Goal: Task Accomplishment & Management: Use online tool/utility

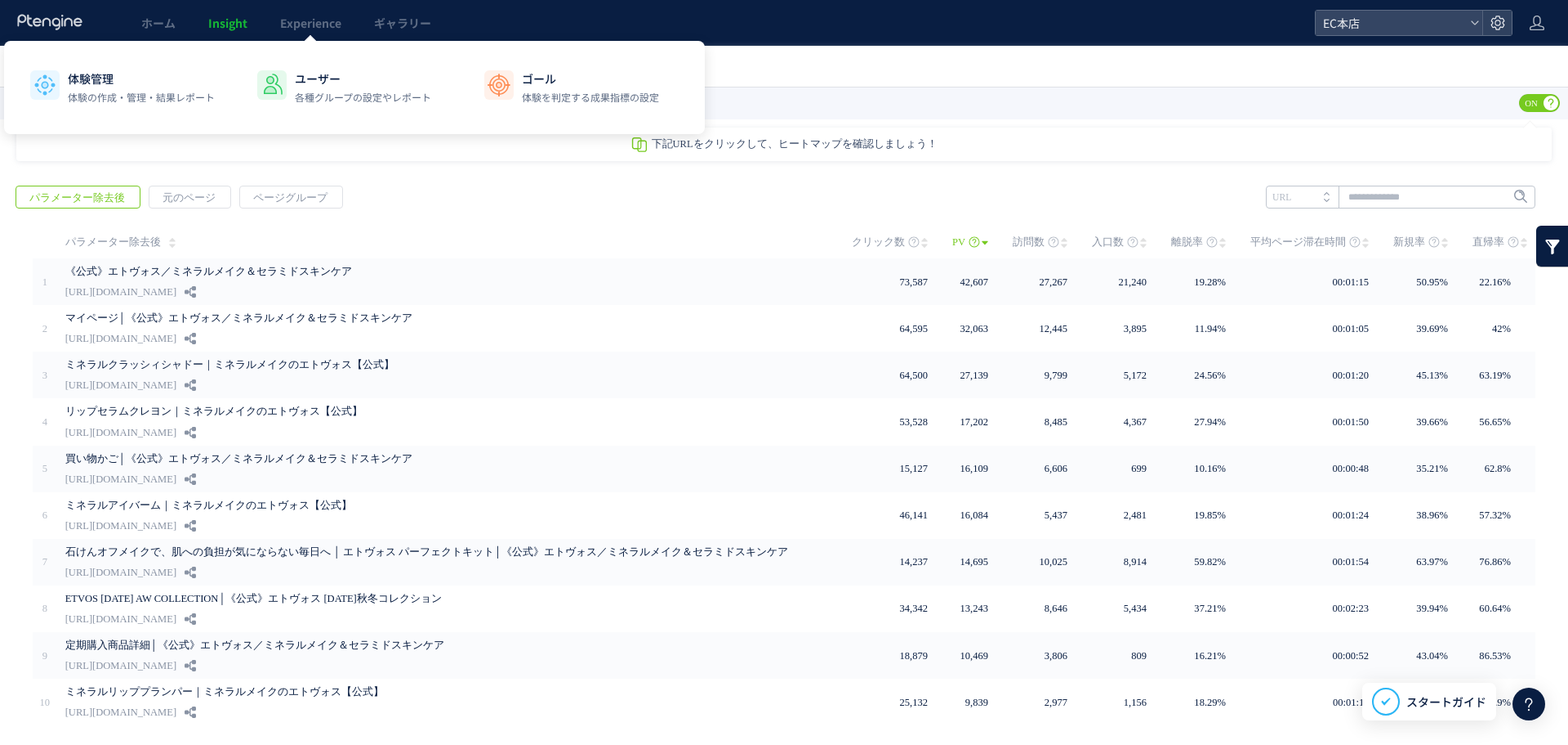
click at [570, 92] on p "体験を判定する成果指標の設定" at bounding box center [590, 97] width 137 height 15
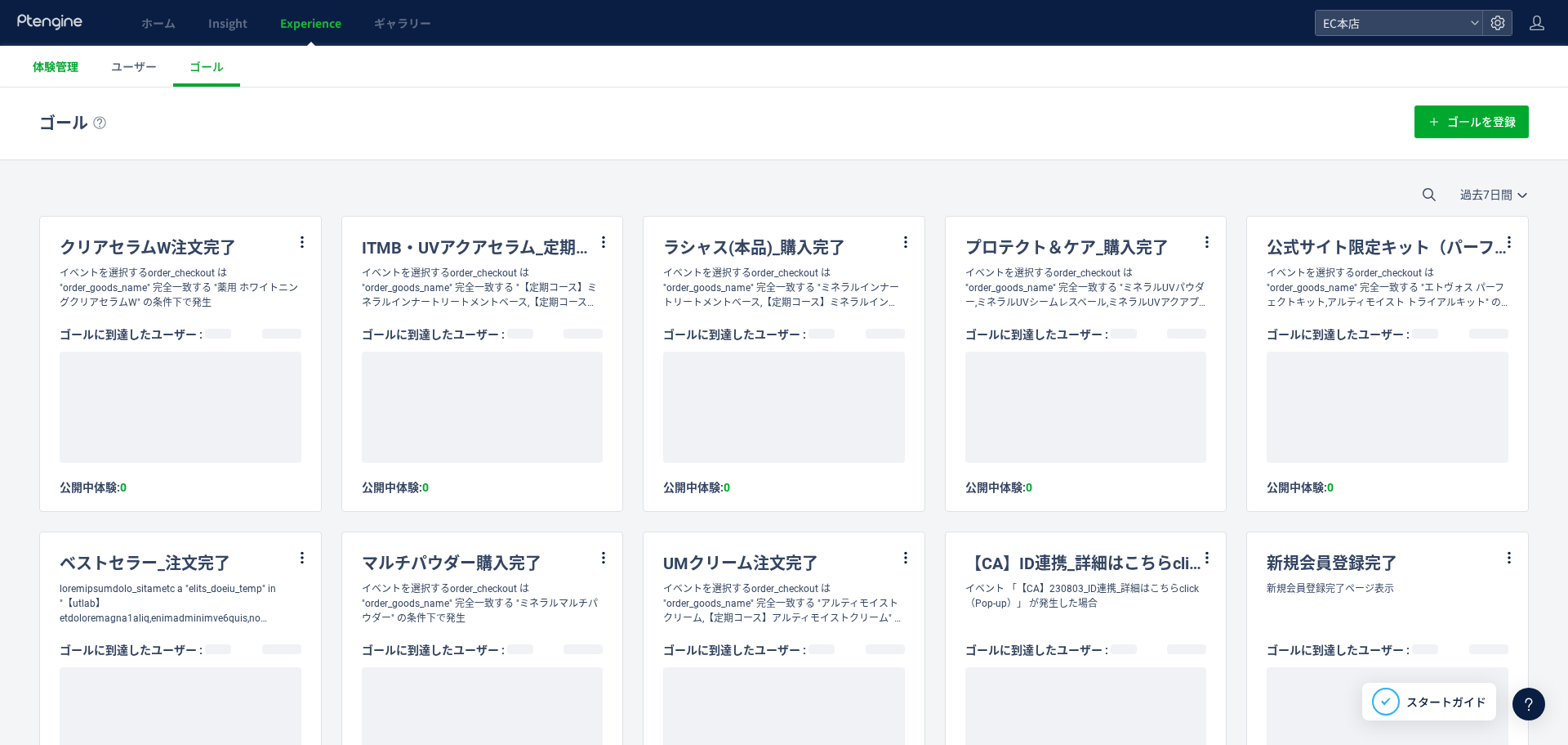
click at [82, 68] on link "体験管理" at bounding box center [55, 66] width 78 height 41
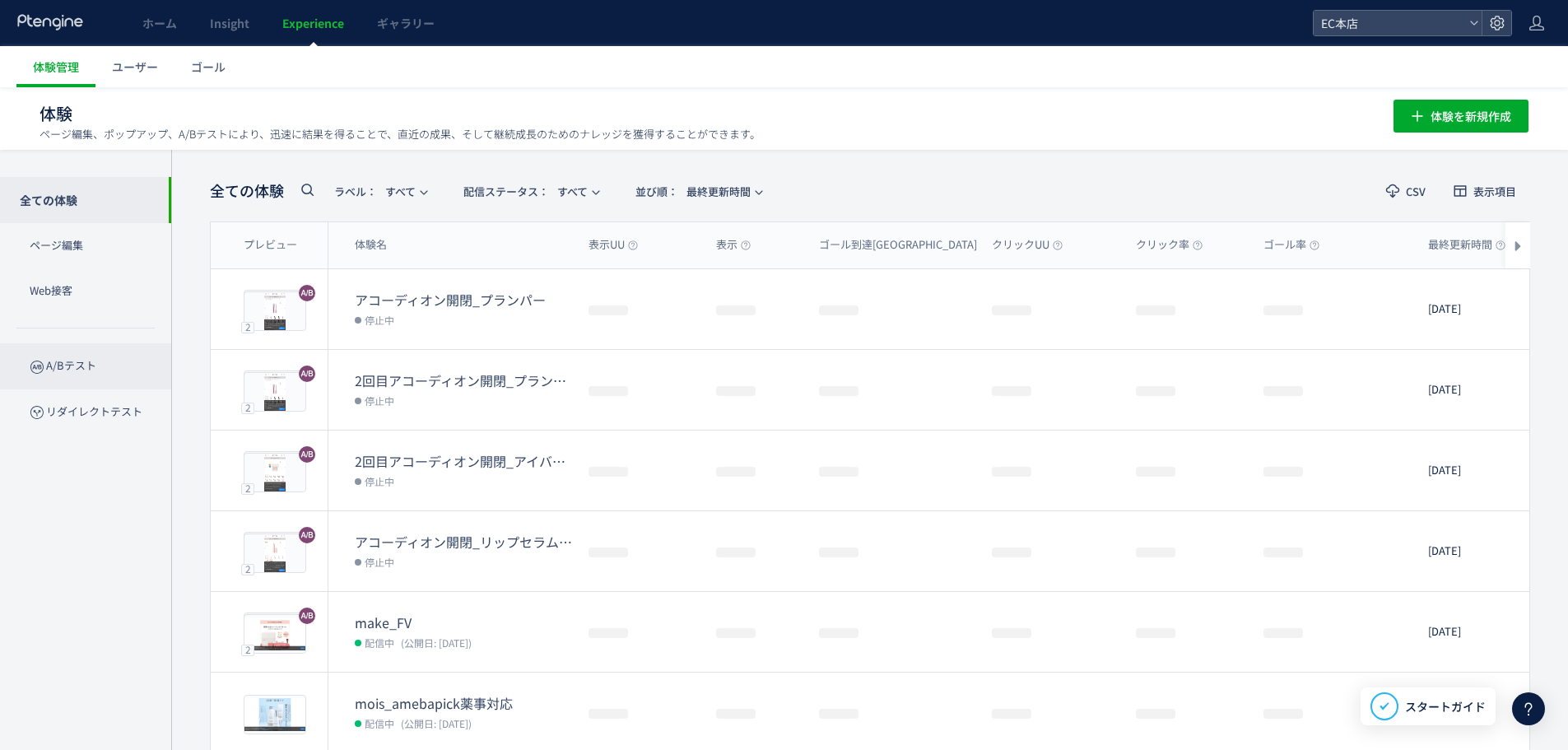
click at [89, 371] on p "A/Bテスト" at bounding box center [86, 365] width 171 height 45
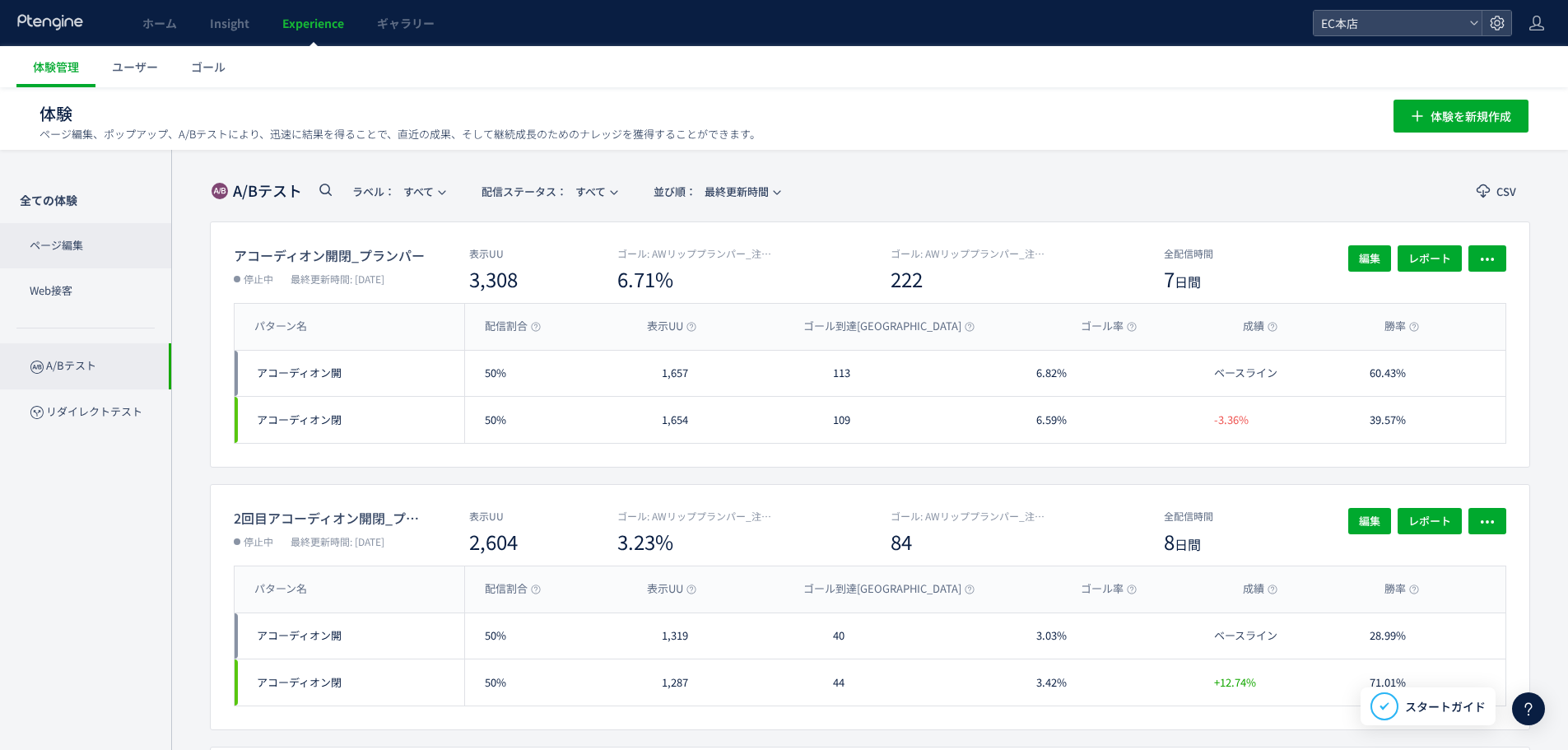
click at [62, 251] on p "ページ編集" at bounding box center [86, 245] width 171 height 45
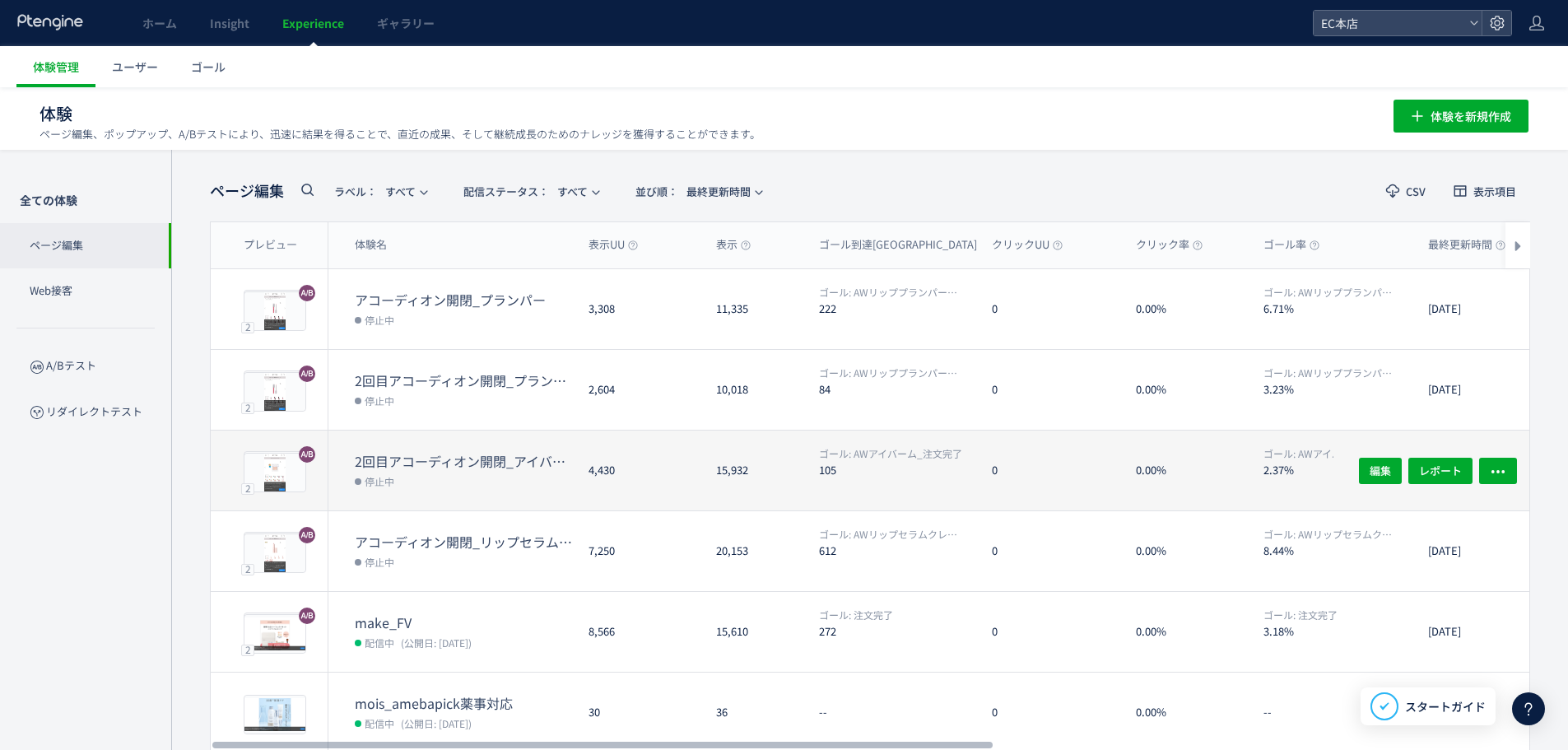
click at [498, 458] on dt "2回目アコーディオン開閉_アイバーム" at bounding box center [465, 460] width 221 height 19
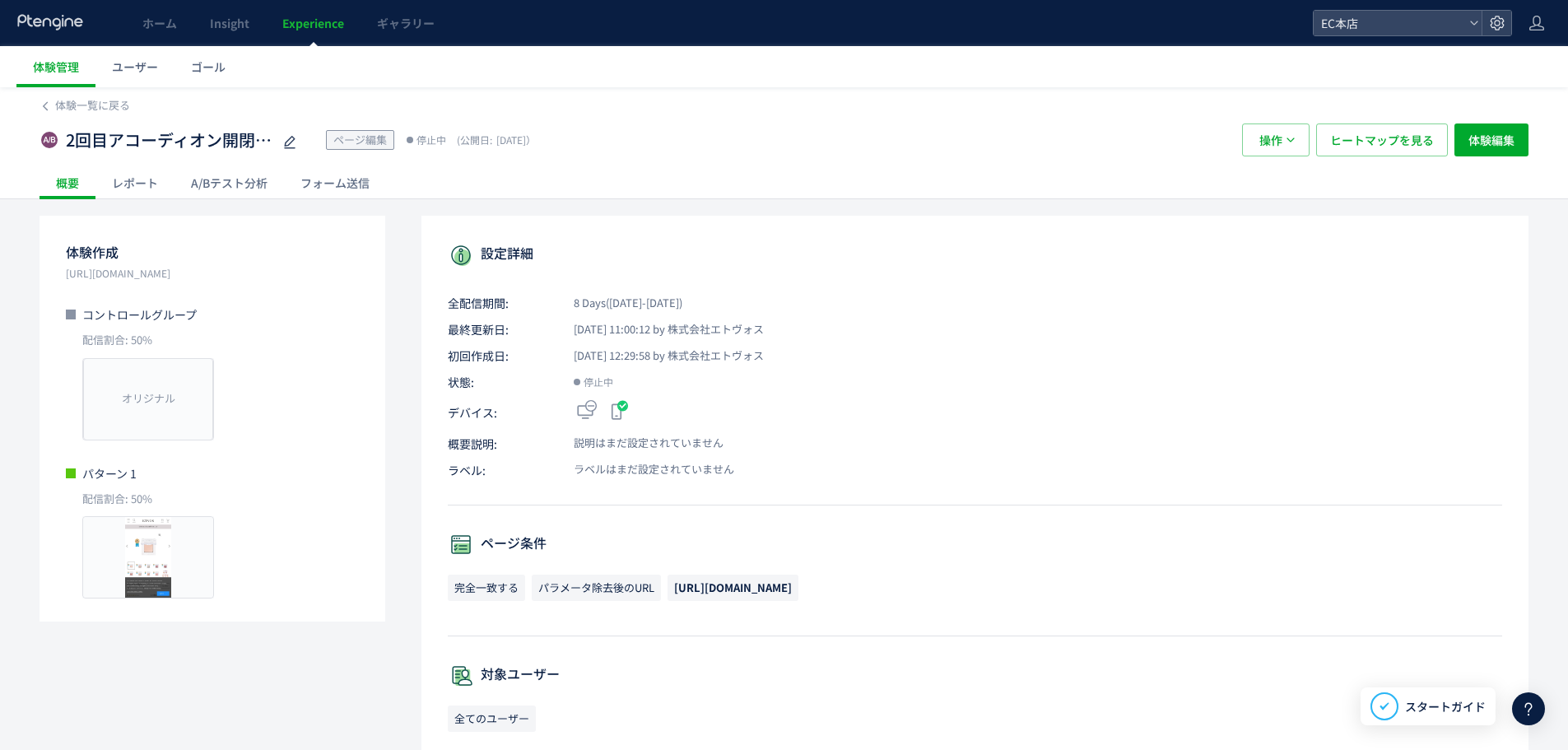
click at [255, 177] on div "A/Bテスト分析" at bounding box center [229, 182] width 110 height 33
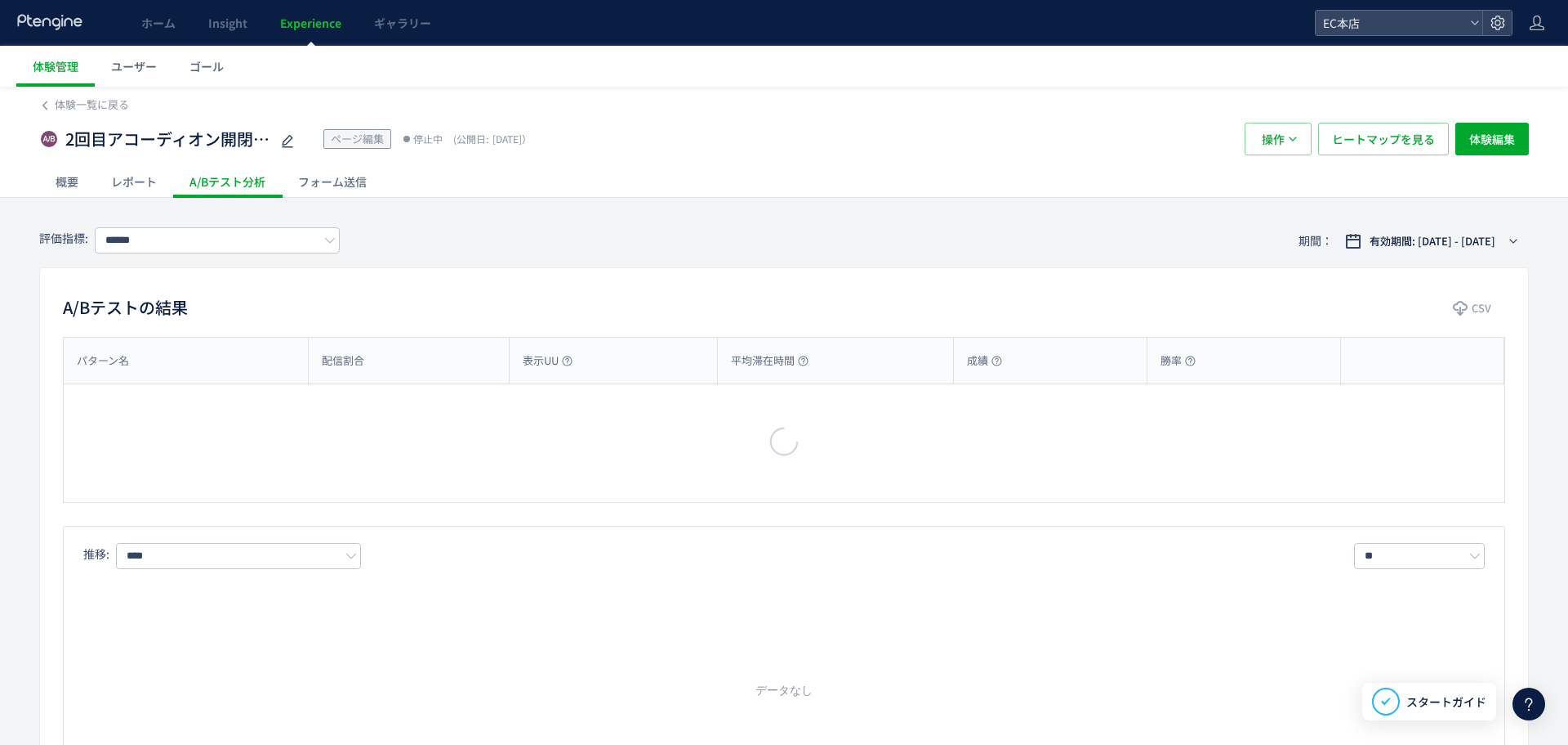
type input "**********"
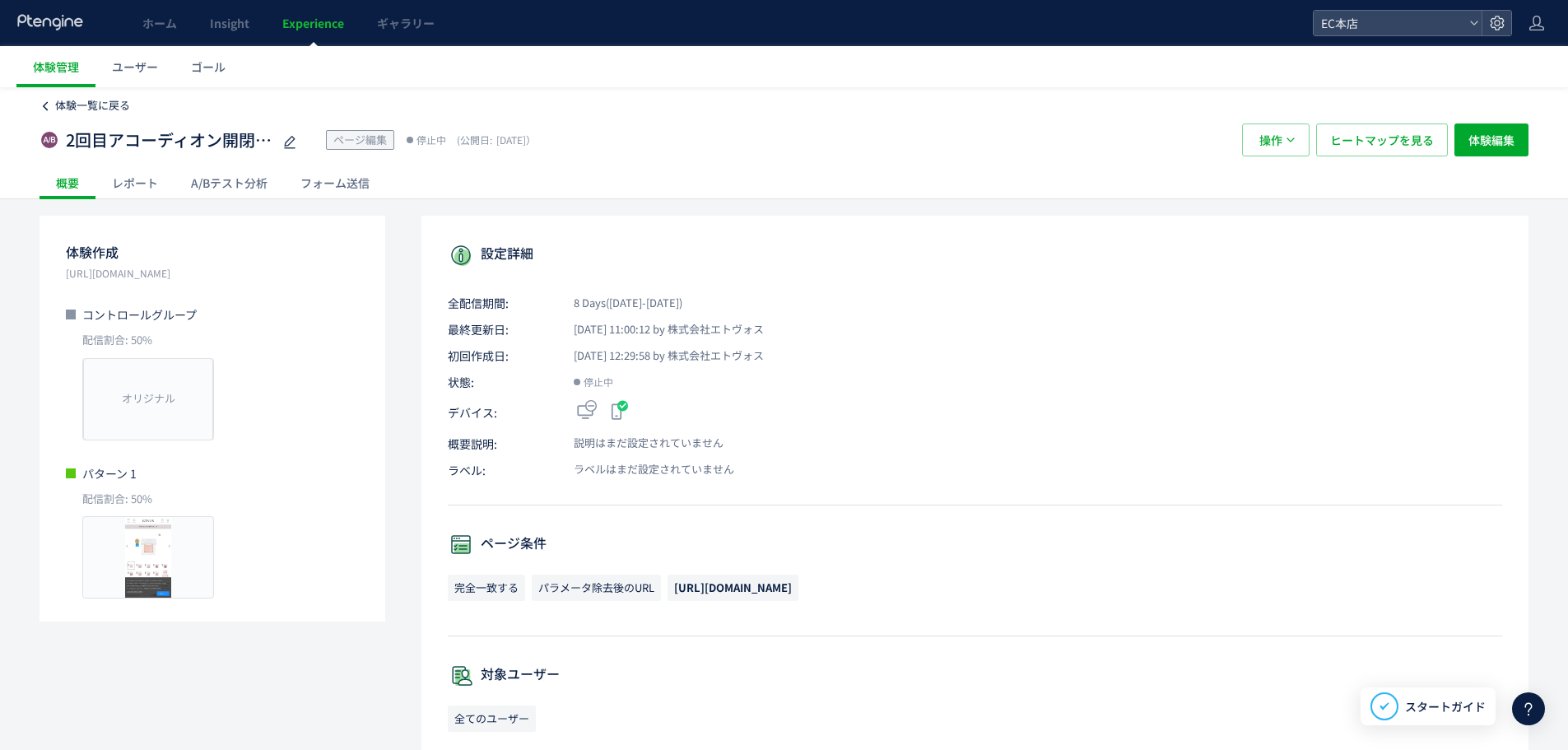
click at [48, 102] on icon at bounding box center [45, 106] width 11 height 11
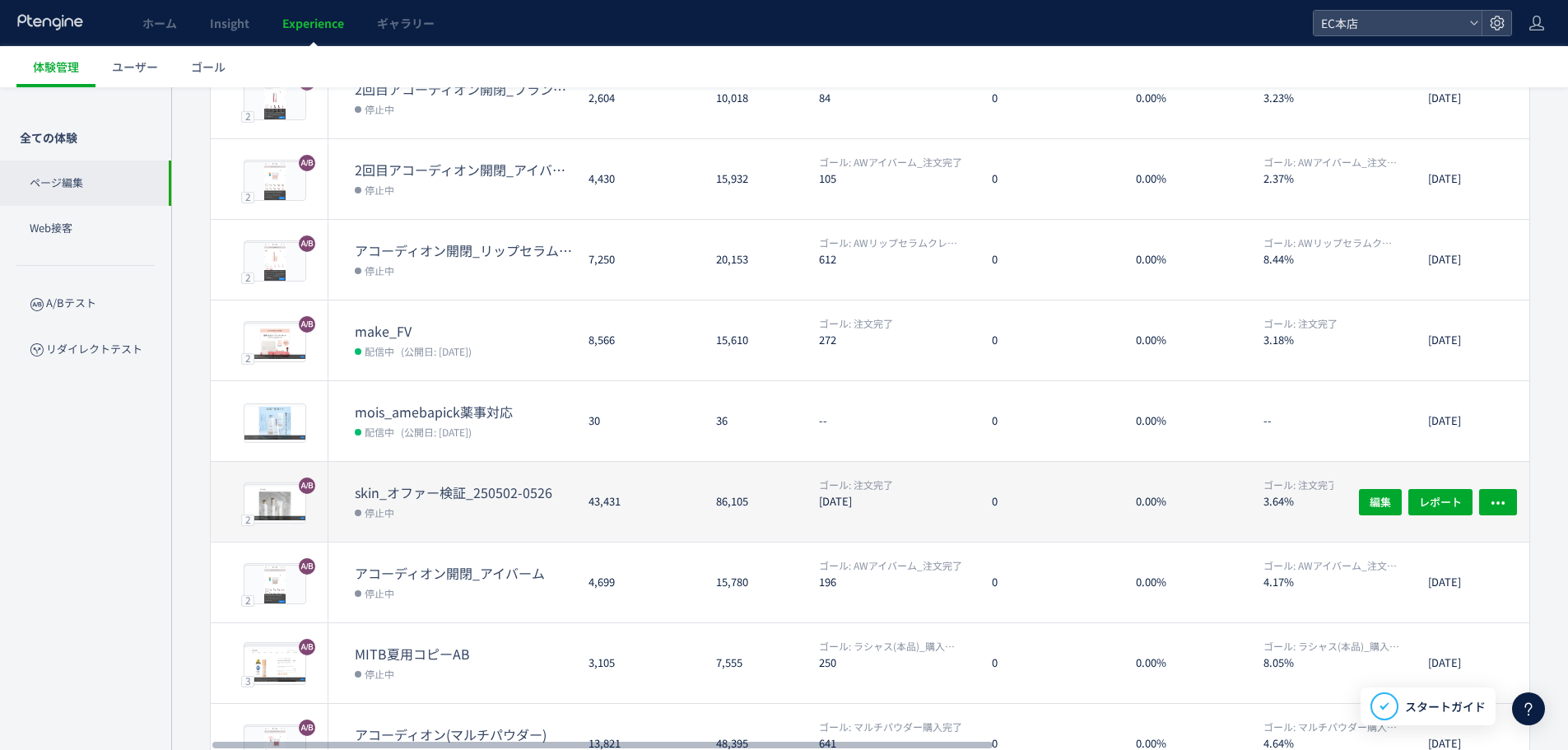
scroll to position [330, 0]
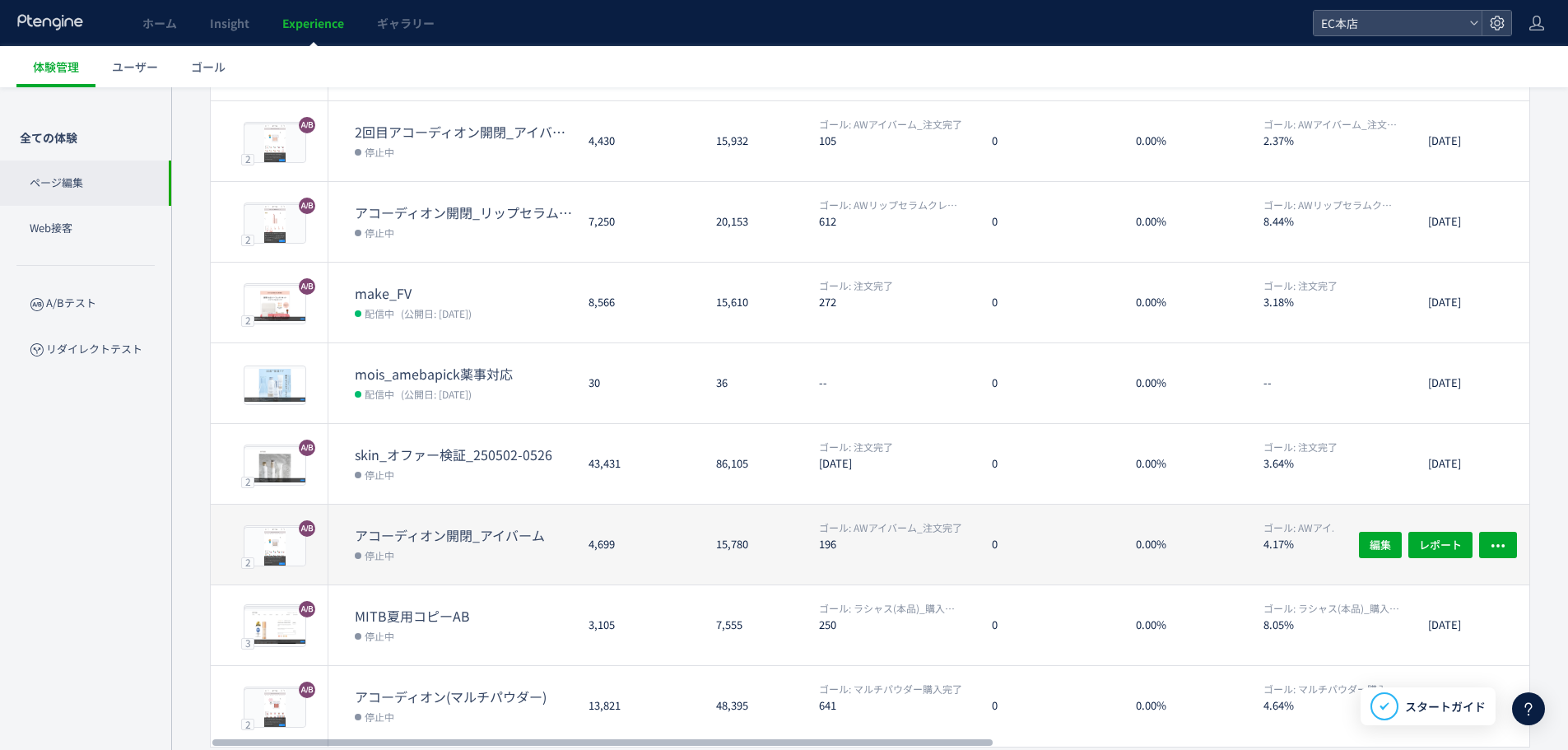
click at [467, 542] on dt "アコーディオン開閉_アイバーム" at bounding box center [465, 534] width 221 height 19
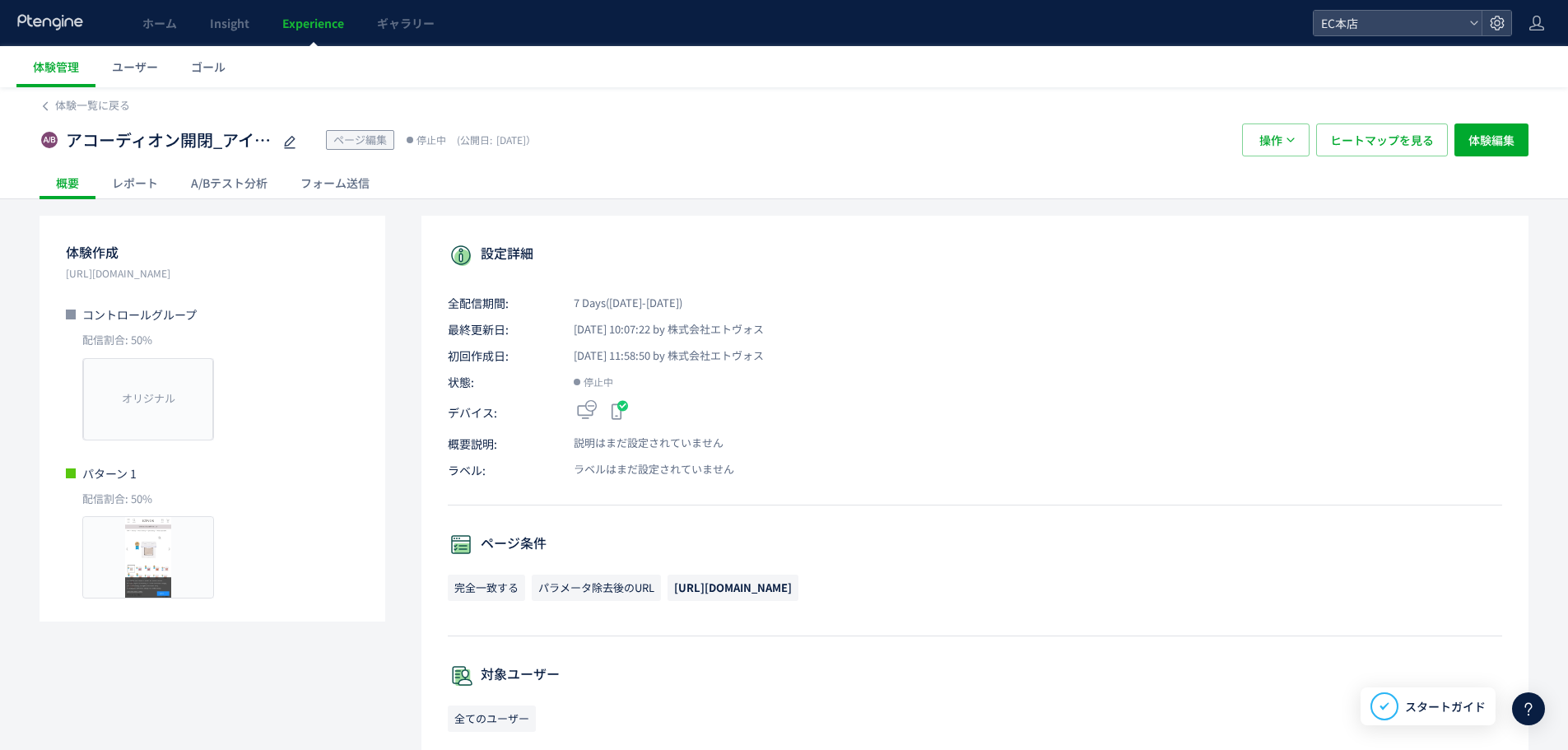
click at [234, 193] on div "A/Bテスト分析" at bounding box center [229, 182] width 110 height 33
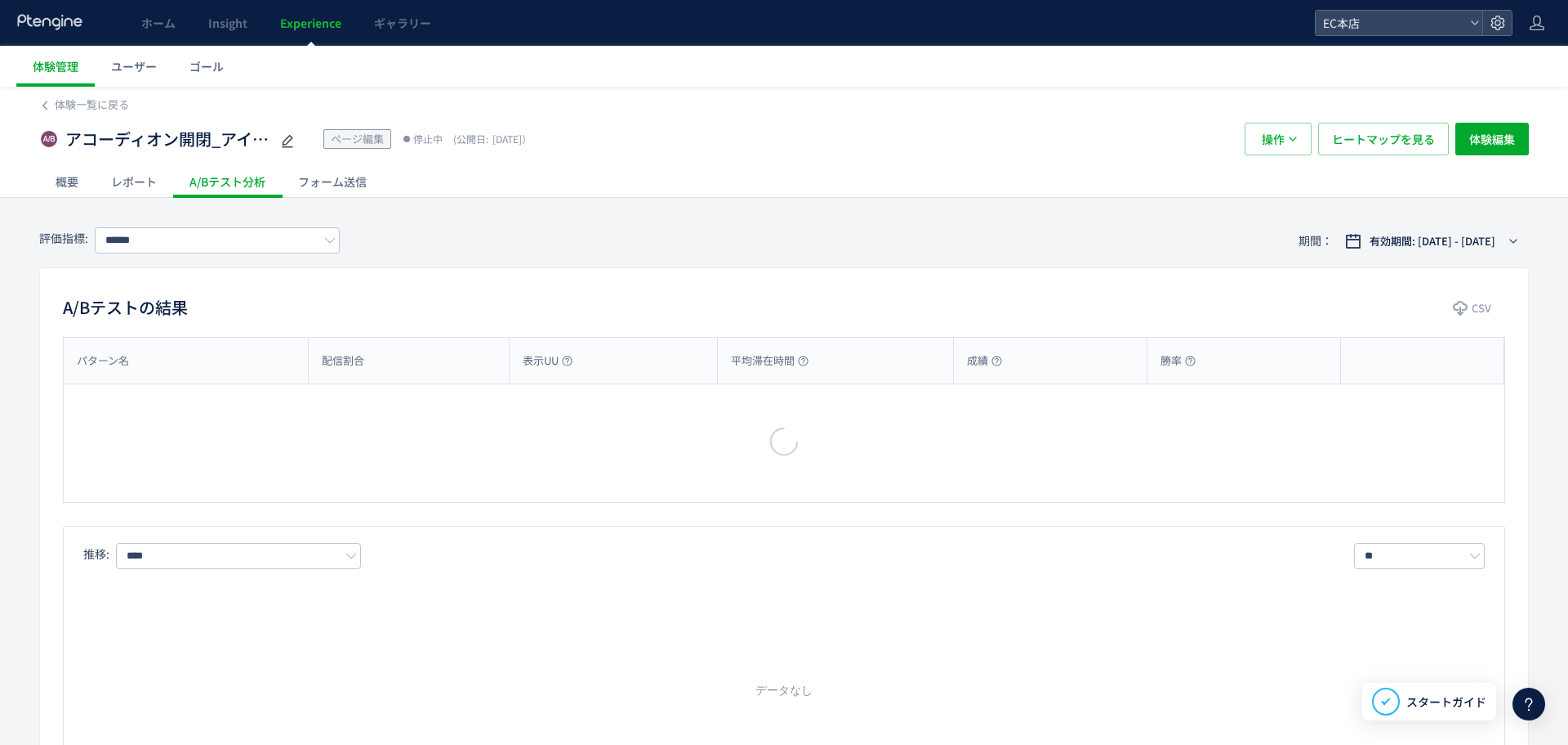
type input "**********"
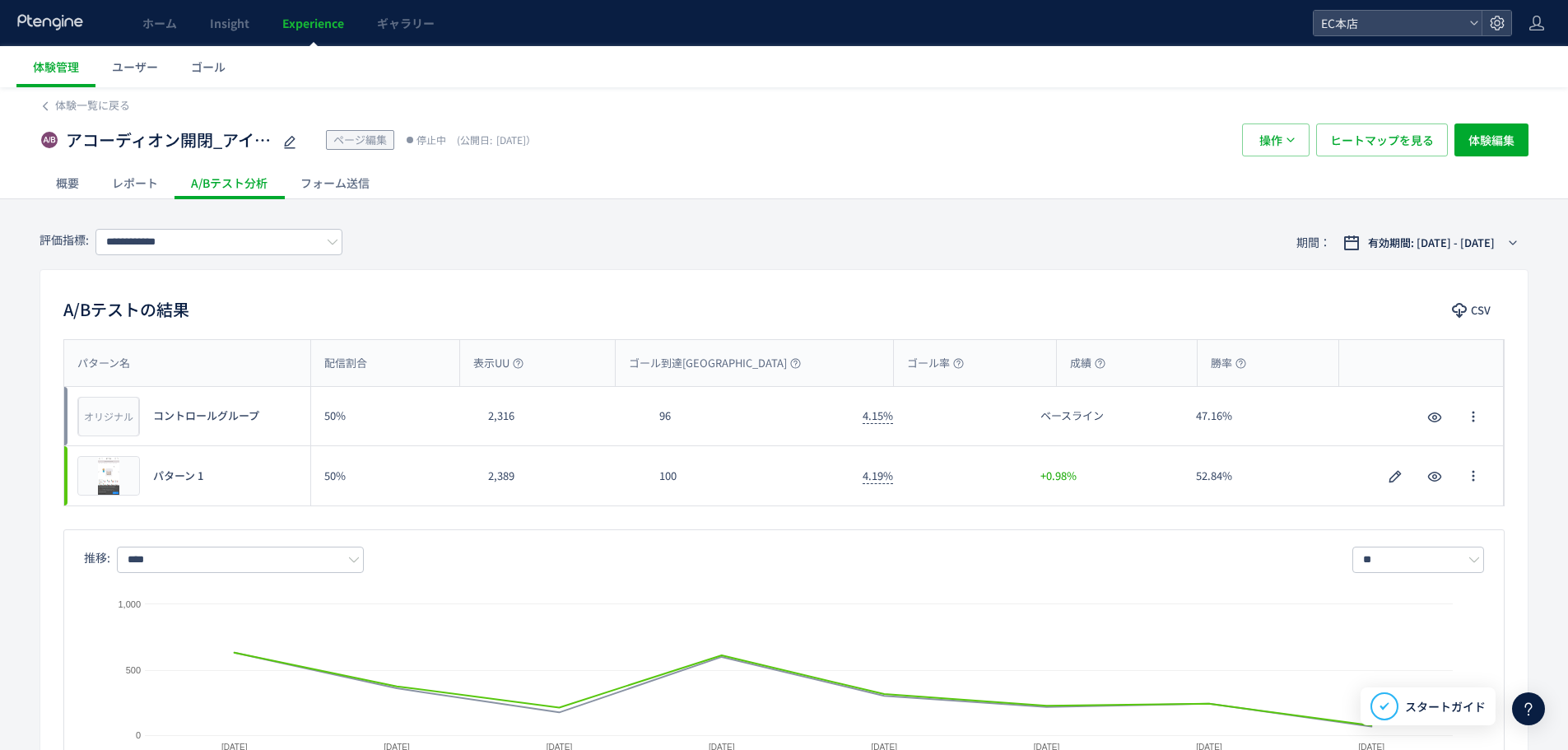
click at [123, 179] on div "レポート" at bounding box center [134, 182] width 79 height 33
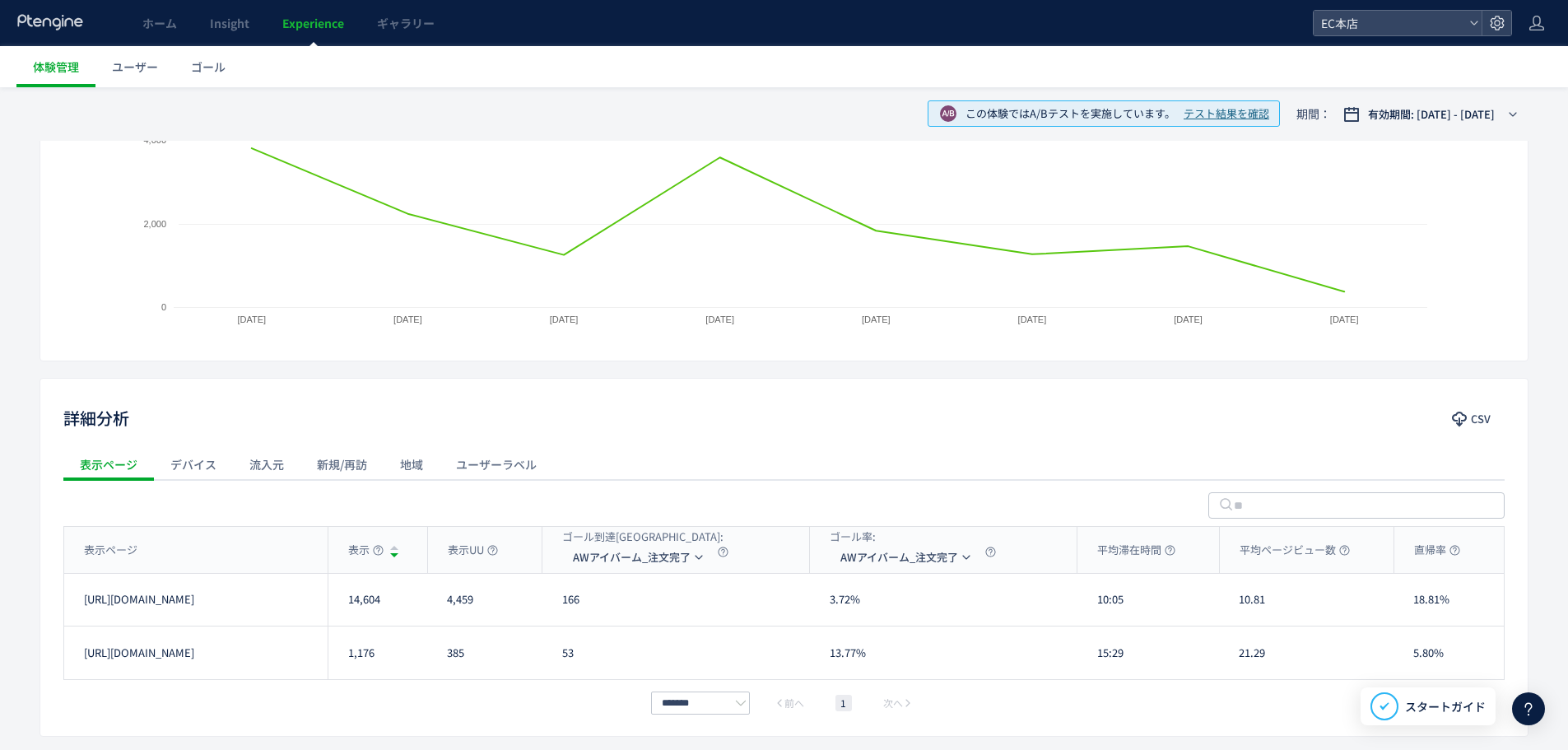
scroll to position [408, 0]
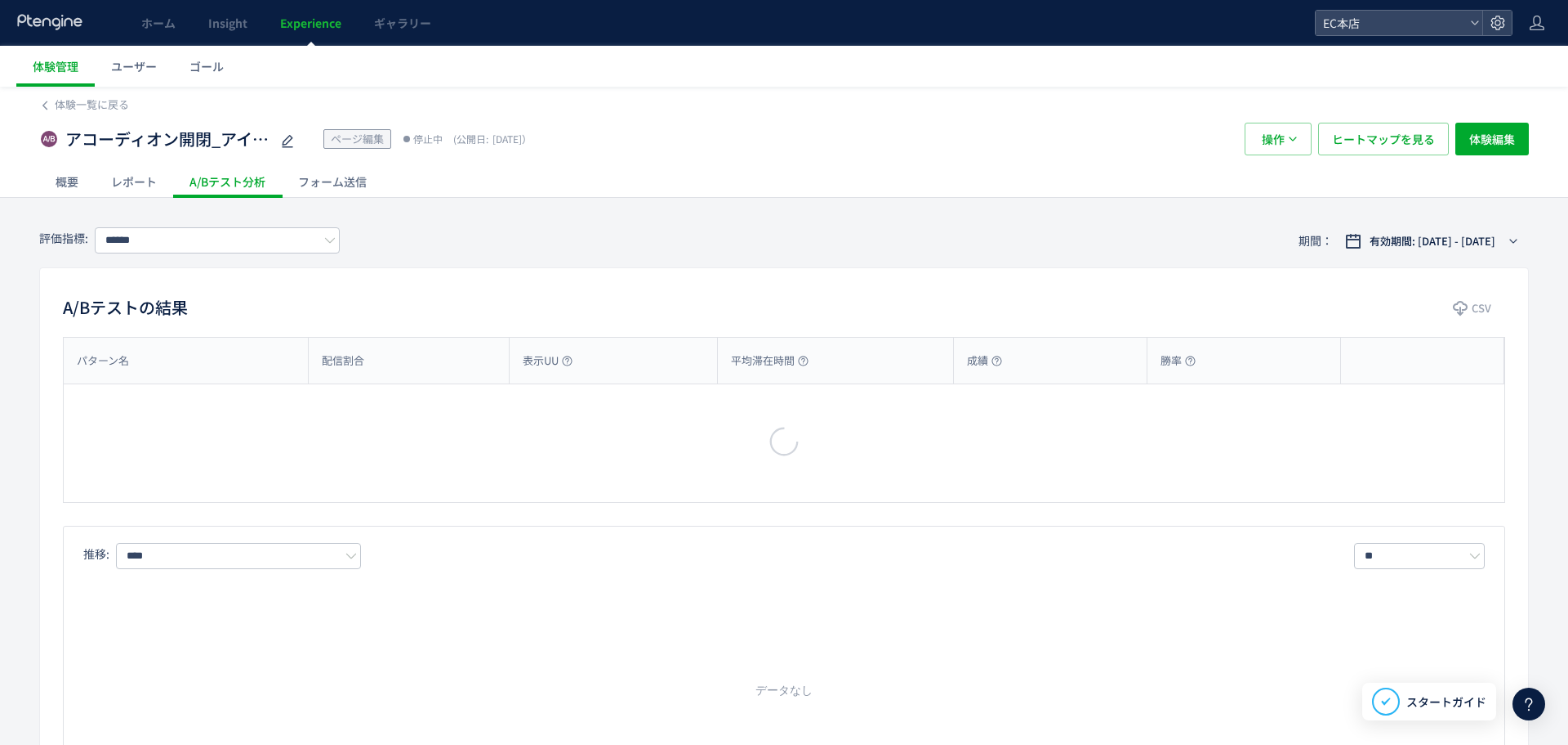
type input "**********"
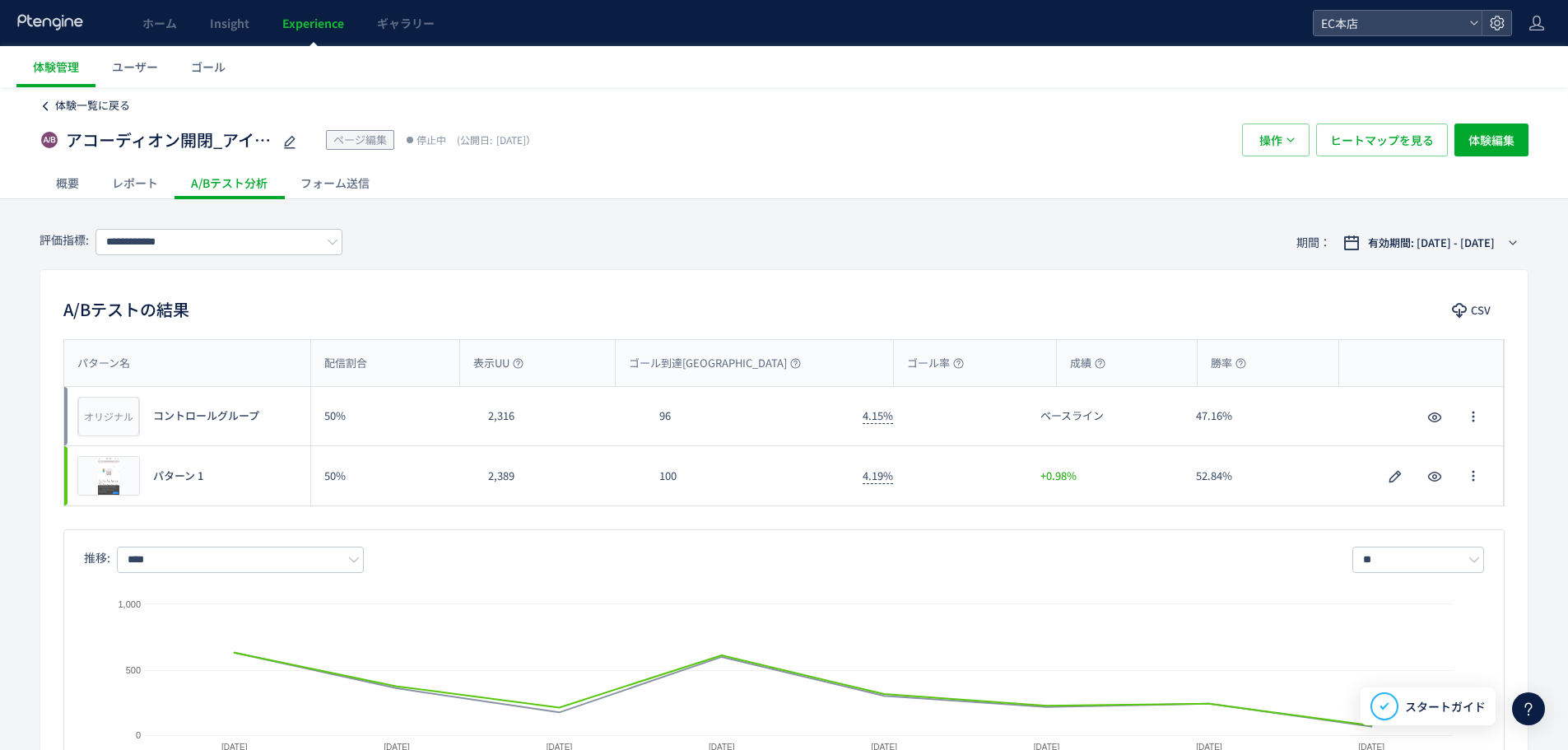
click at [61, 102] on span "体験一覧に戻る" at bounding box center [92, 105] width 75 height 16
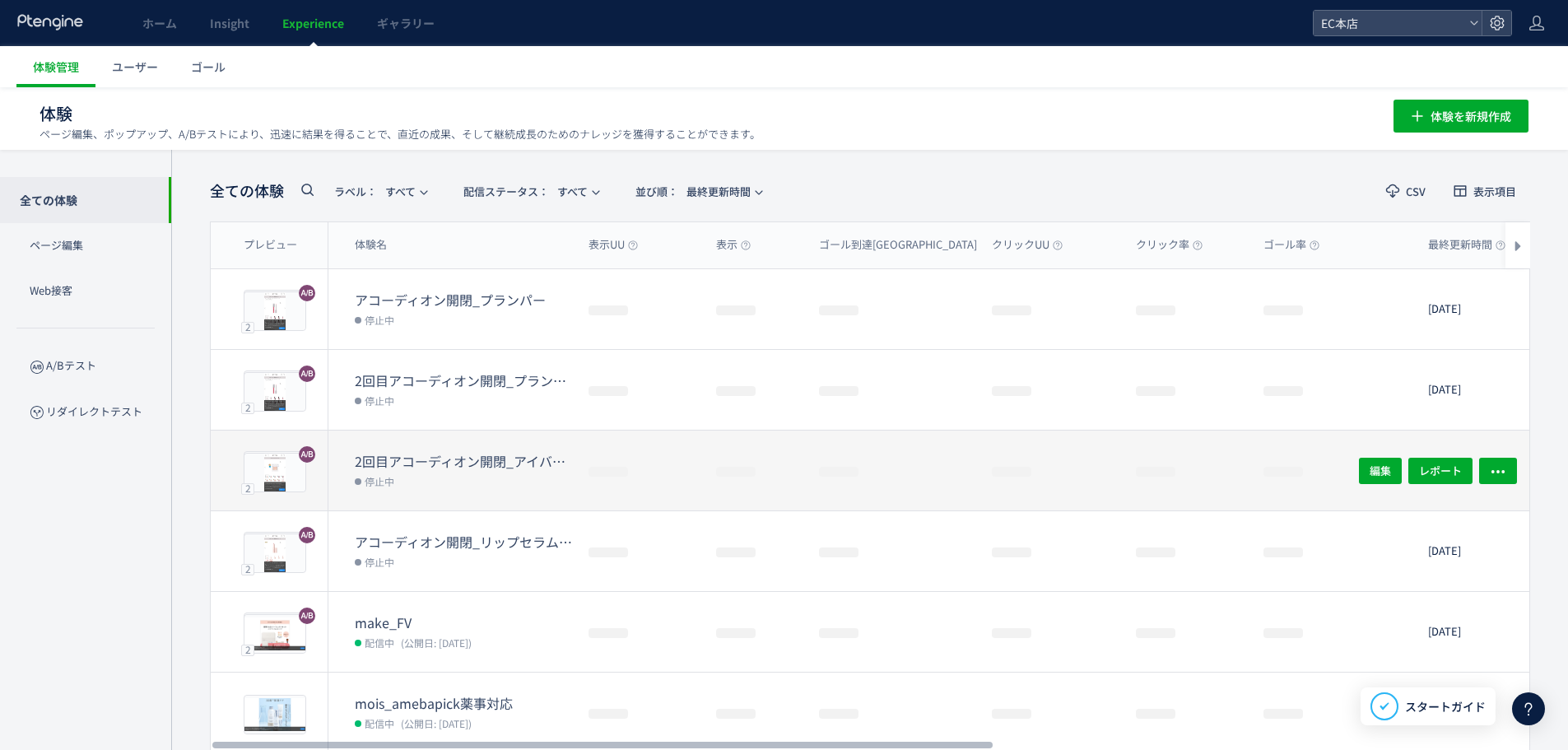
click at [458, 459] on dt "2回目アコーディオン開閉_アイバーム" at bounding box center [465, 460] width 221 height 19
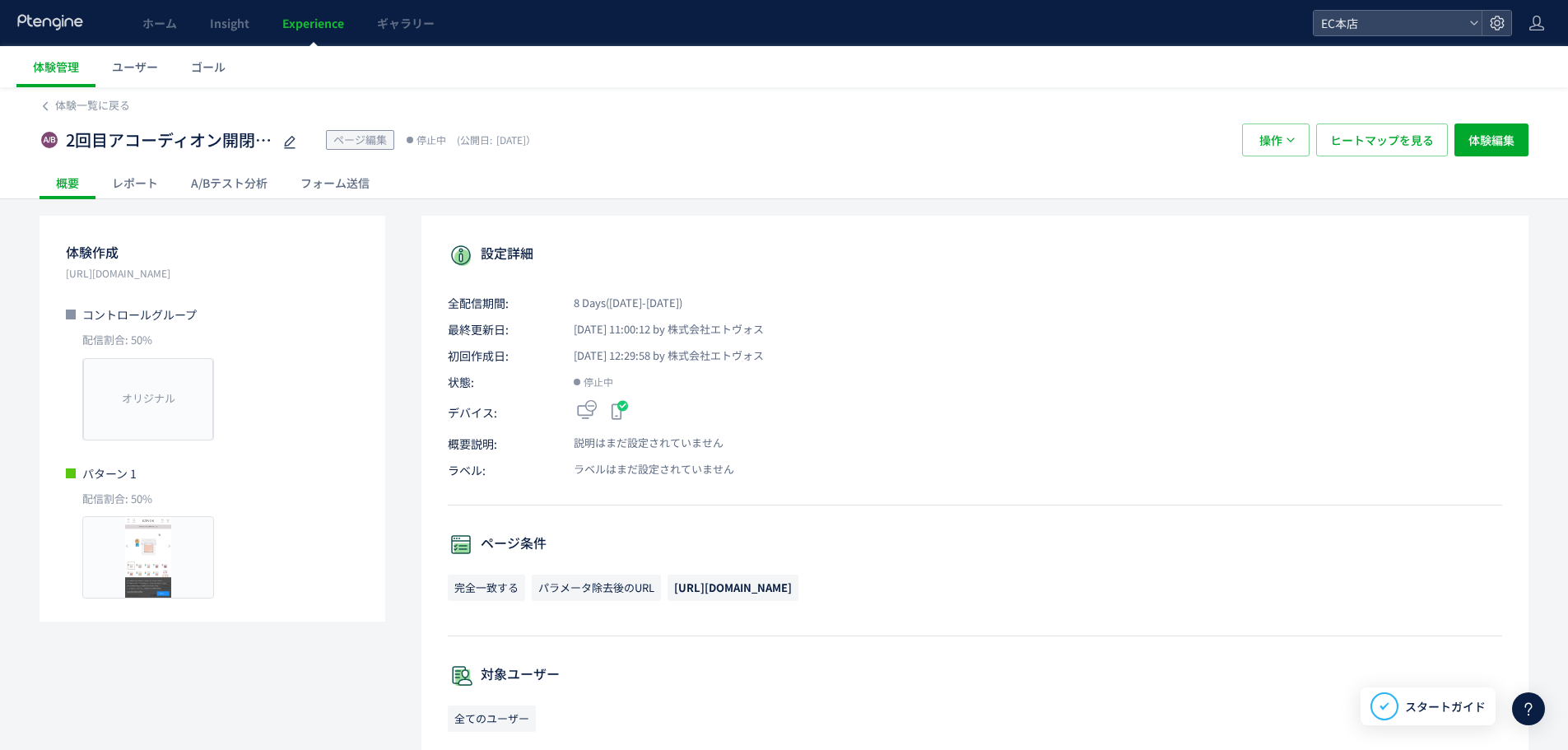
click at [161, 181] on div "レポート" at bounding box center [134, 182] width 79 height 33
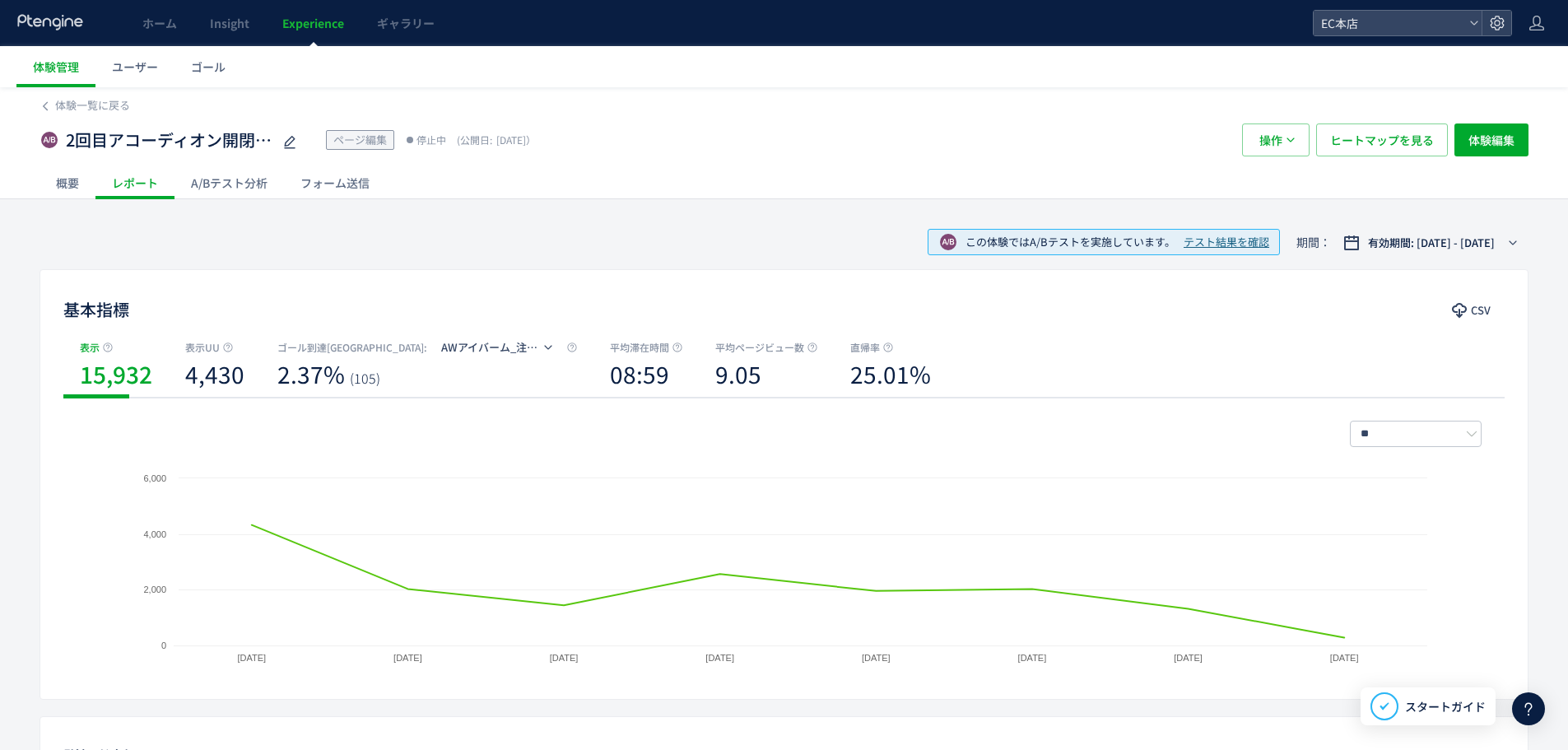
click at [242, 185] on div "A/Bテスト分析" at bounding box center [229, 182] width 110 height 33
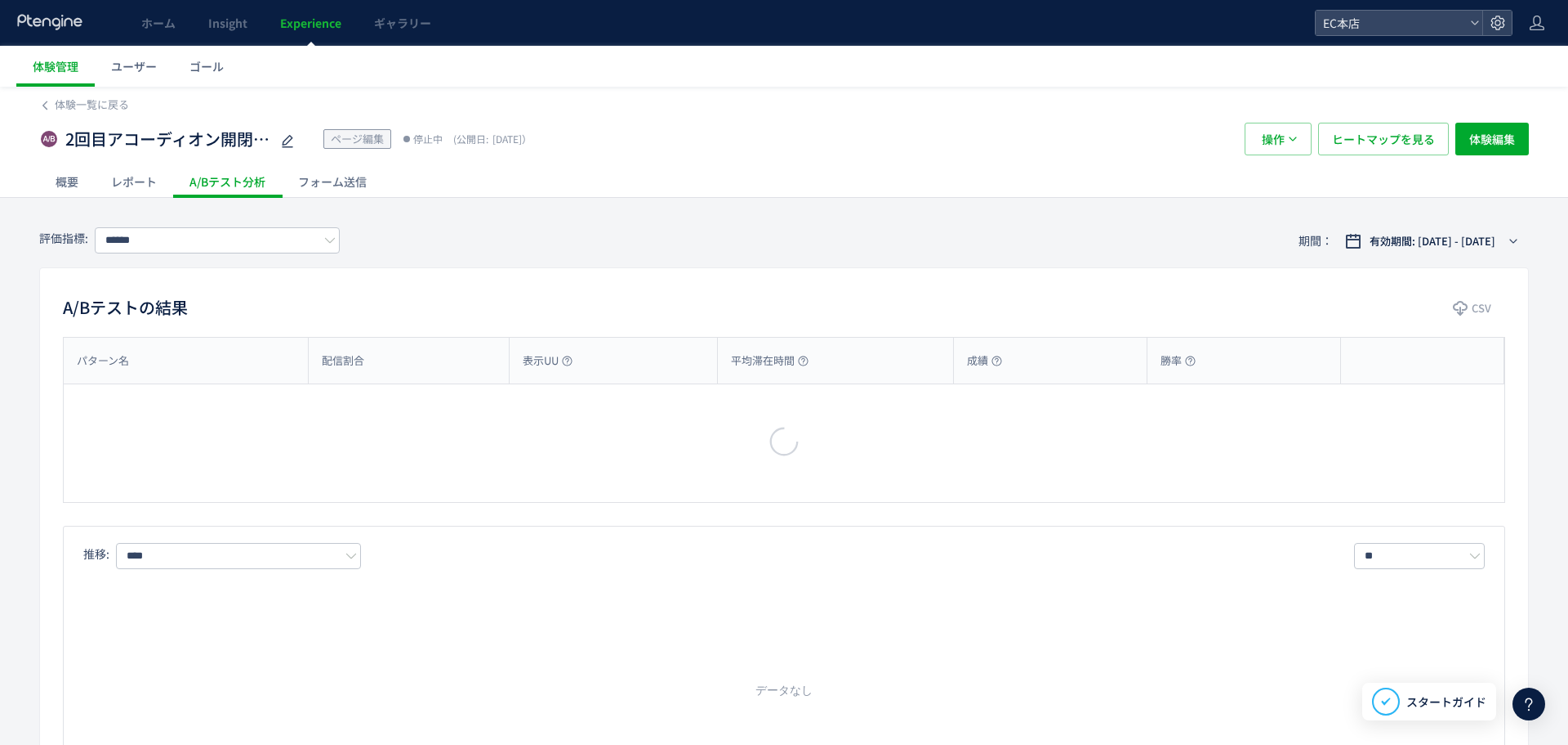
type input "**********"
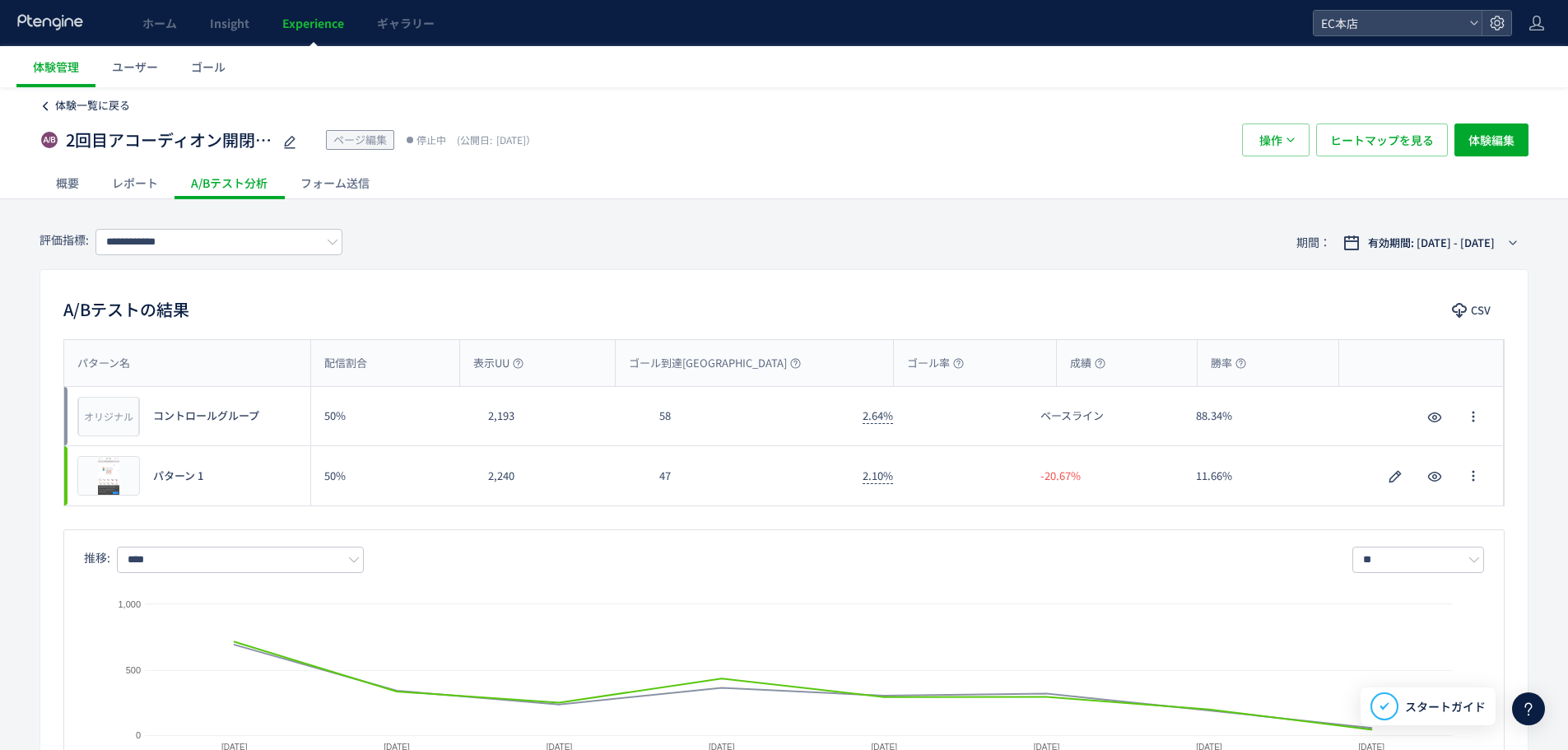
click at [94, 97] on span "体験一覧に戻る" at bounding box center [92, 105] width 75 height 16
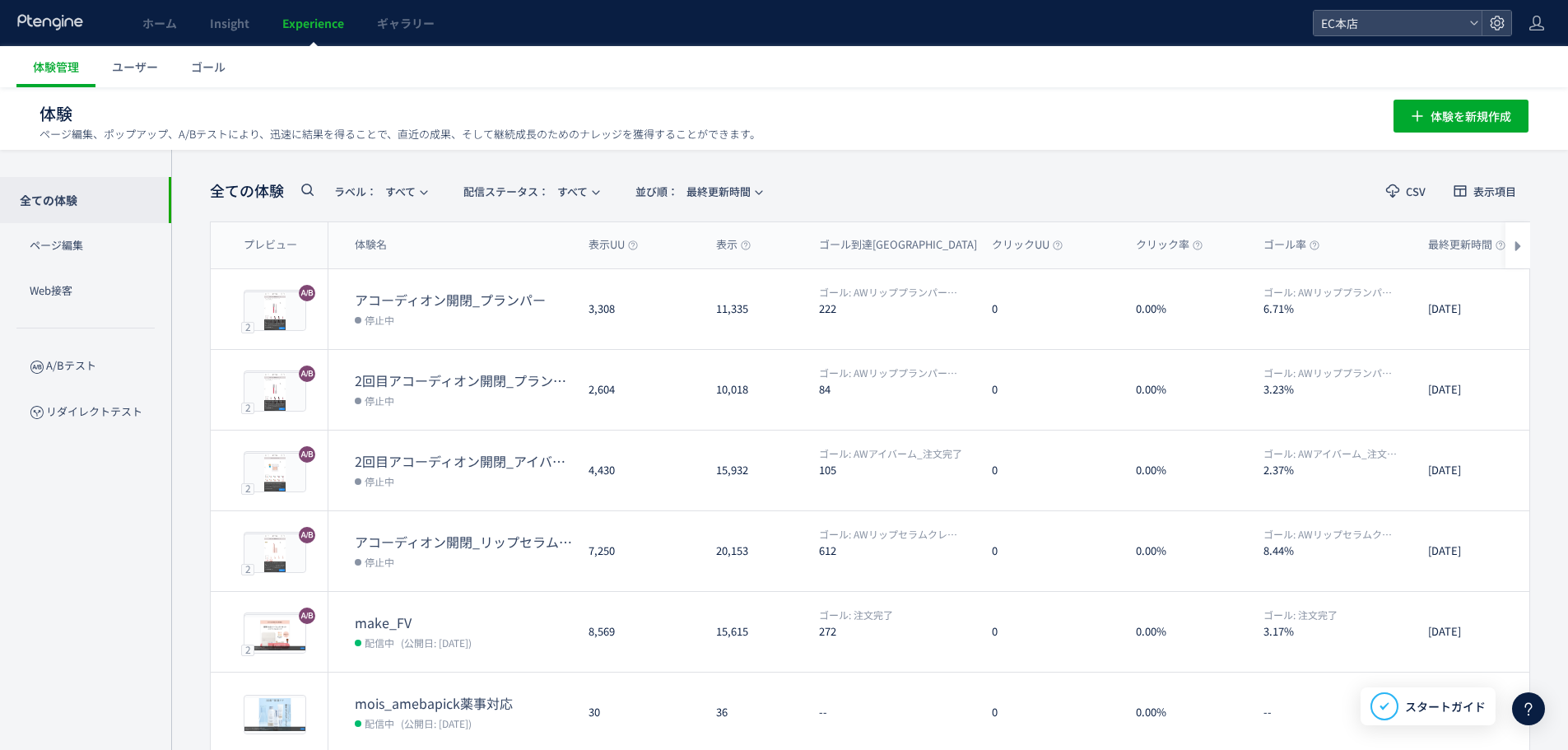
click at [559, 14] on div "ホーム Insight Experience ギャラリー" at bounding box center [657, 23] width 1313 height 46
click at [137, 66] on span "ユーザー" at bounding box center [135, 66] width 46 height 17
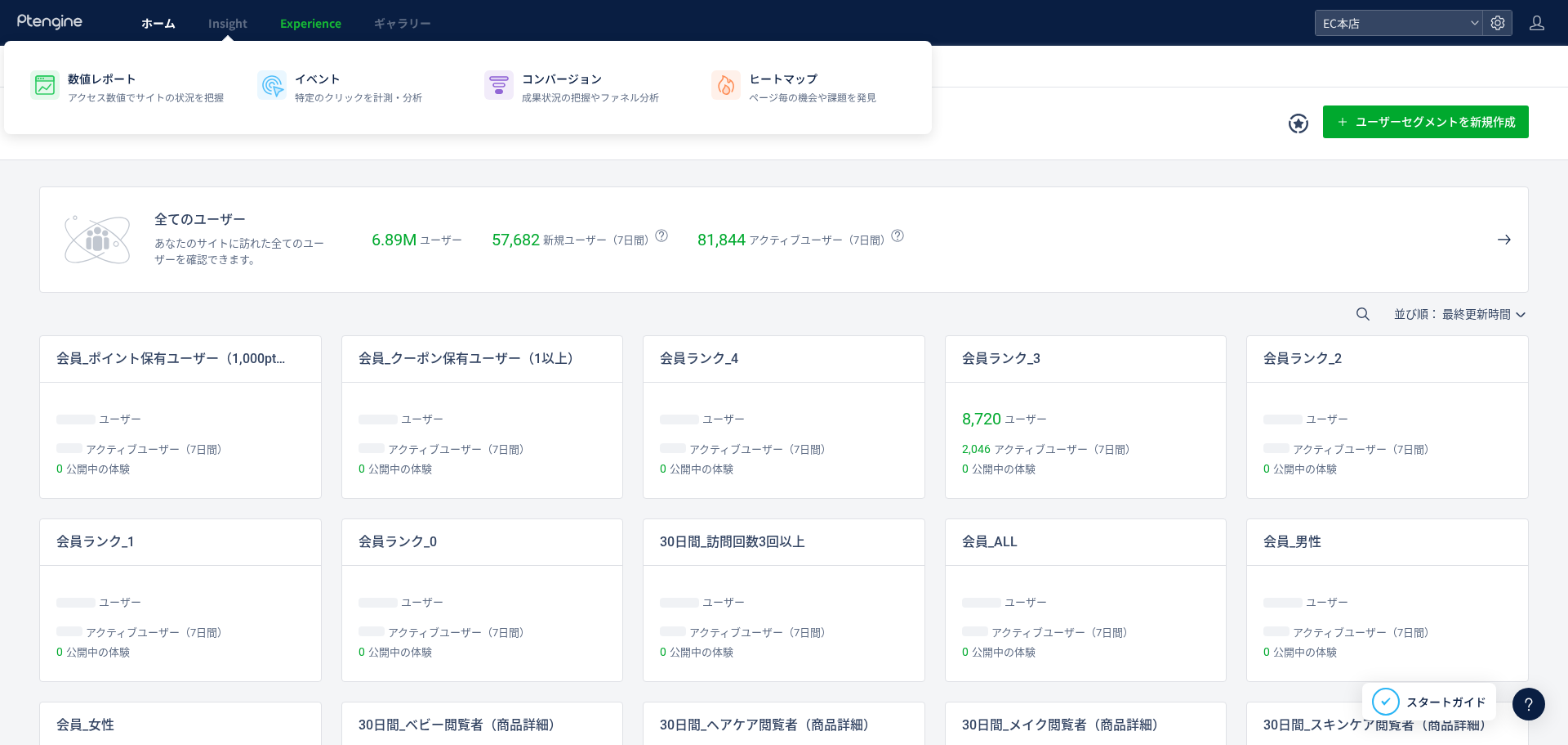
click at [142, 24] on span "ホーム" at bounding box center [158, 23] width 34 height 17
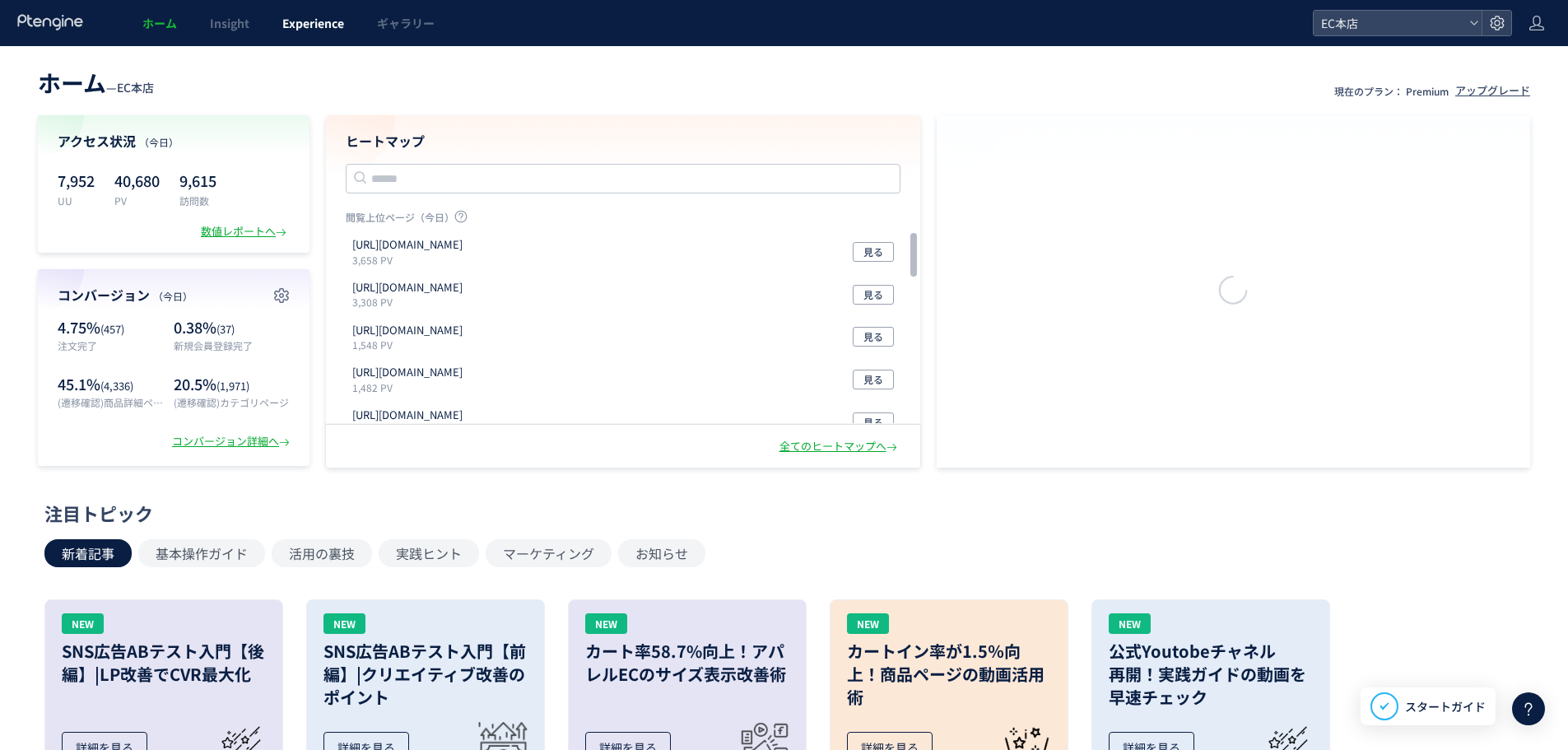
click at [285, 30] on span "Experience" at bounding box center [313, 23] width 62 height 17
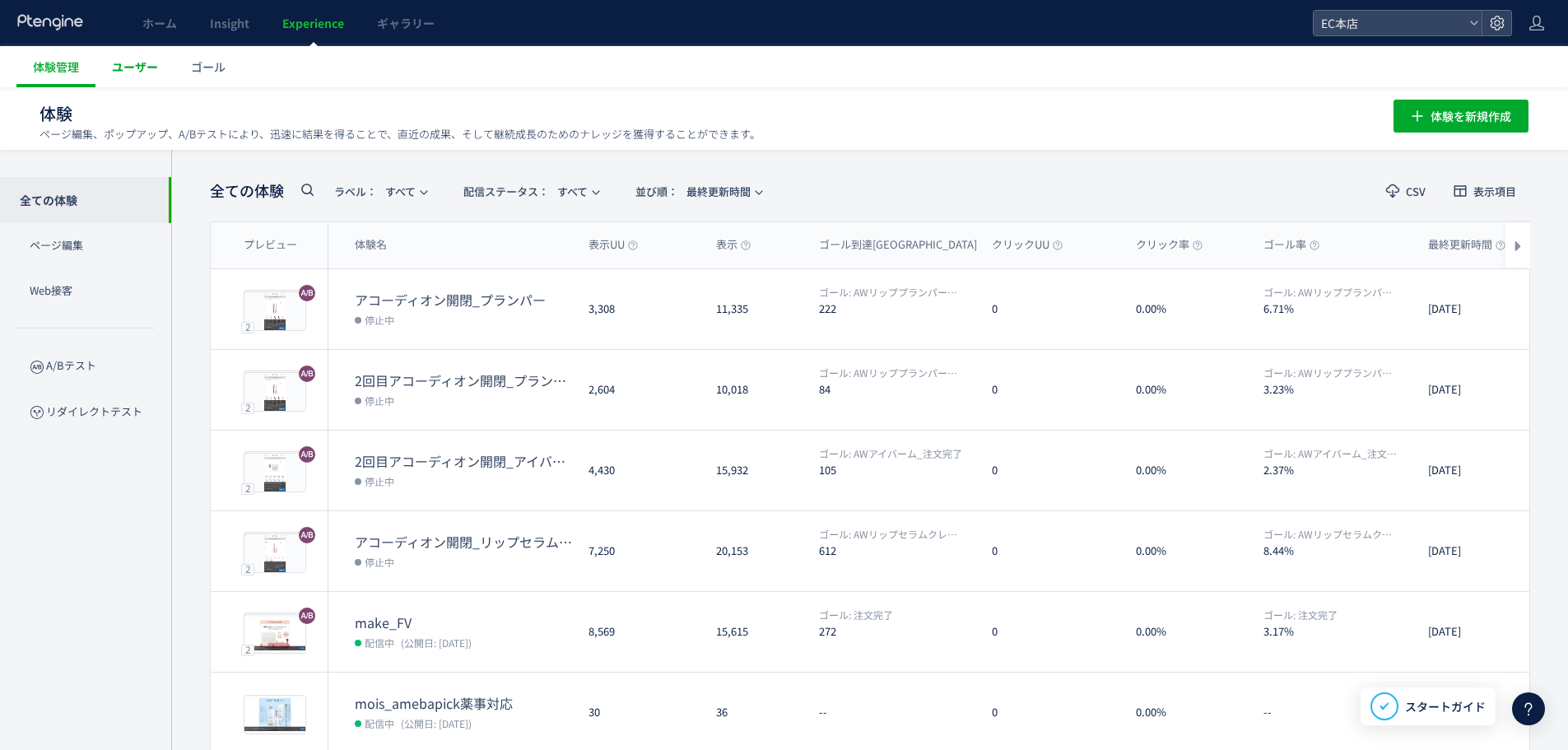
click at [147, 71] on span "ユーザー" at bounding box center [135, 66] width 46 height 17
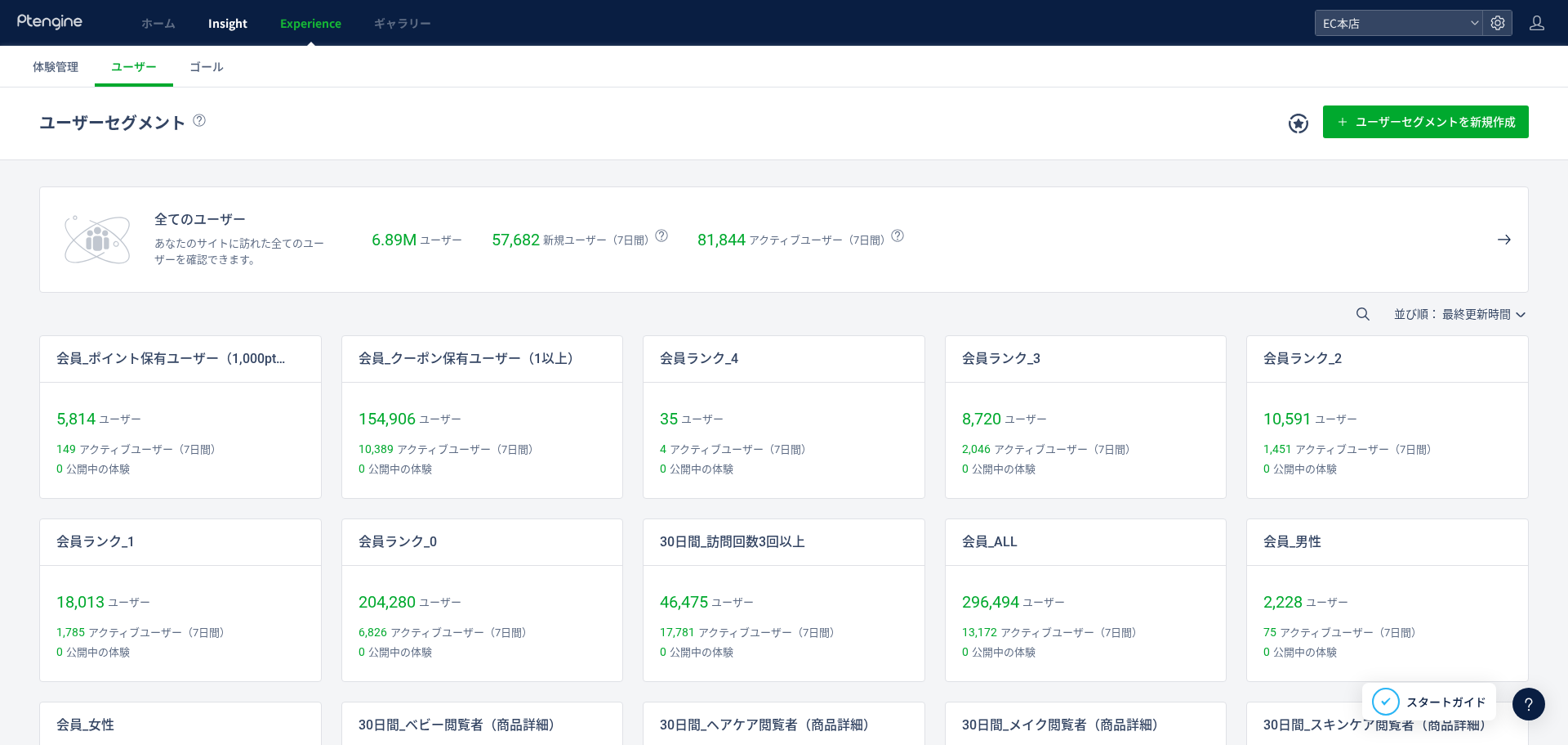
click at [215, 11] on link "Insight" at bounding box center [228, 23] width 72 height 46
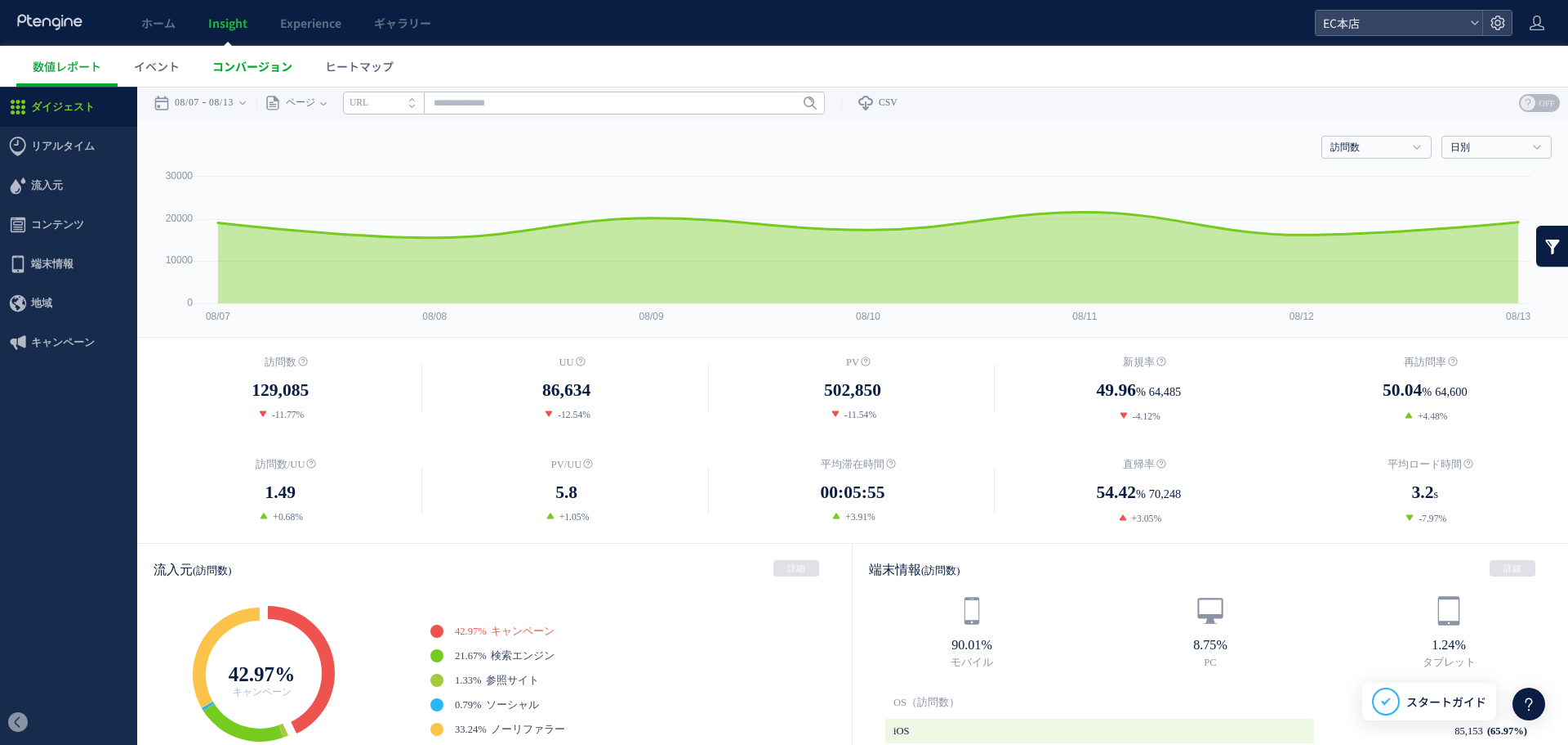
click at [238, 82] on link "コンバージョン" at bounding box center [253, 66] width 113 height 41
click at [251, 56] on link "コンバージョン" at bounding box center [253, 66] width 113 height 41
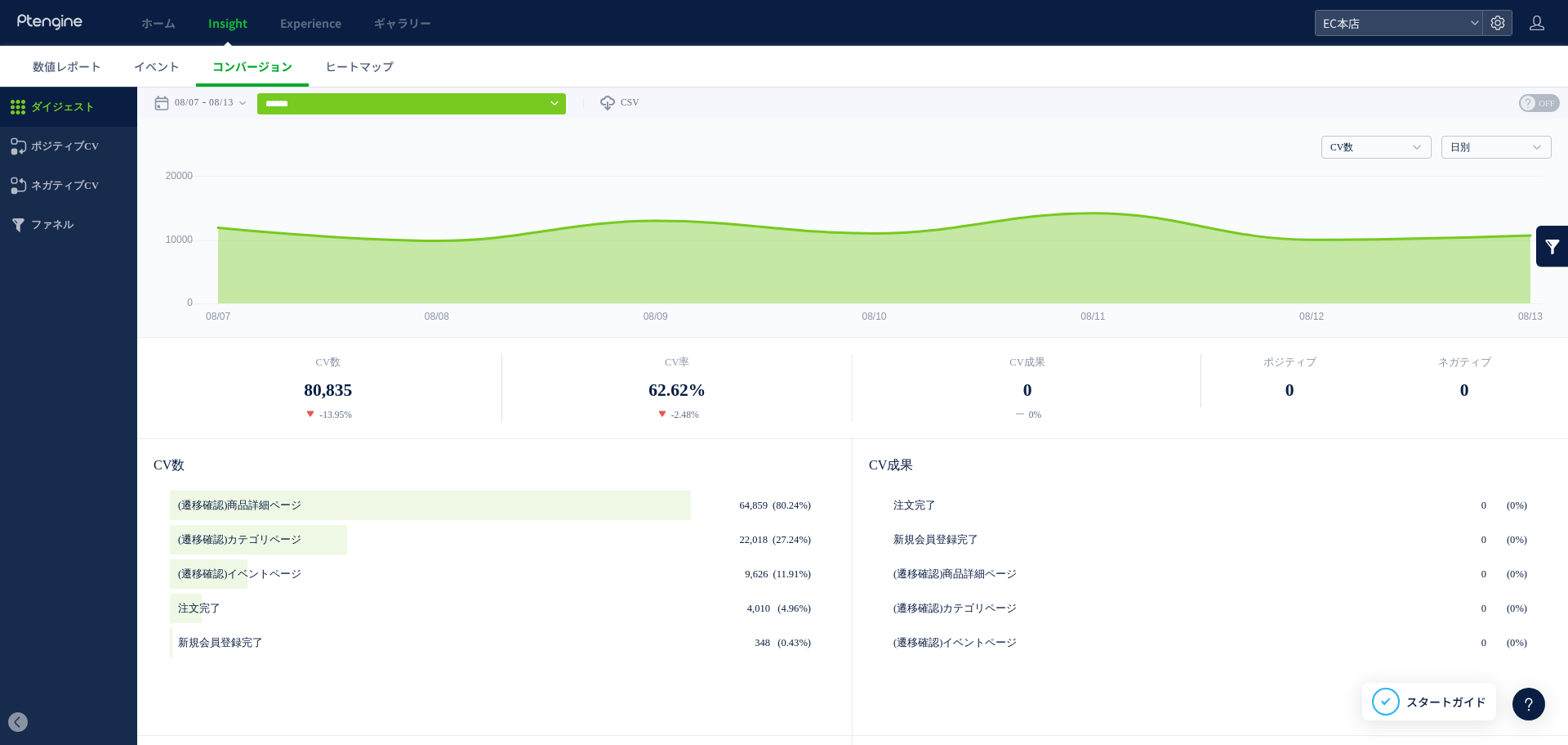
click at [249, 75] on link "コンバージョン" at bounding box center [253, 66] width 113 height 41
click at [250, 68] on span "コンバージョン" at bounding box center [252, 66] width 80 height 17
click at [250, 53] on link "コンバージョン" at bounding box center [253, 66] width 113 height 41
click at [148, 67] on span "イベント" at bounding box center [157, 66] width 46 height 17
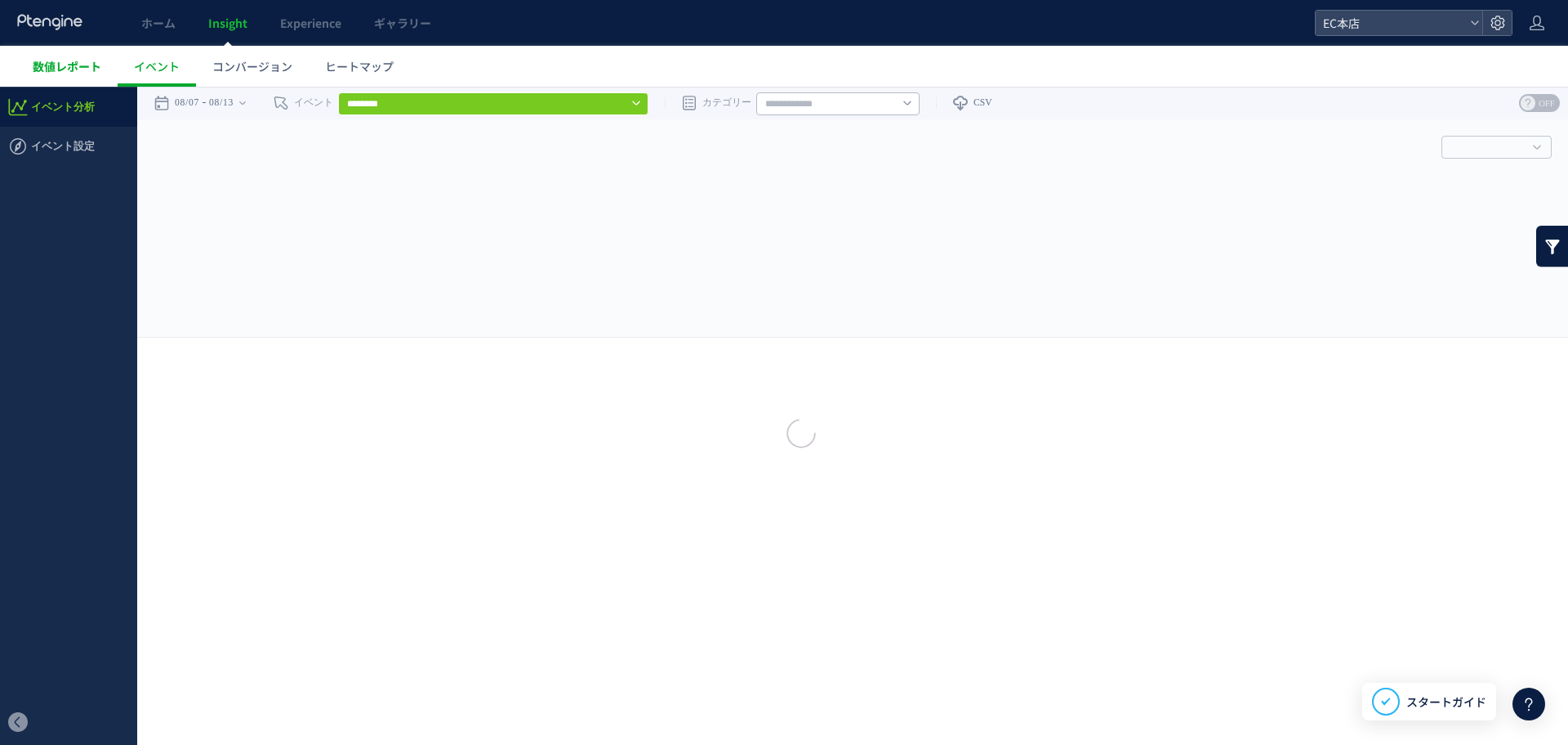
click at [90, 66] on div at bounding box center [784, 372] width 1568 height 745
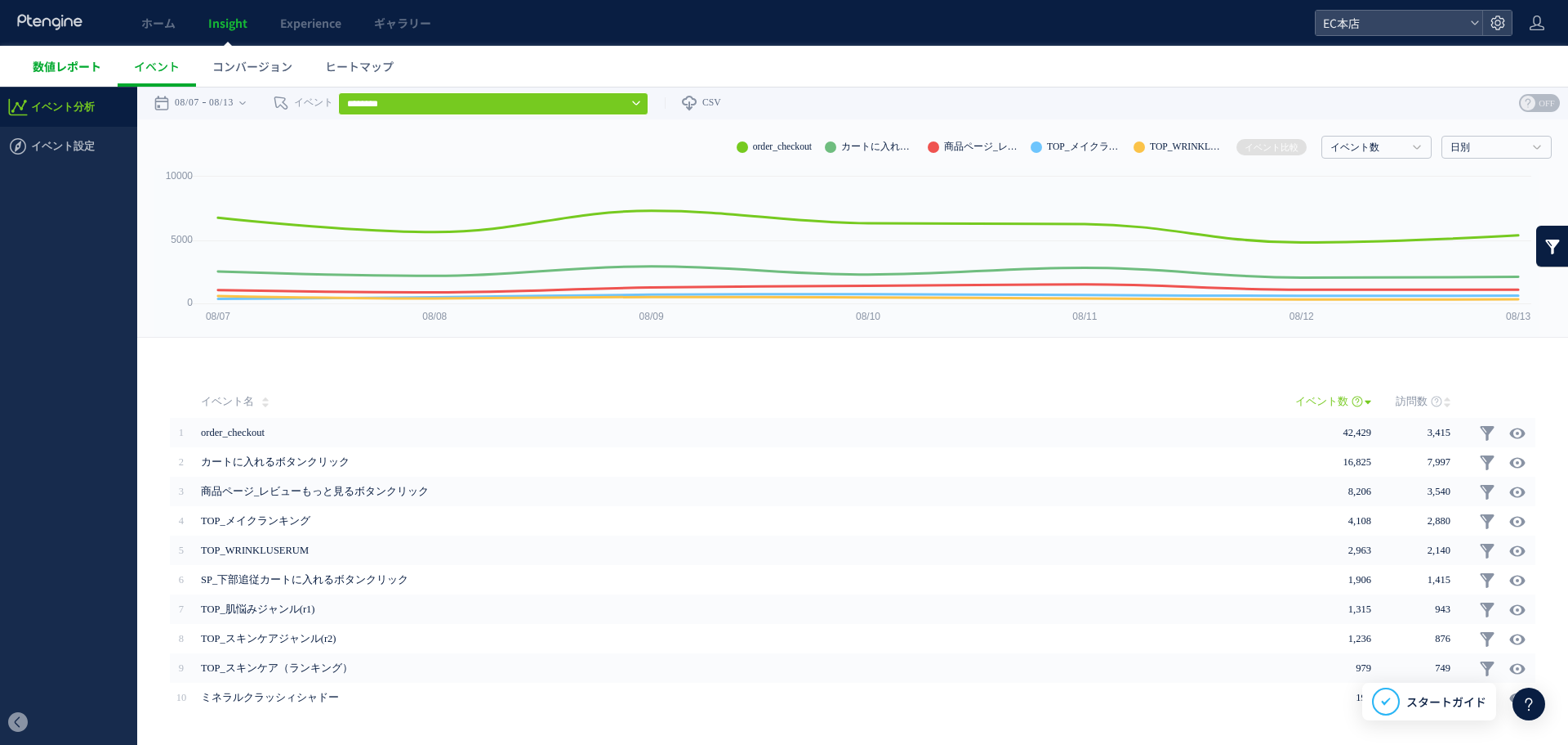
click at [77, 64] on span "数値レポート" at bounding box center [67, 66] width 68 height 17
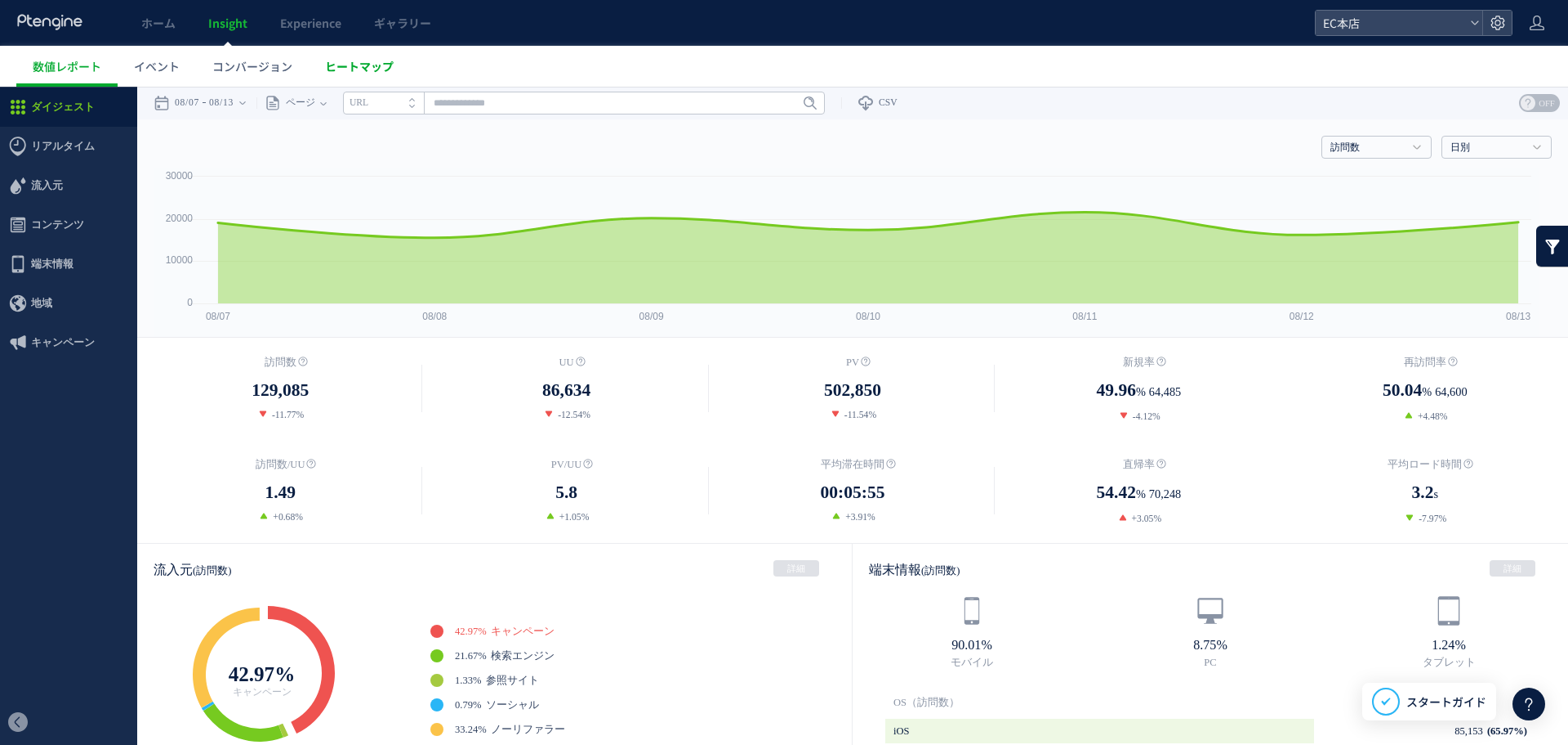
click at [366, 65] on span "ヒートマップ" at bounding box center [360, 66] width 68 height 17
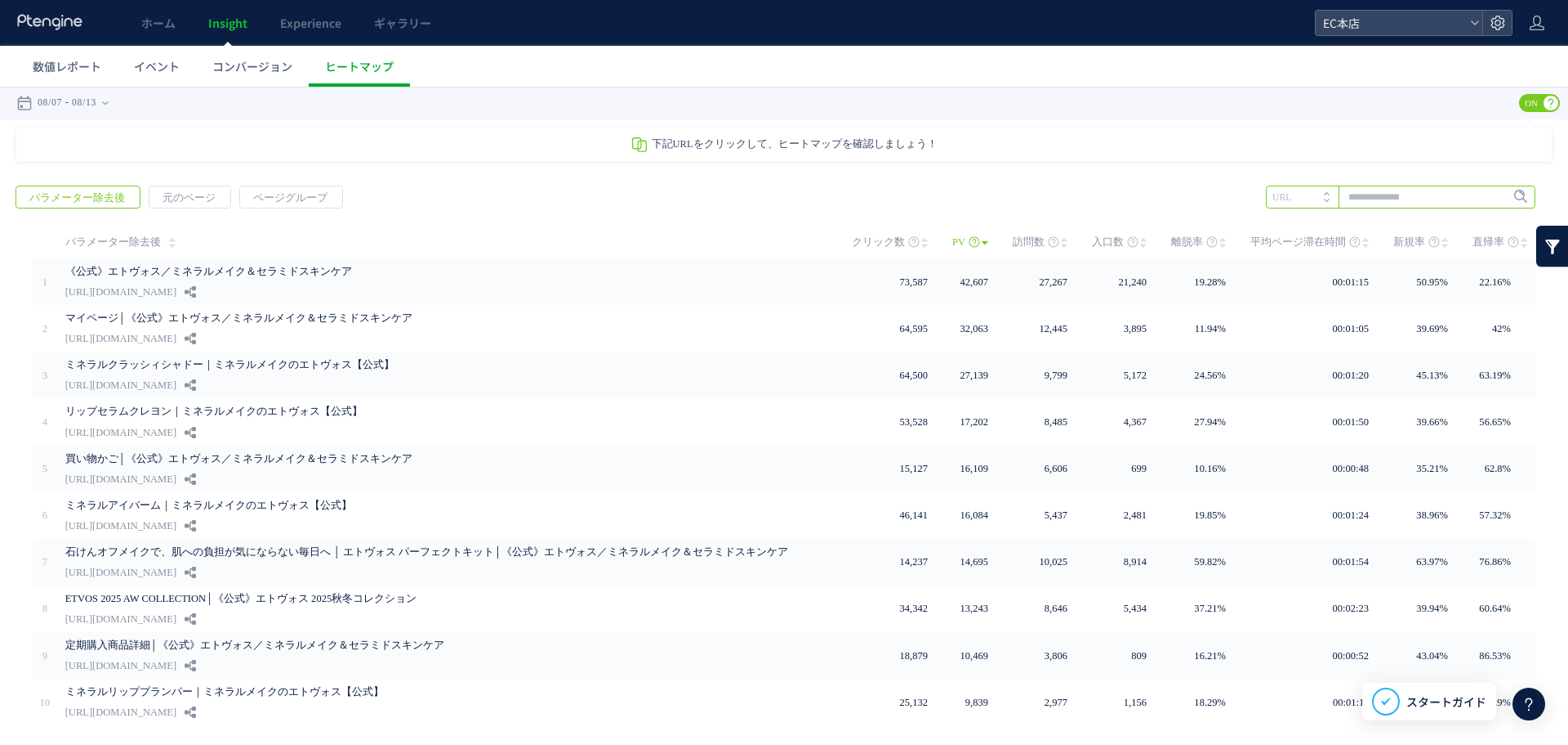
click at [1403, 186] on input "text" at bounding box center [1401, 197] width 269 height 23
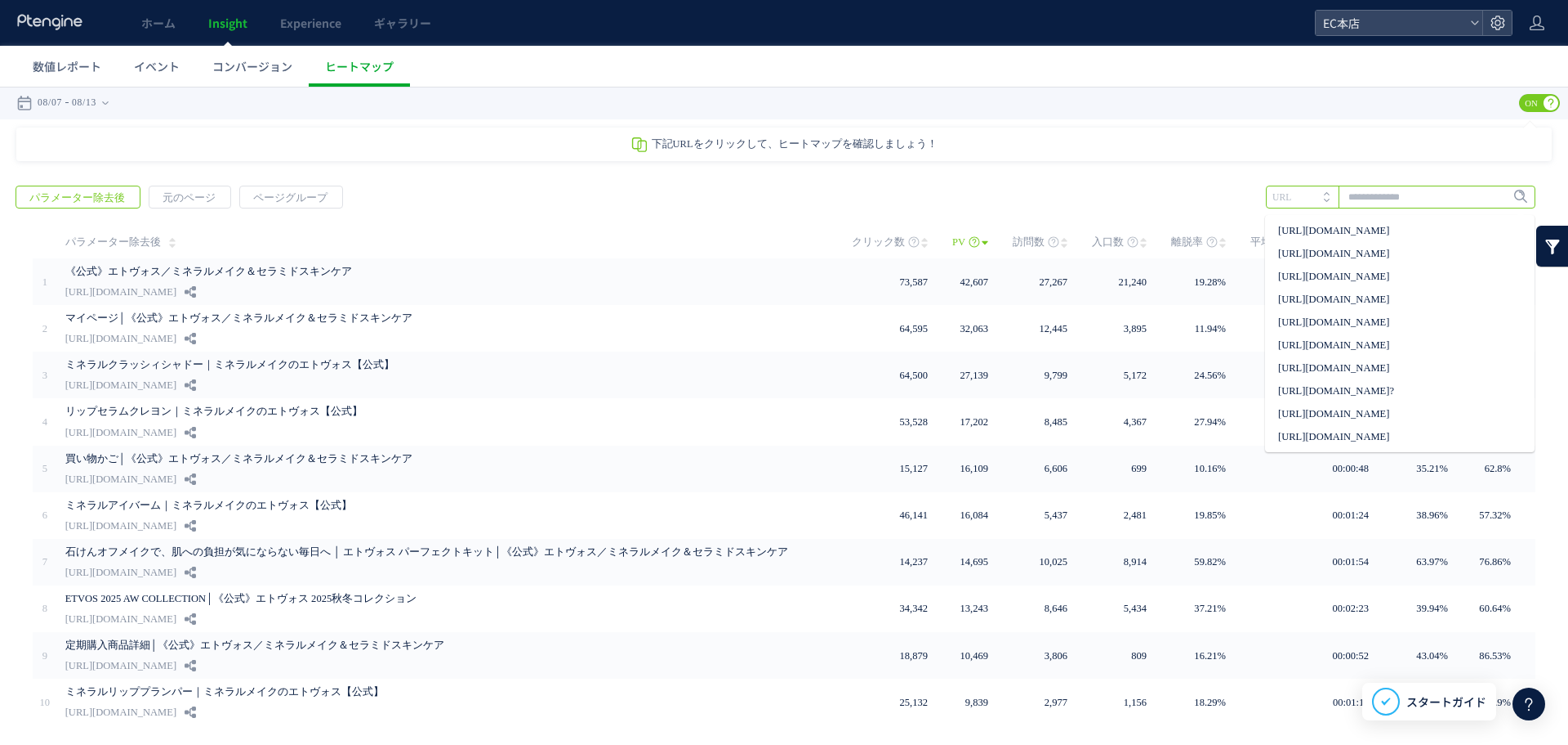
paste input "**********"
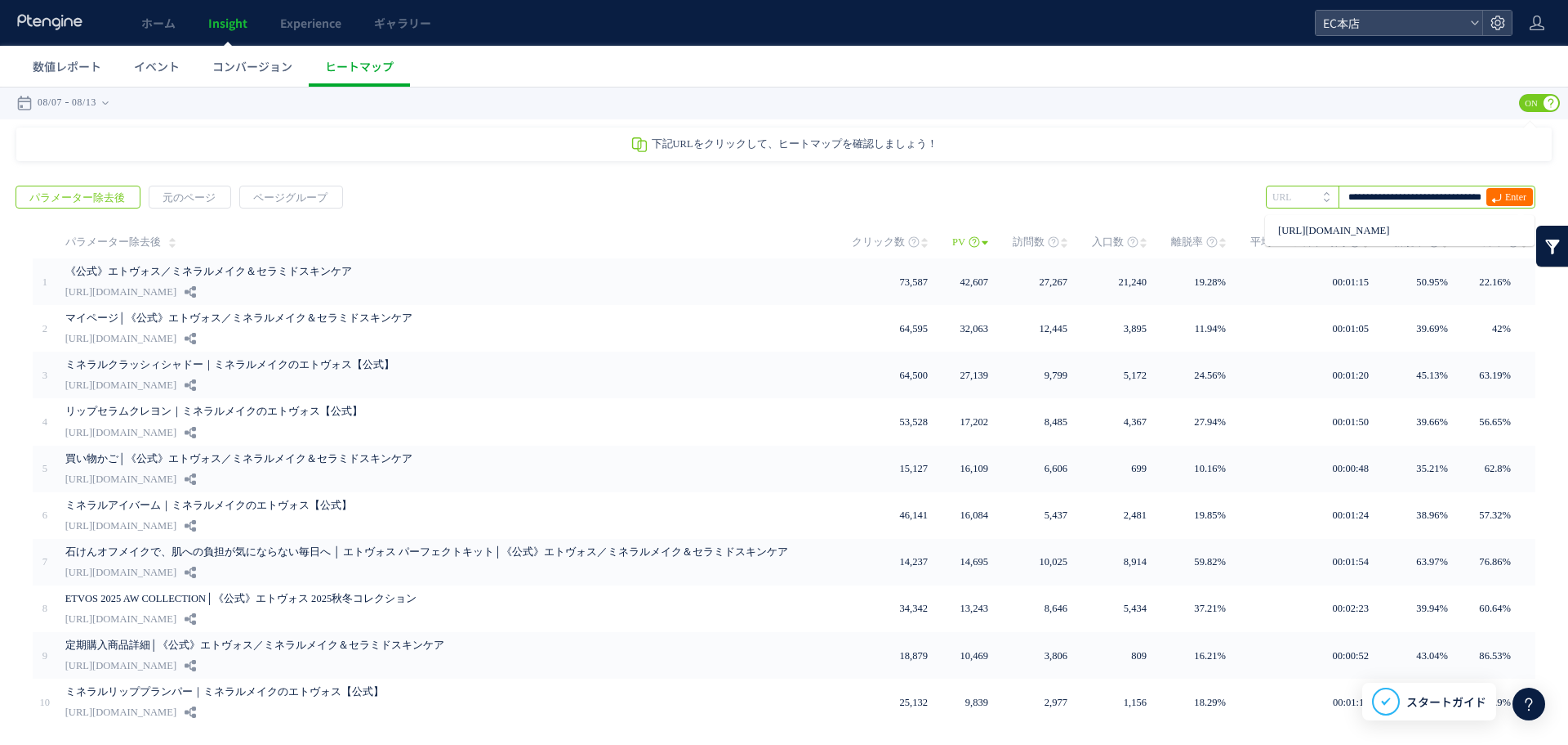
scroll to position [0, 41]
type input "**********"
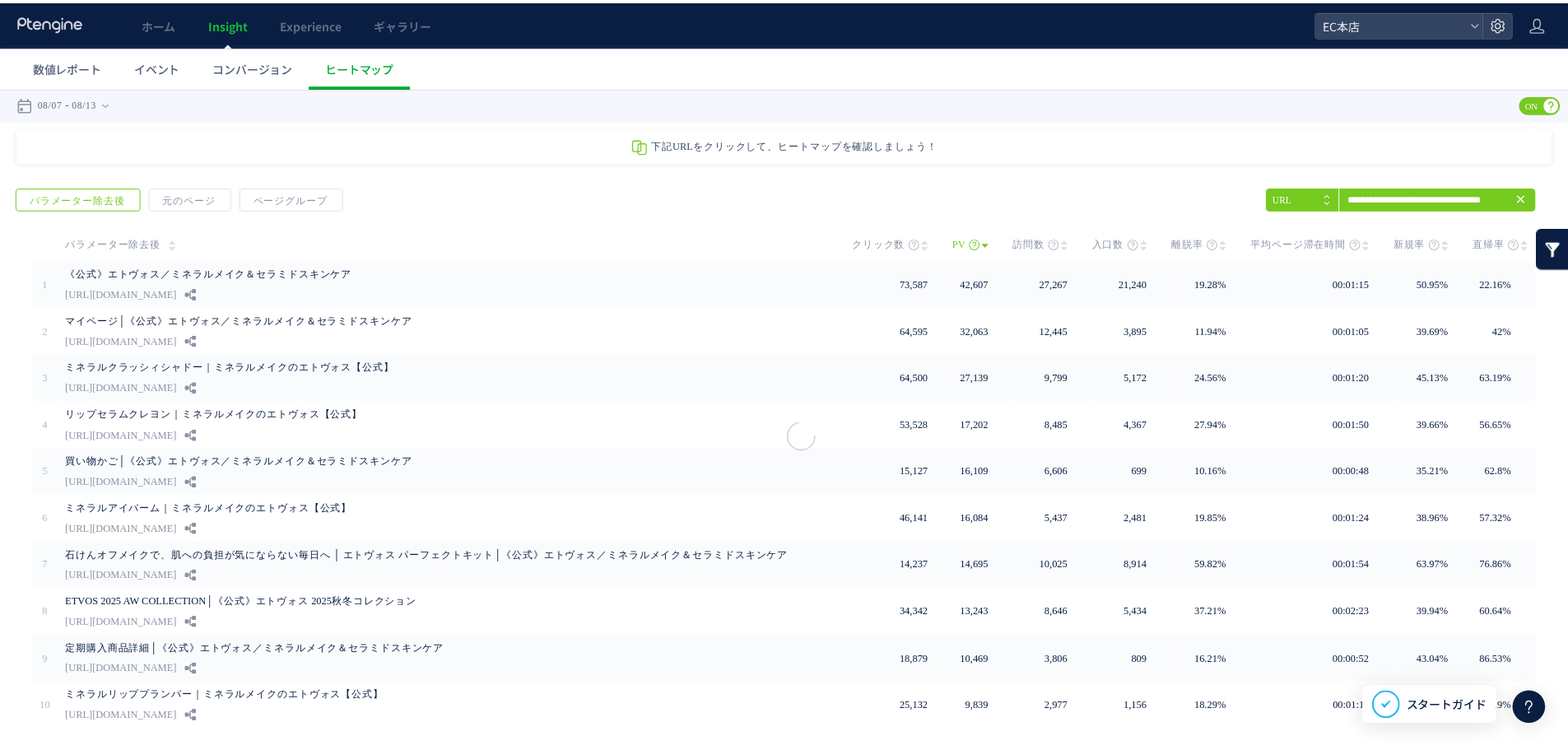
scroll to position [0, 0]
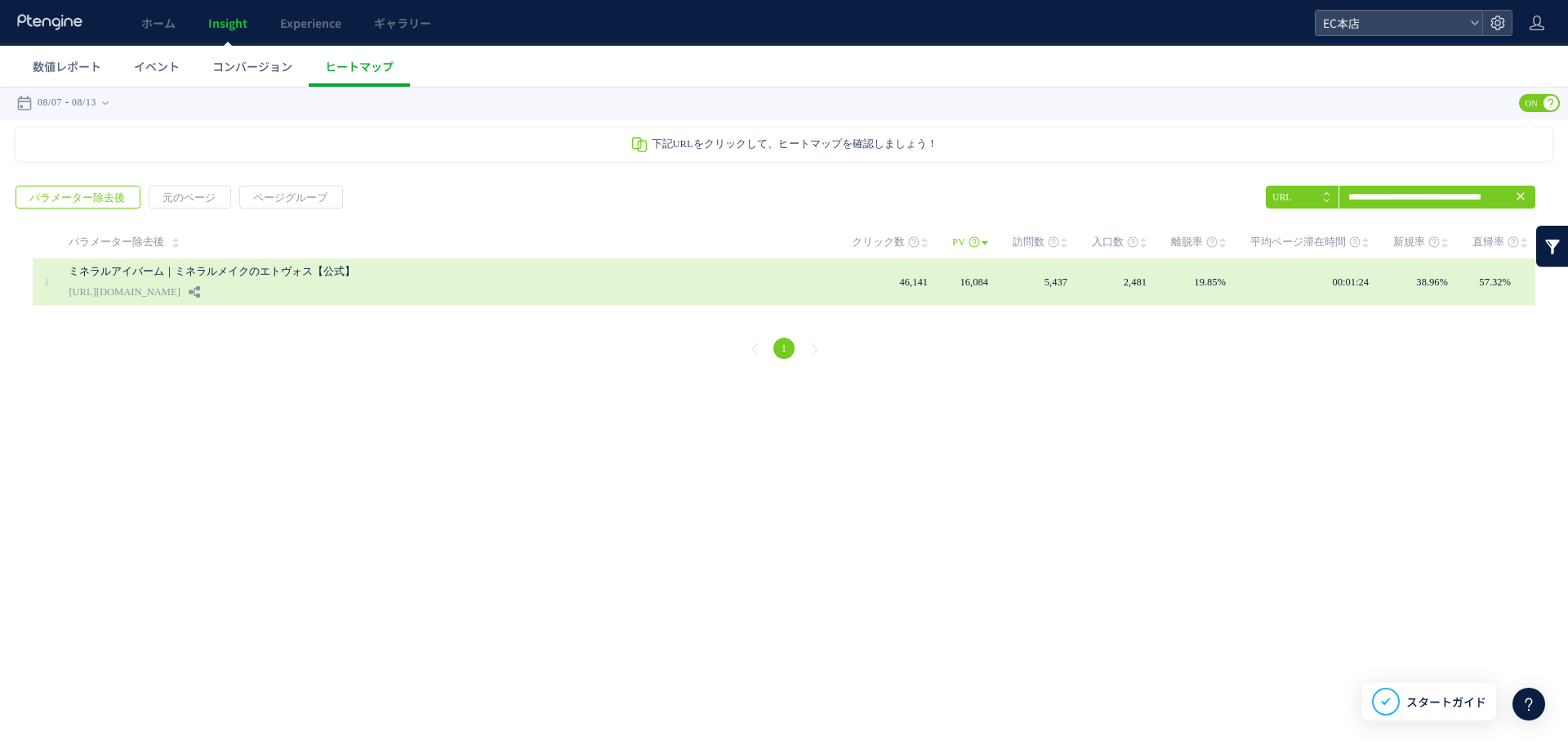
click at [176, 269] on link "ミネラルアイバーム｜ミネラルメイクのエトヴォス【公式】" at bounding box center [444, 271] width 752 height 19
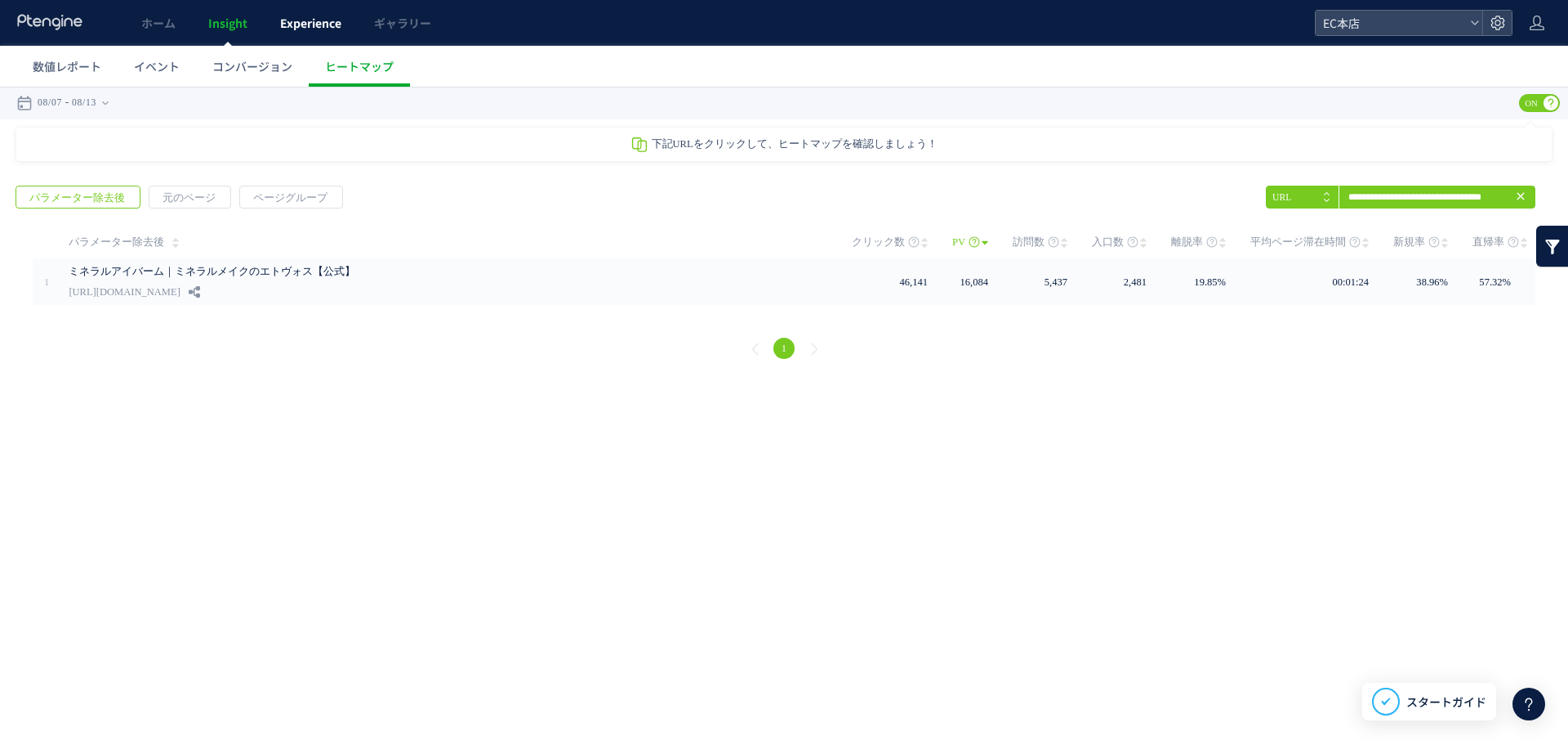
click at [293, 20] on span "Experience" at bounding box center [310, 23] width 61 height 17
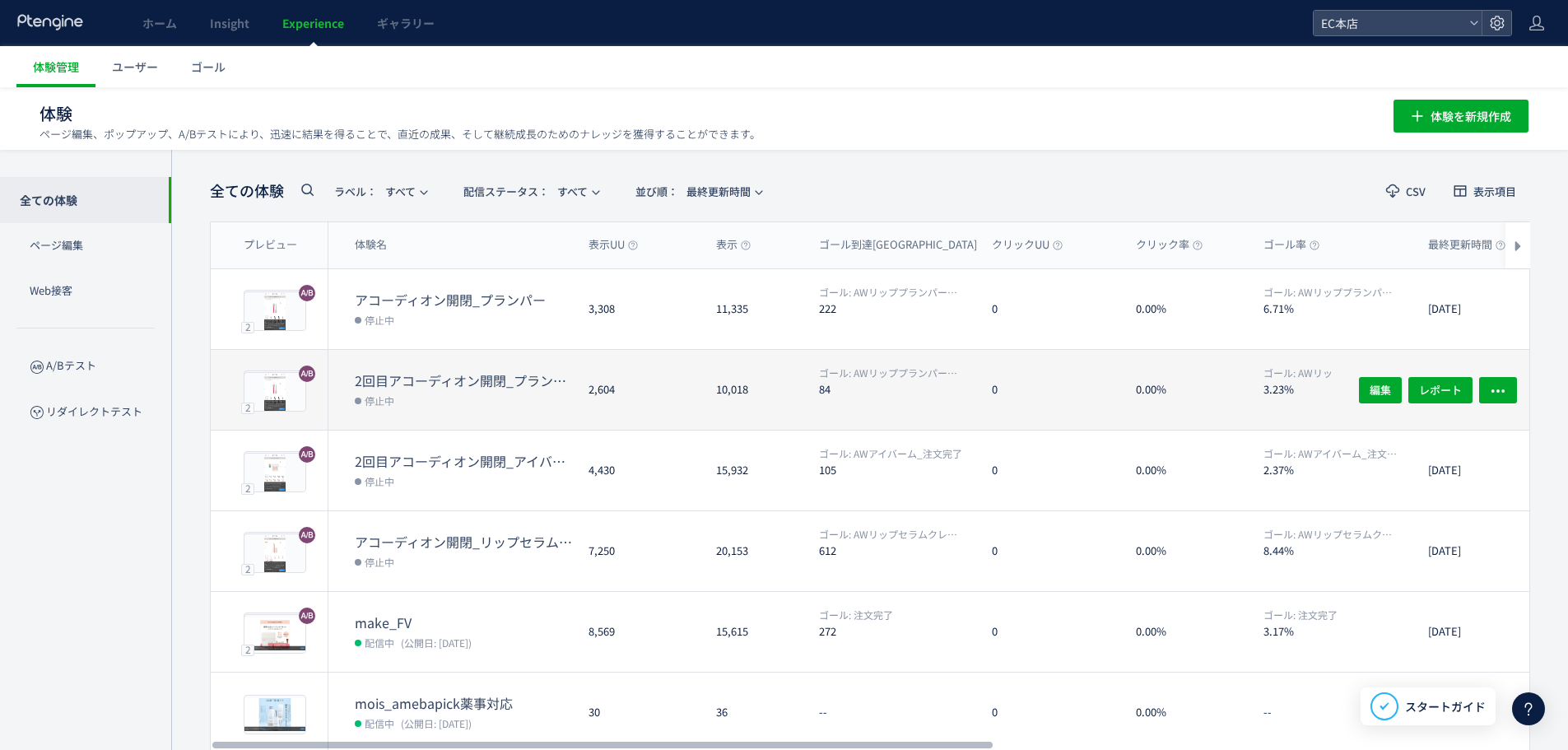
click at [458, 387] on dt "2回目アコーディオン開閉_プランパー(copy)" at bounding box center [465, 380] width 221 height 19
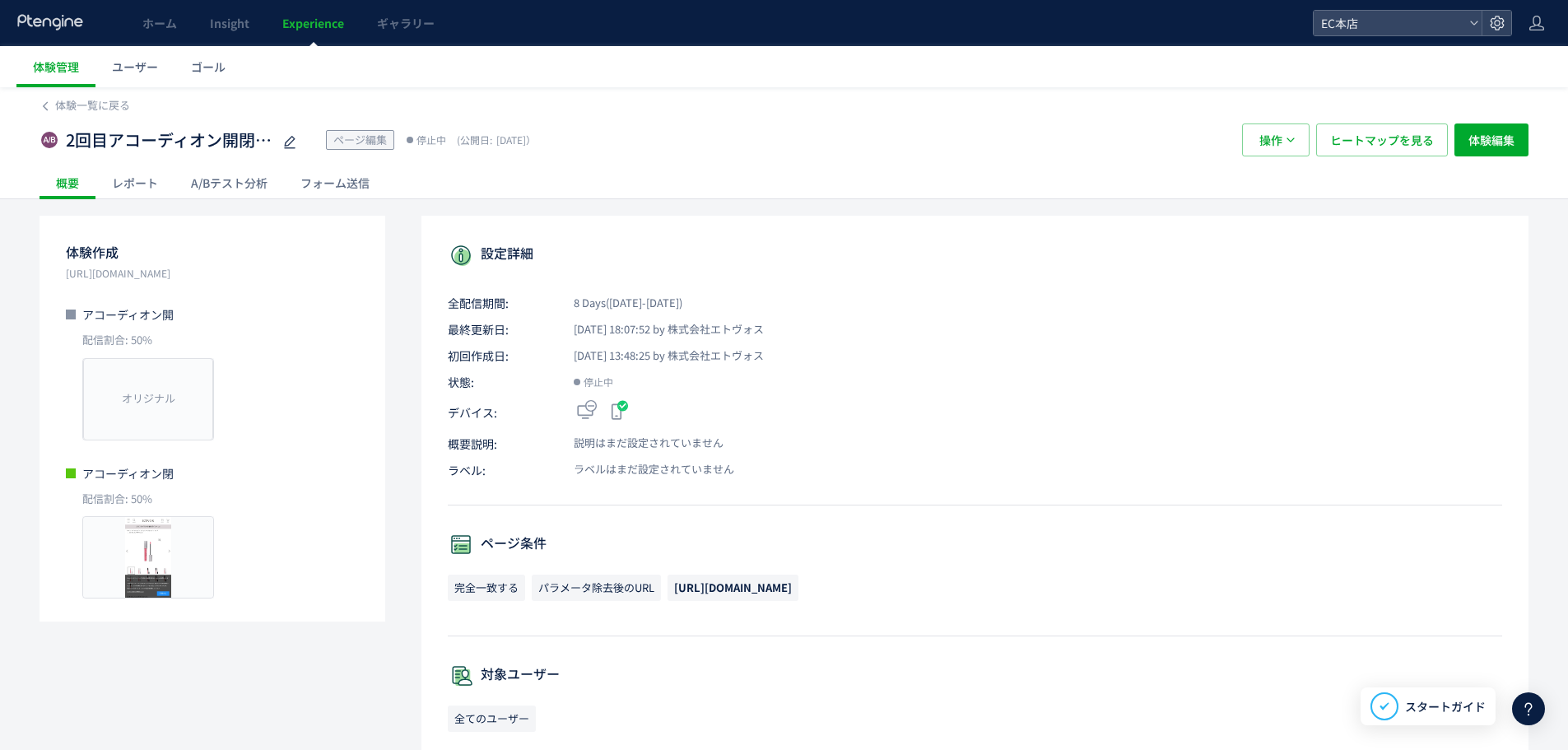
click at [268, 186] on div "A/Bテスト分析" at bounding box center [229, 182] width 110 height 33
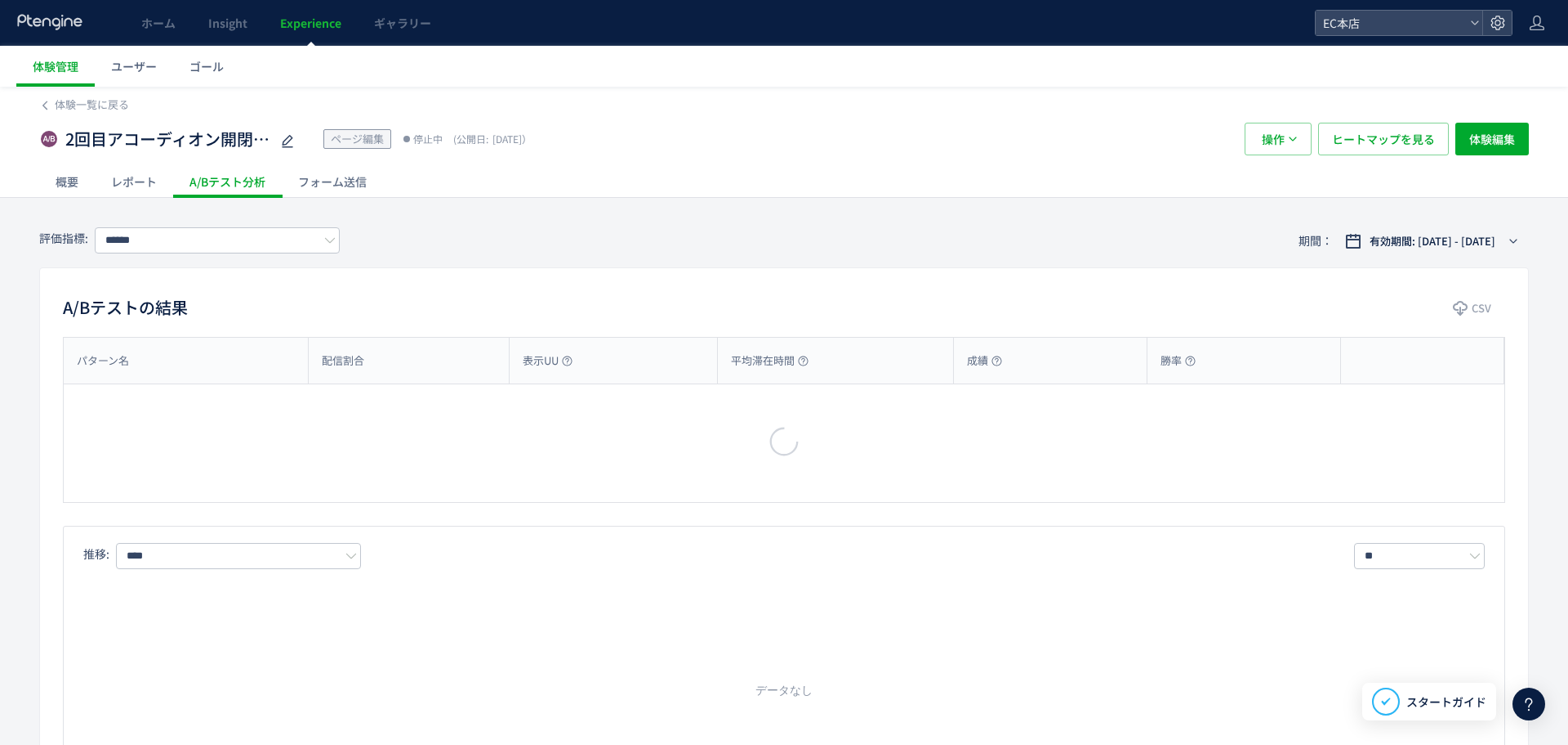
type input "**********"
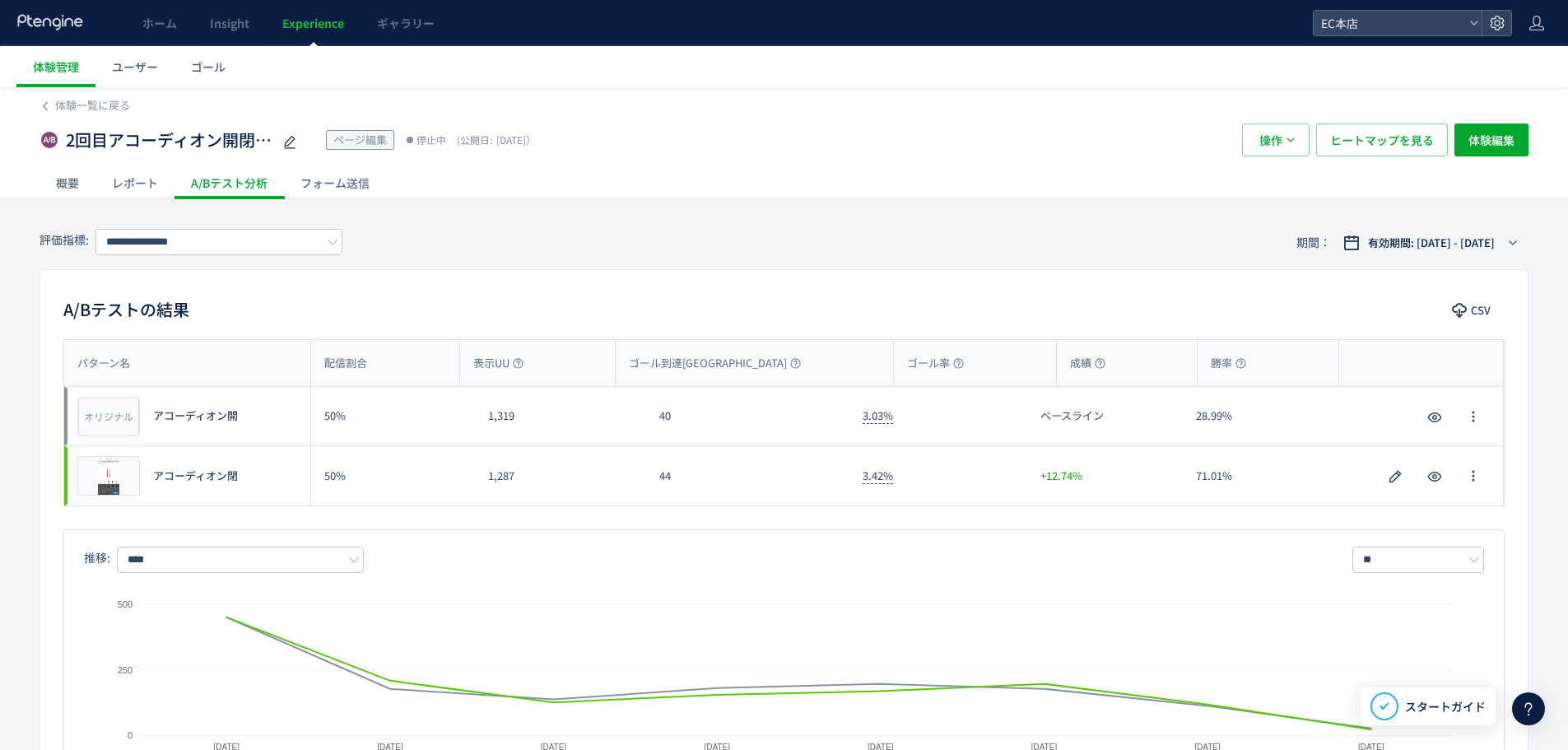
click at [1386, 123] on div "2回目アコーディオン開閉_プランパー(copy) ページ編集 停止中 (公開日: [DATE]） 操作 ヒートマップを見る 体験編集" at bounding box center [784, 140] width 1489 height 53
click at [1383, 136] on span "ヒートマップを見る" at bounding box center [1382, 140] width 103 height 33
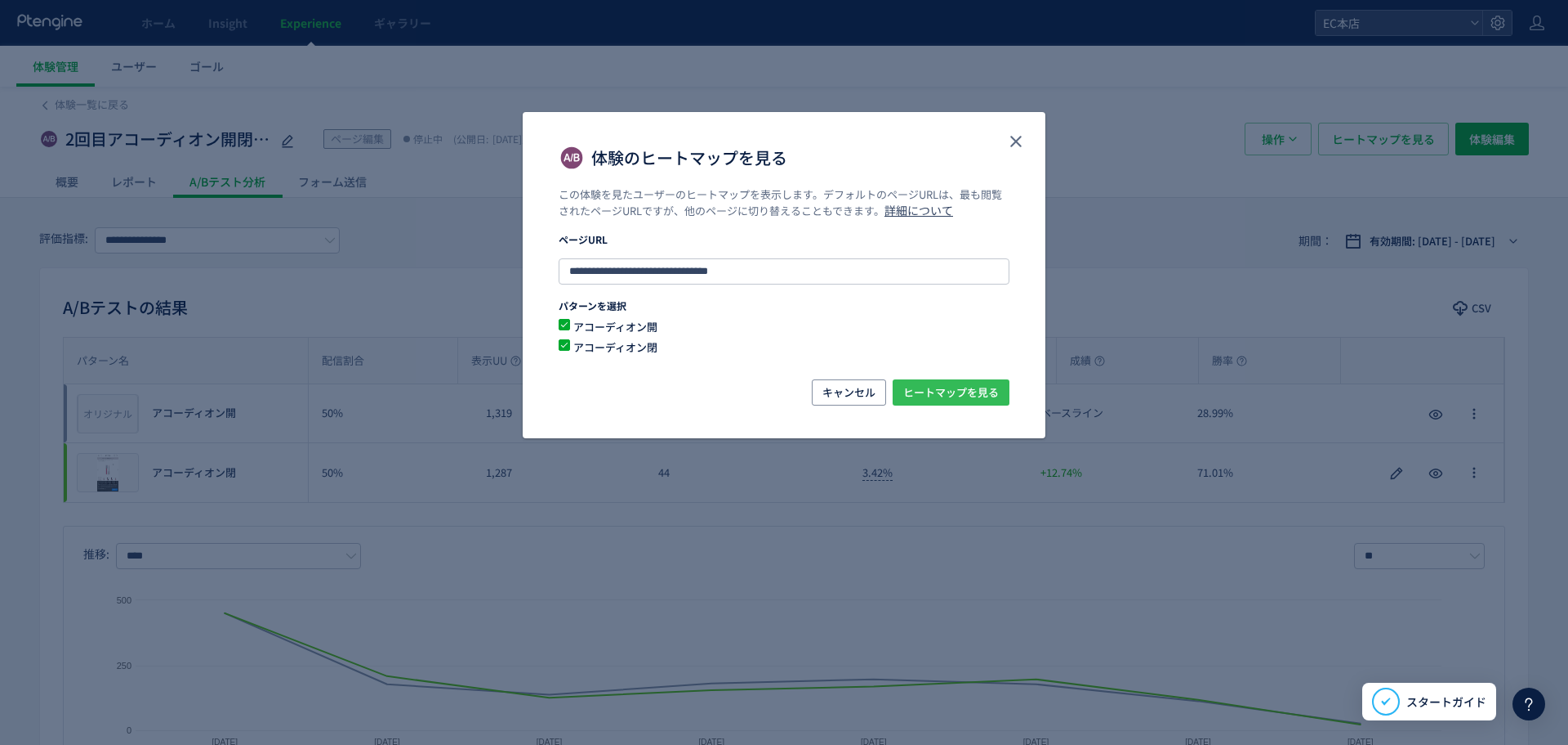
click at [980, 388] on span "ヒートマップを見る" at bounding box center [951, 392] width 96 height 26
click at [1018, 139] on use "close" at bounding box center [1016, 141] width 11 height 11
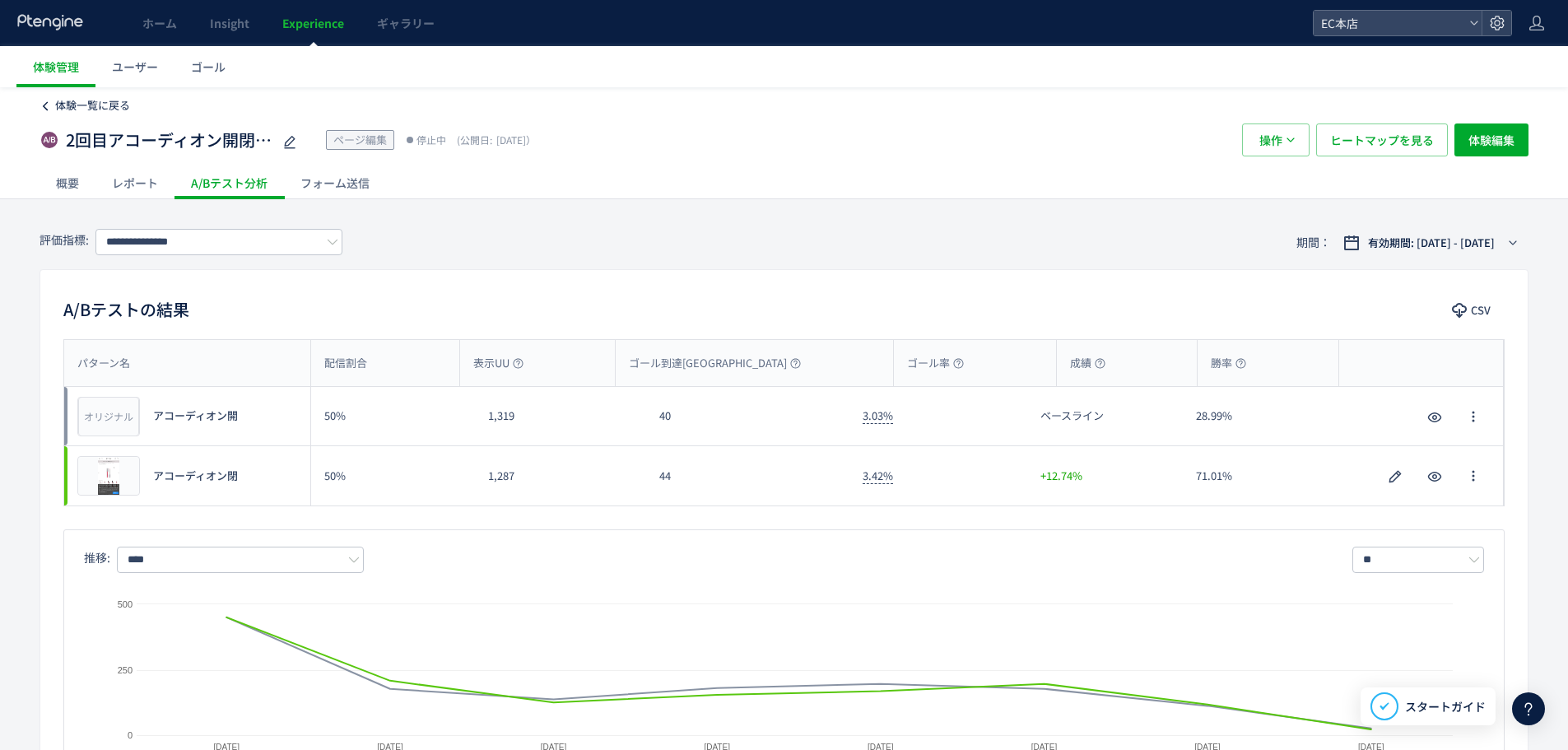
click at [42, 103] on icon at bounding box center [45, 106] width 11 height 11
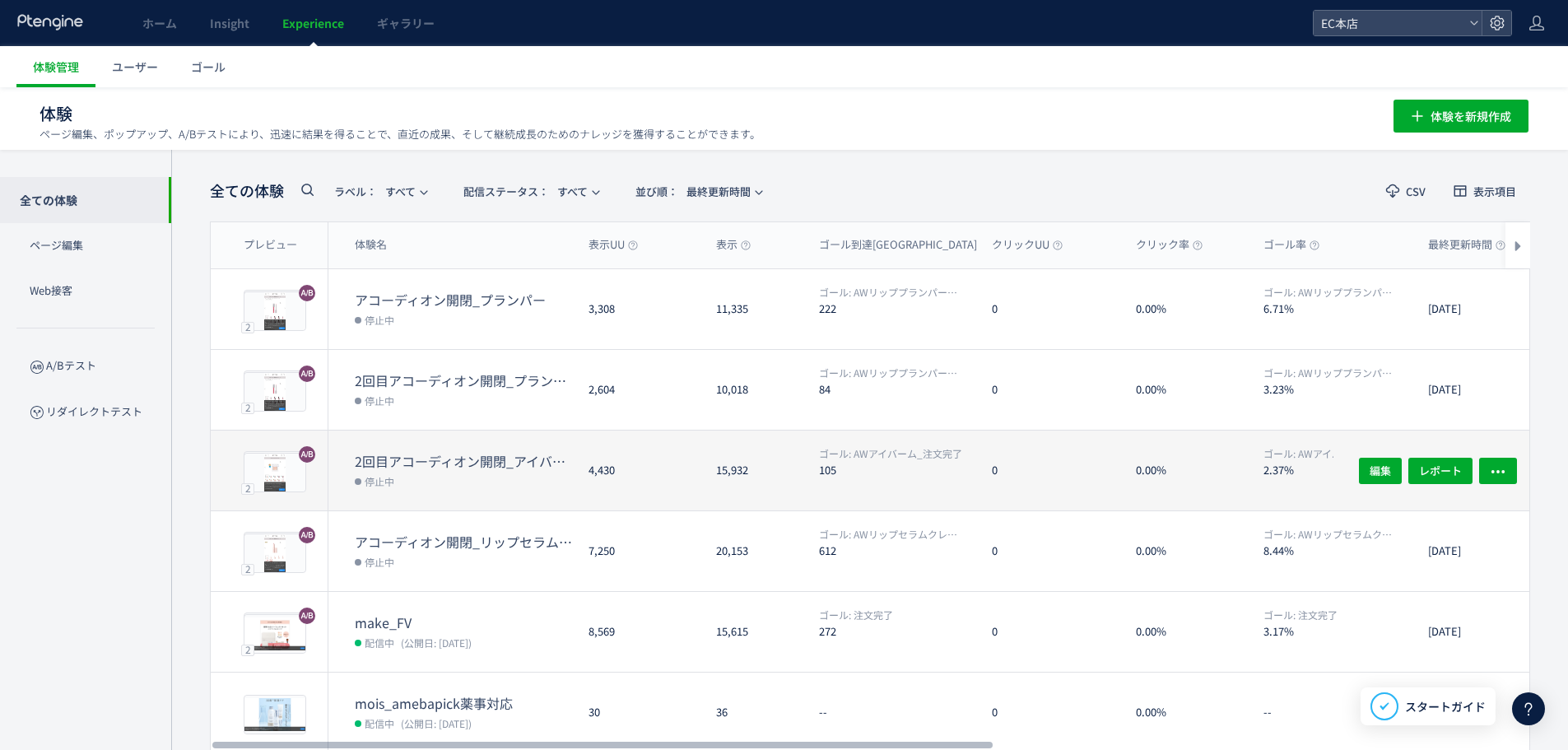
click at [449, 464] on dt "2回目アコーディオン開閉_アイバーム" at bounding box center [465, 460] width 221 height 19
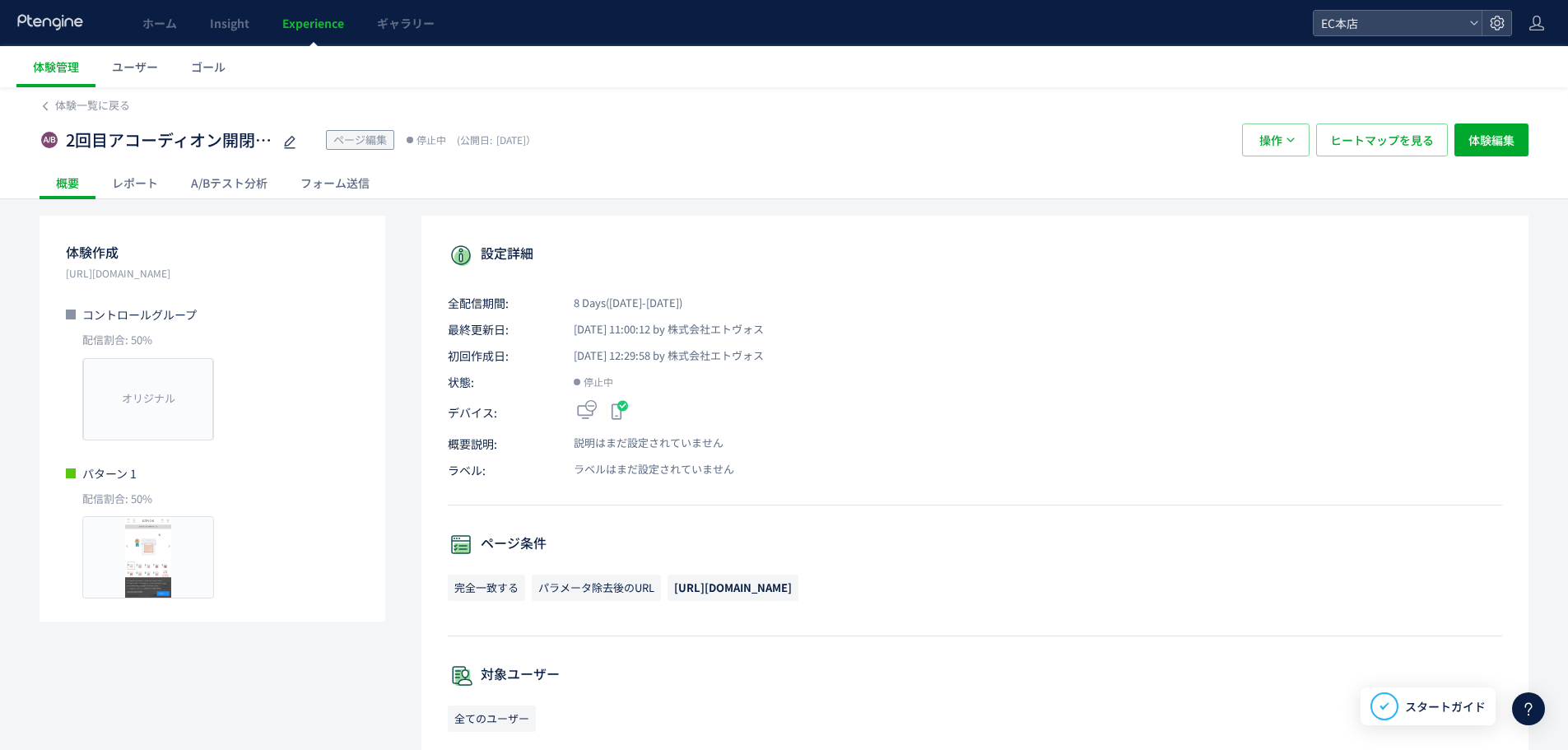
click at [219, 186] on div "A/Bテスト分析" at bounding box center [229, 182] width 110 height 33
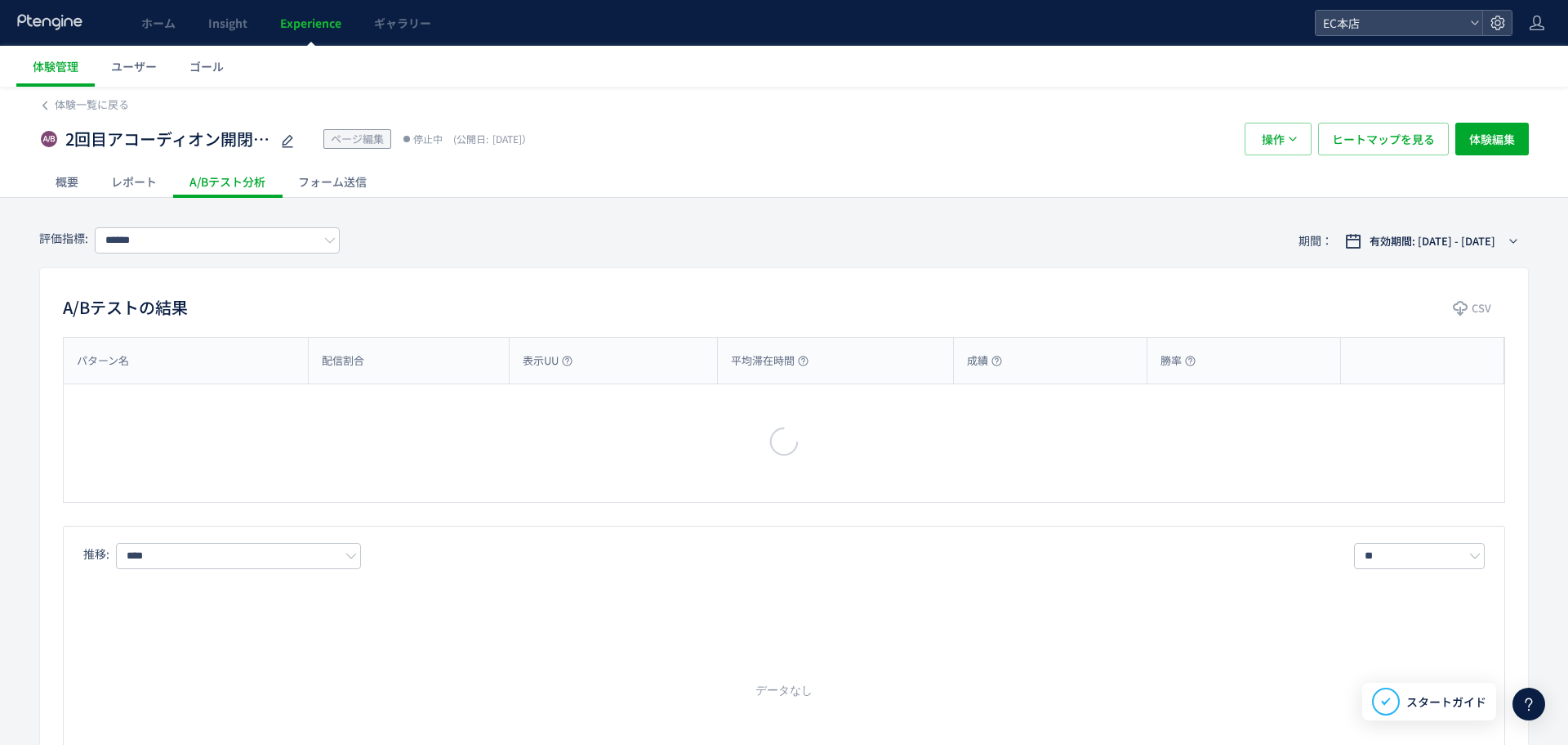
type input "**********"
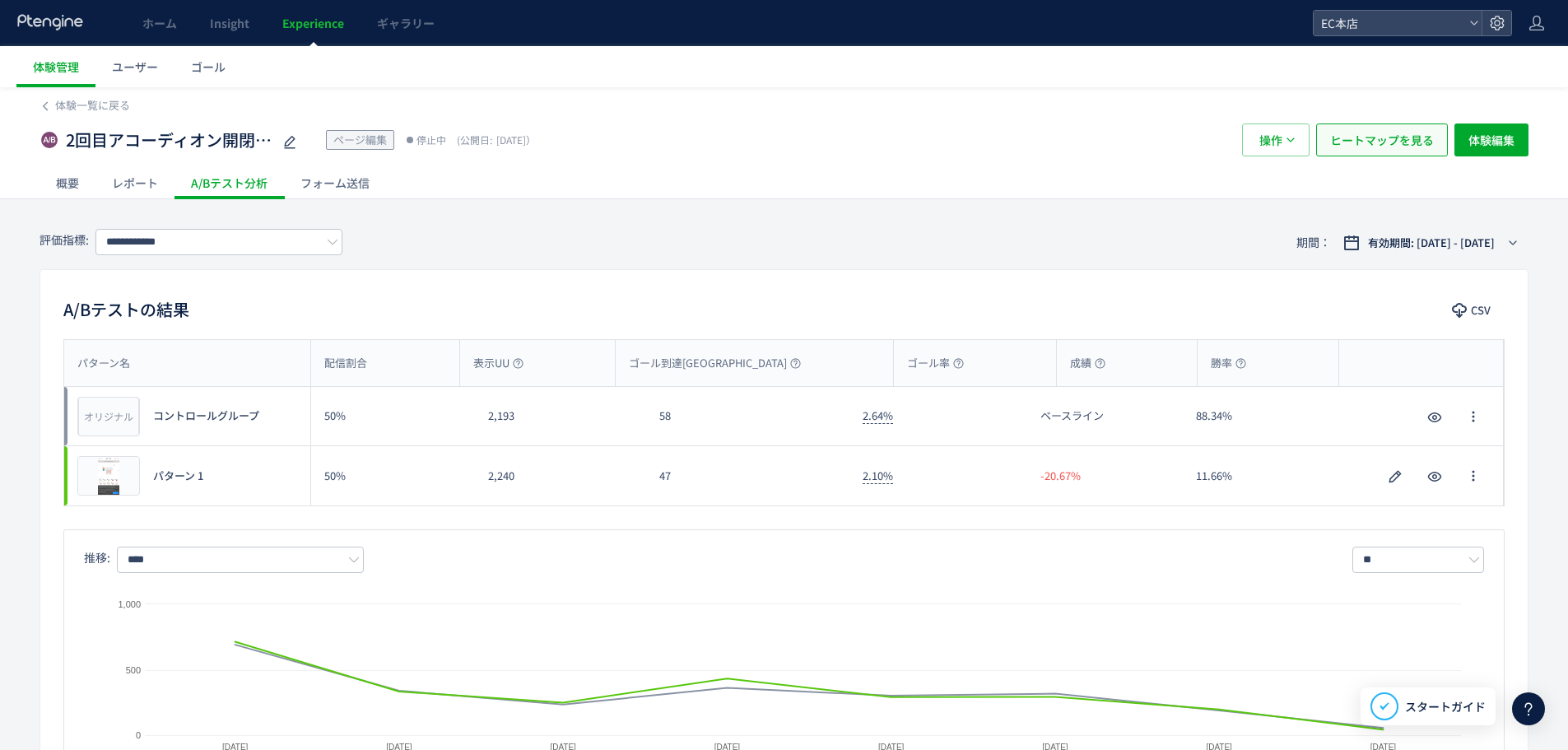
click at [1377, 143] on span "ヒートマップを見る" at bounding box center [1382, 140] width 103 height 33
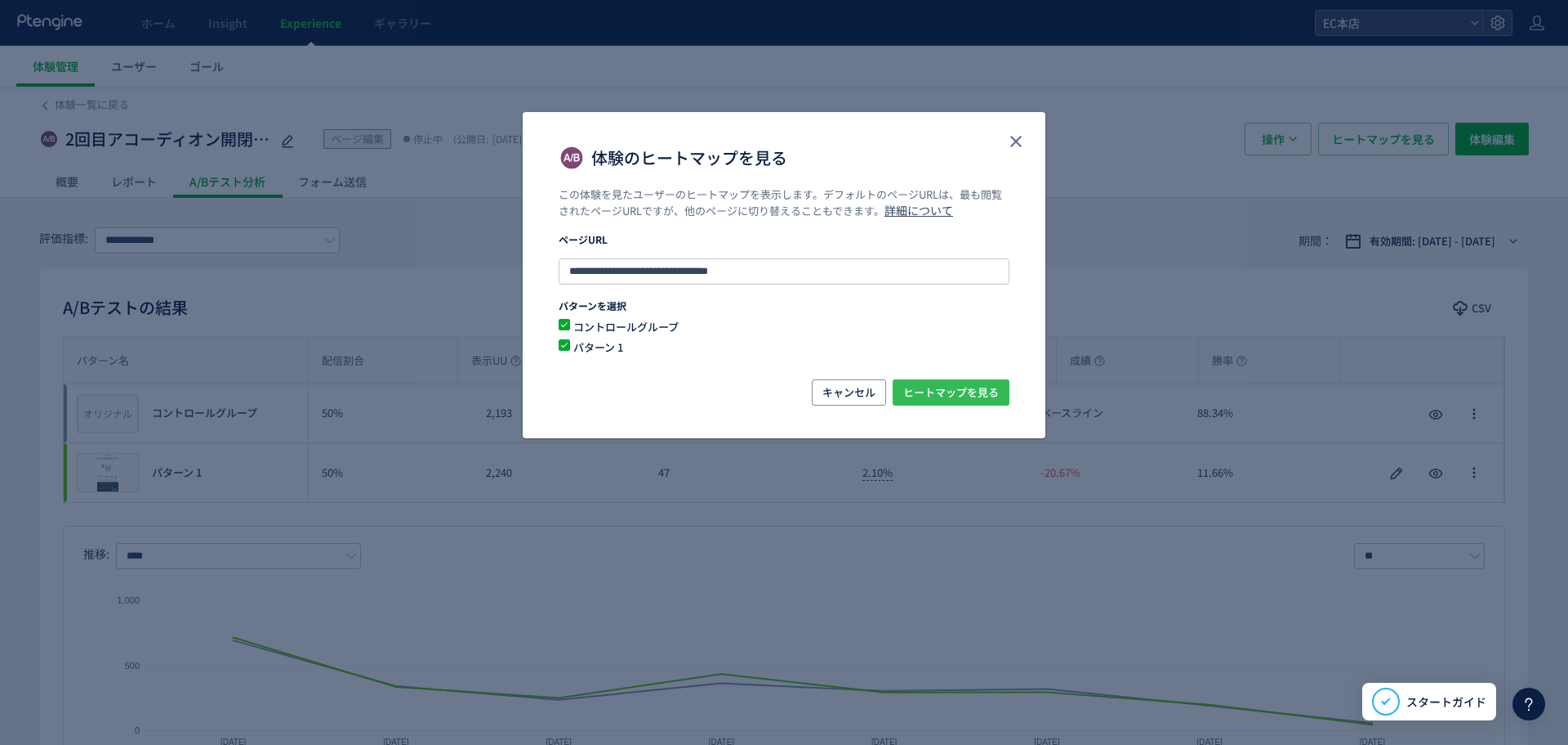
click at [944, 386] on span "ヒートマップを見る" at bounding box center [951, 392] width 96 height 26
click at [1023, 144] on icon "close" at bounding box center [1016, 141] width 19 height 19
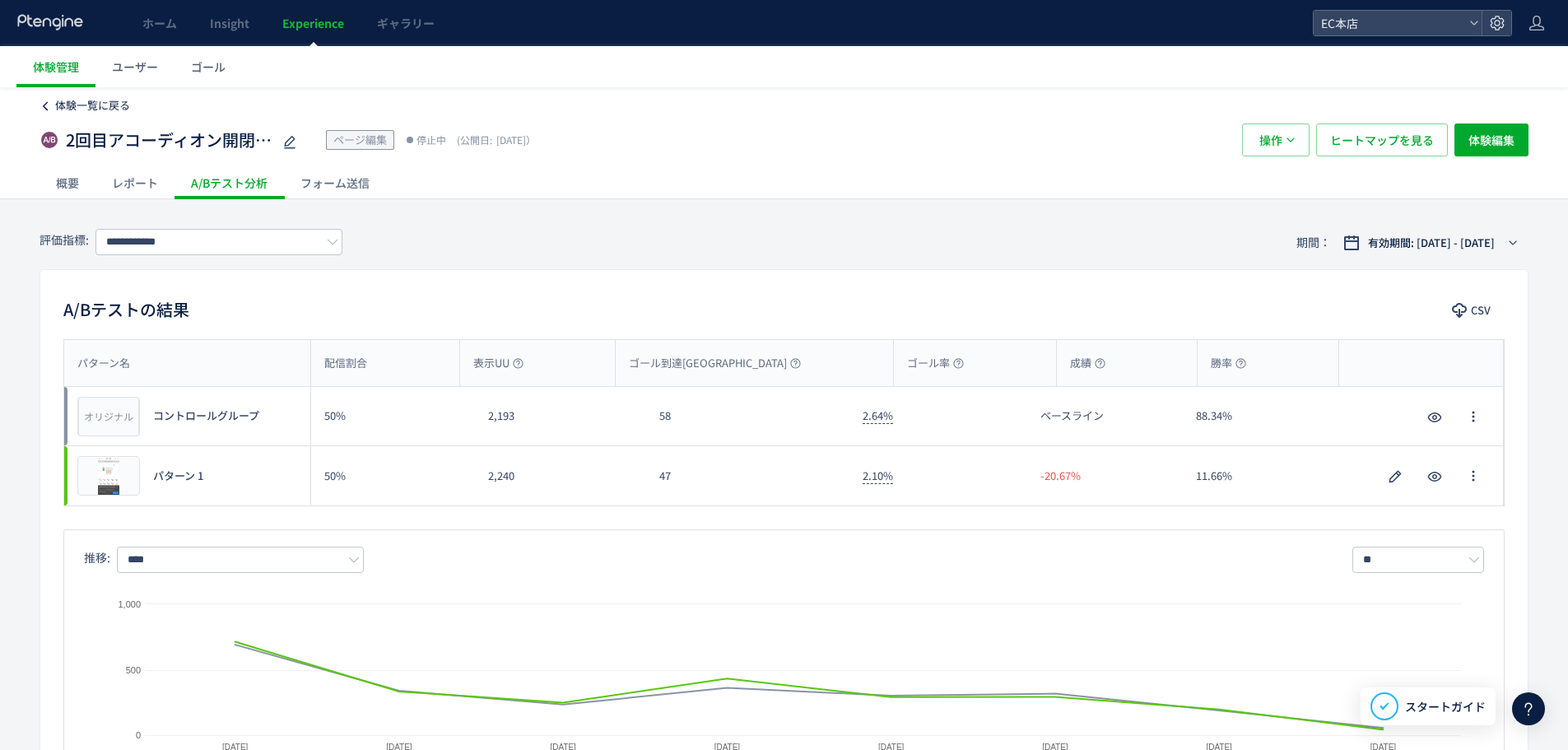
click at [83, 103] on span "体験一覧に戻る" at bounding box center [92, 105] width 75 height 16
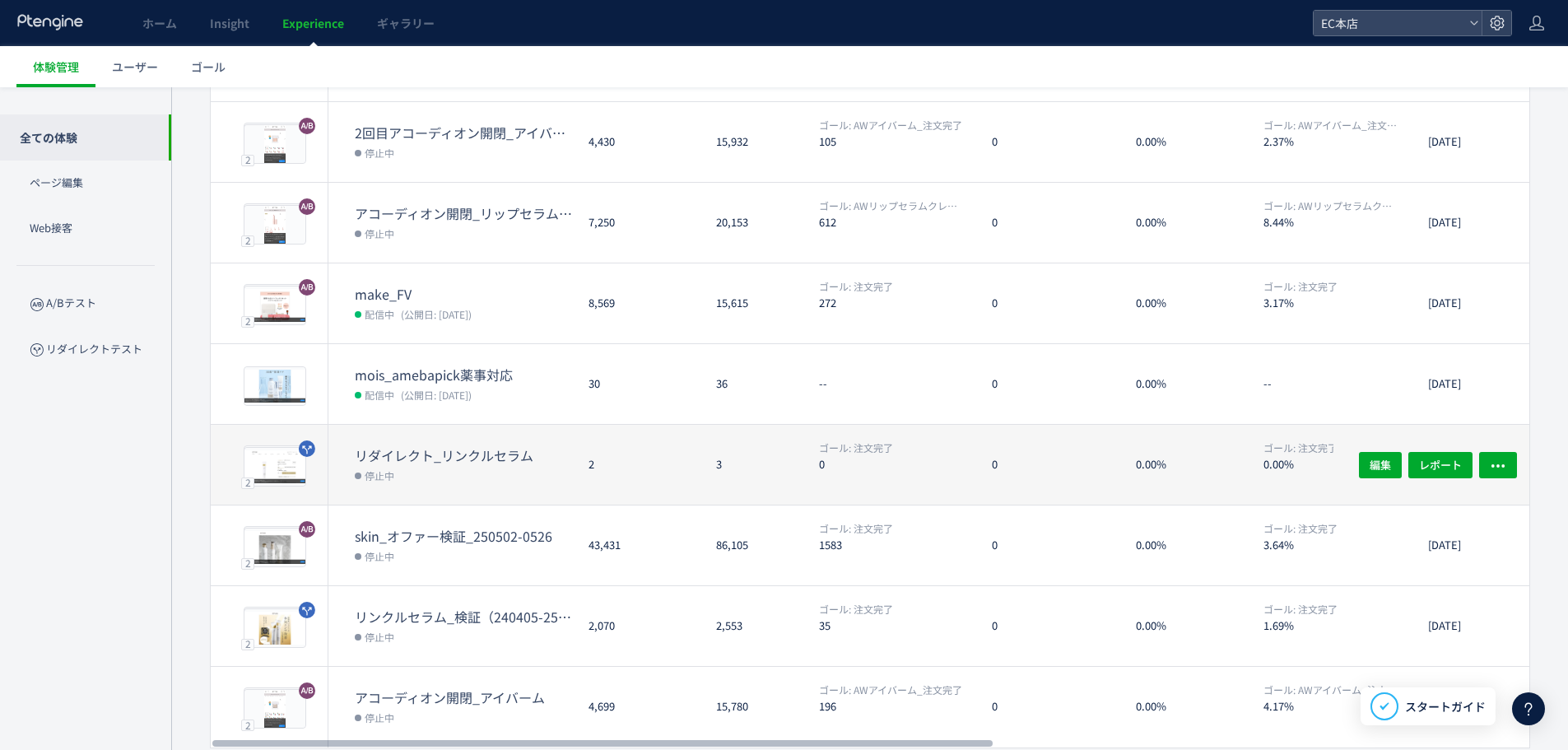
scroll to position [387, 0]
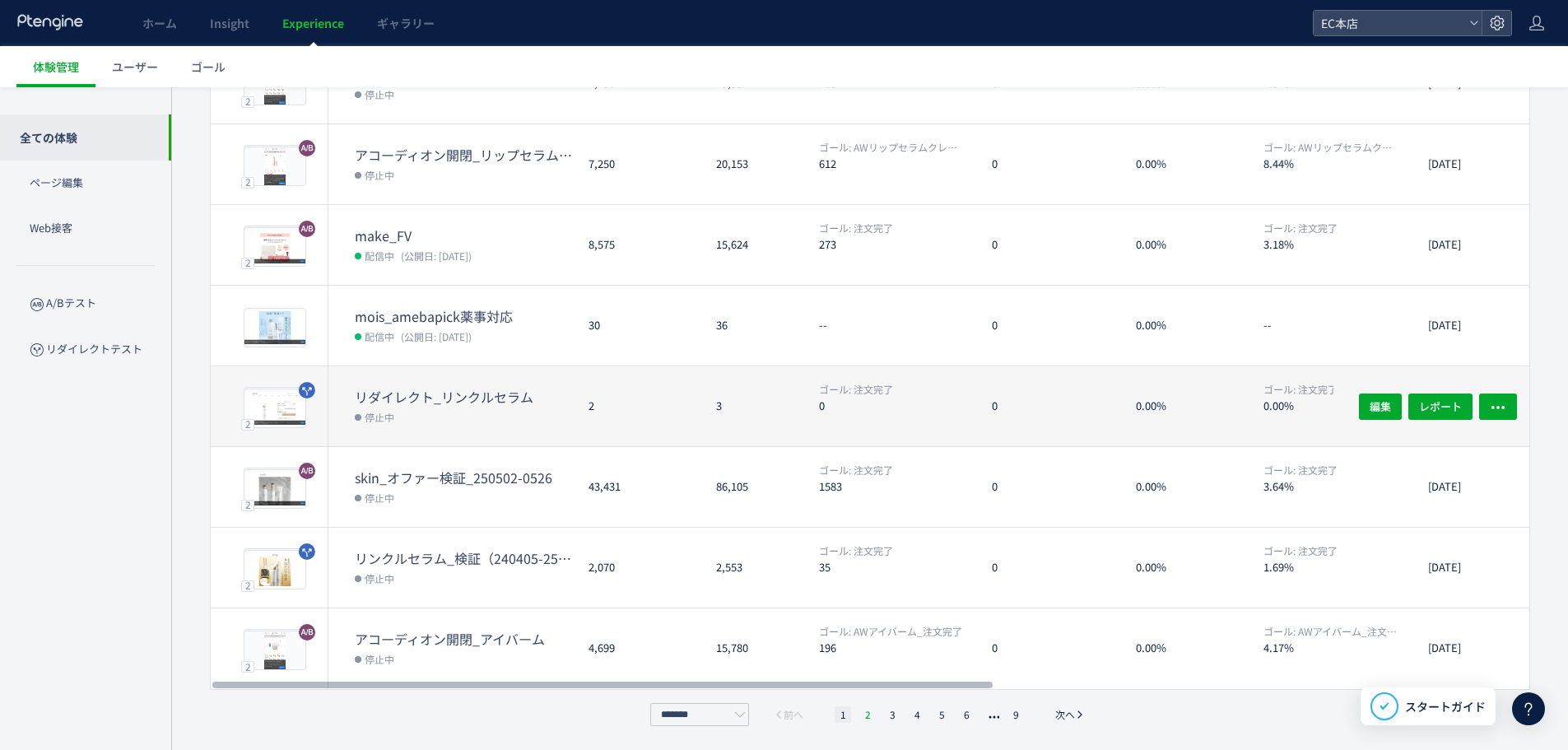
click at [884, 710] on li "2" at bounding box center [892, 714] width 17 height 17
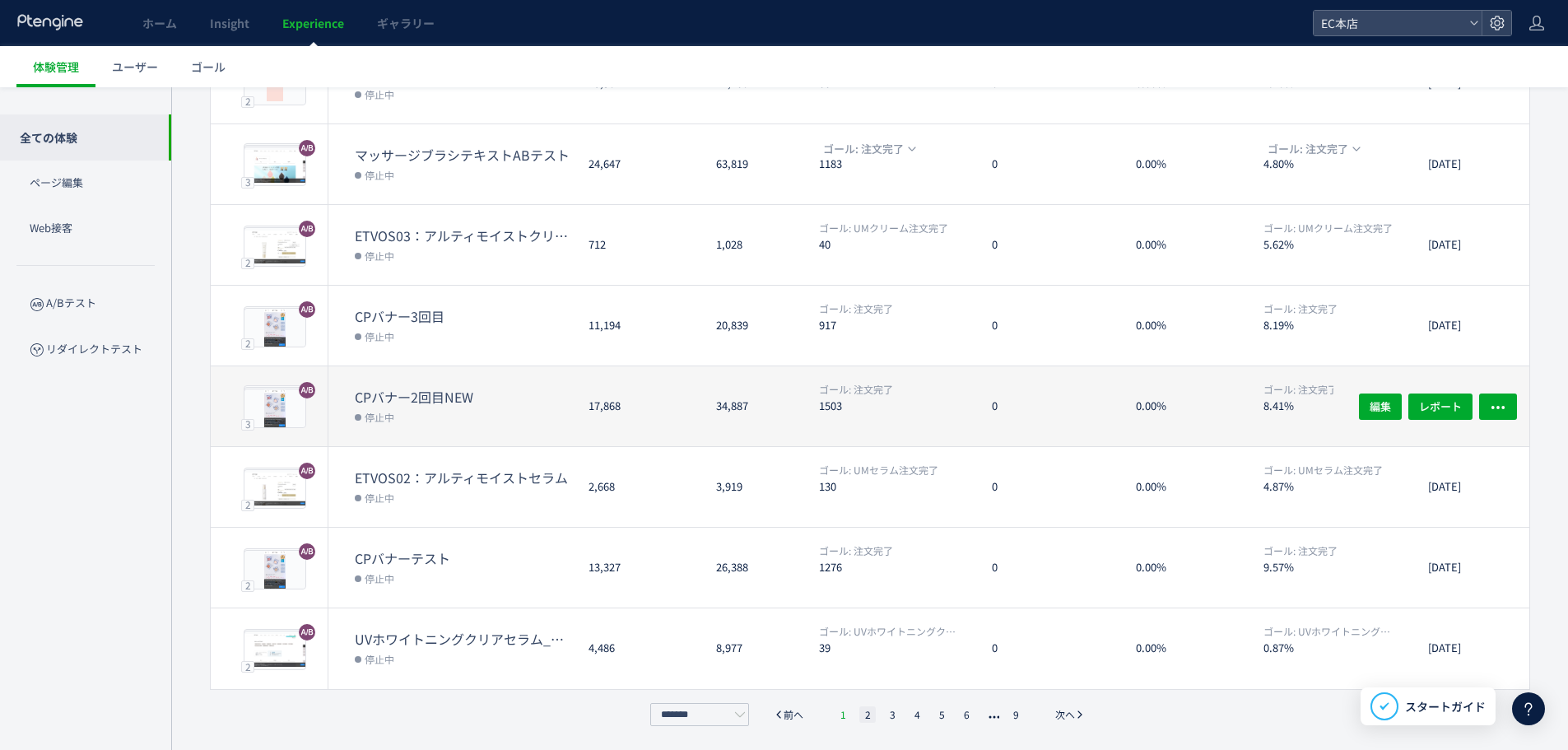
click at [849, 713] on li "1" at bounding box center [842, 714] width 17 height 17
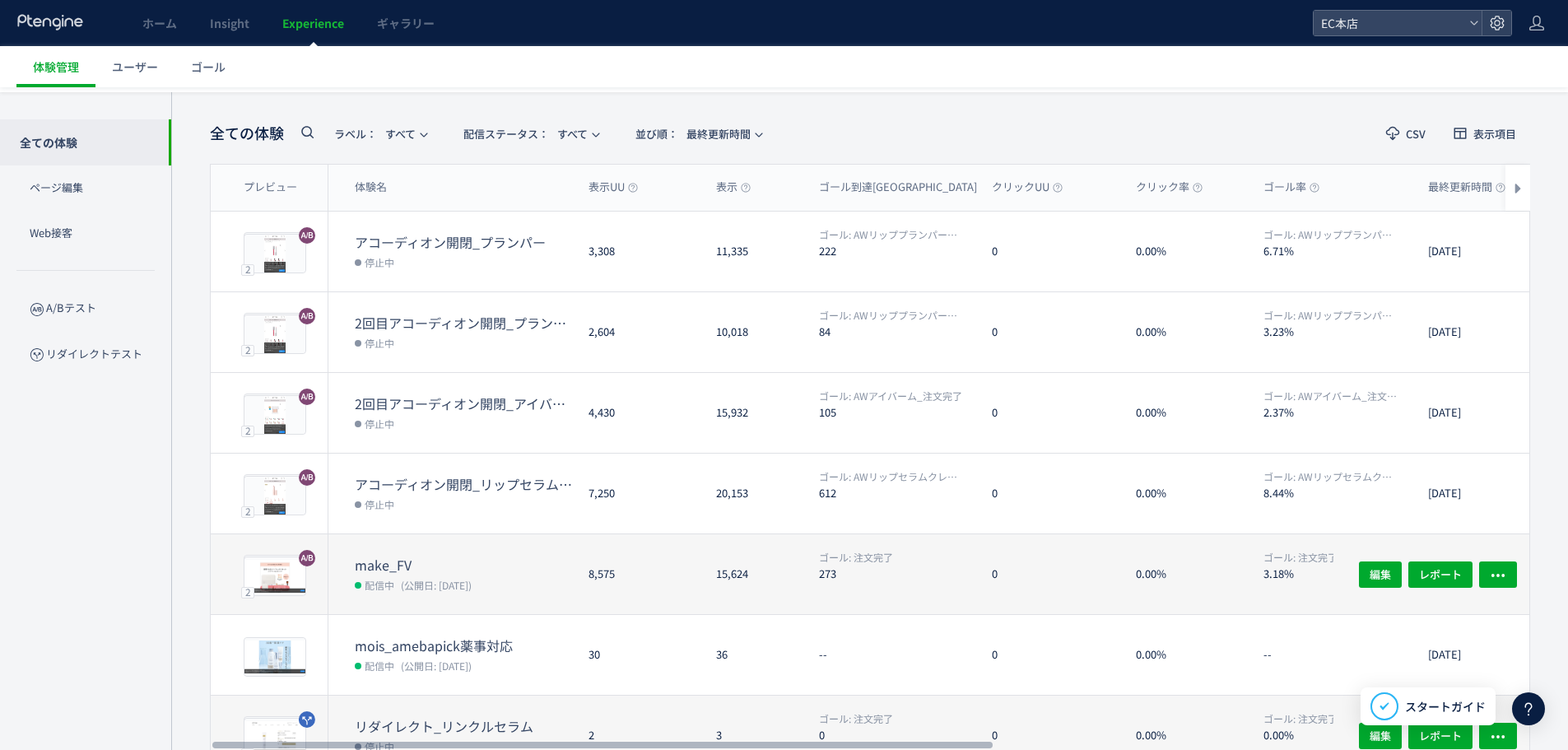
scroll to position [0, 0]
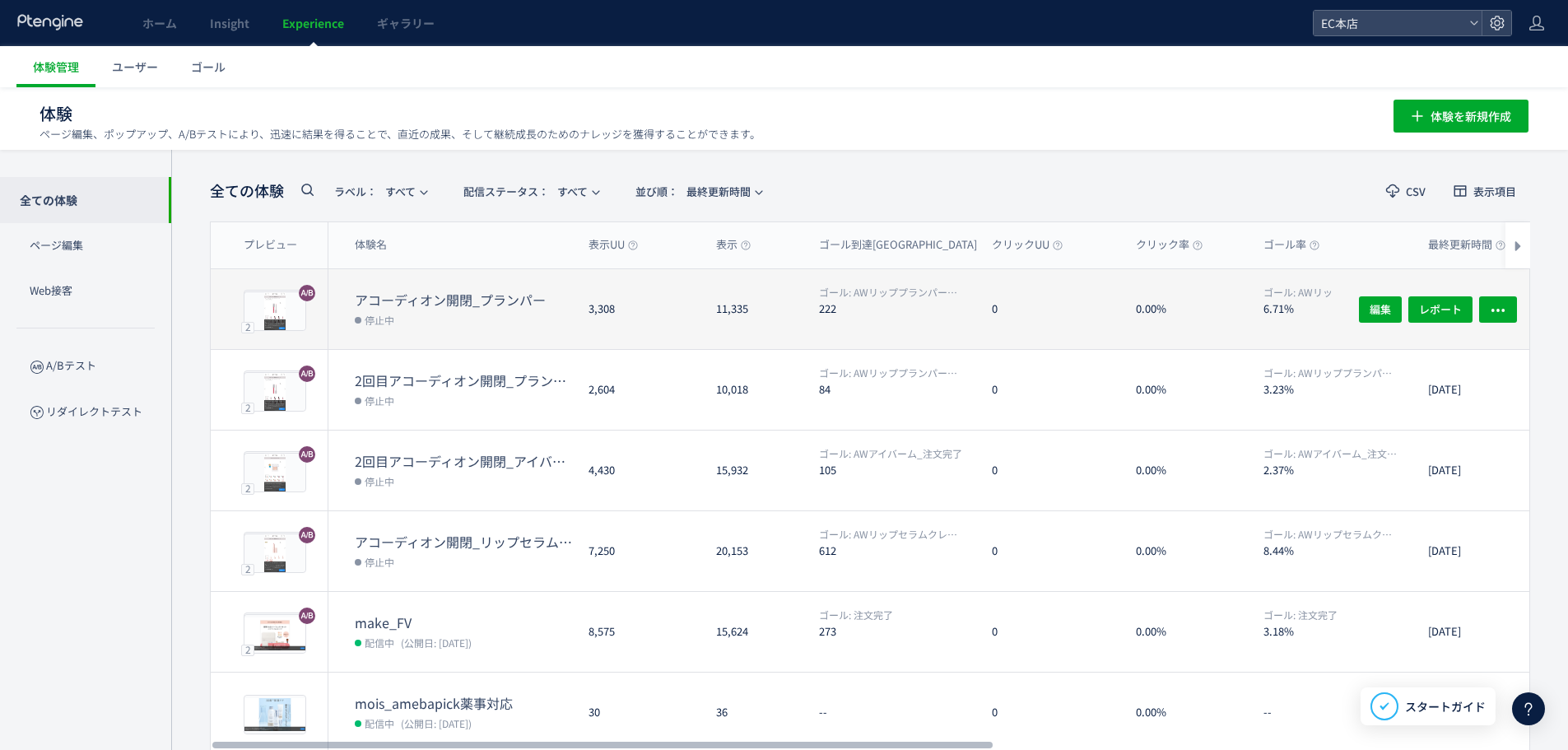
click at [465, 316] on dd "停止中" at bounding box center [465, 319] width 221 height 21
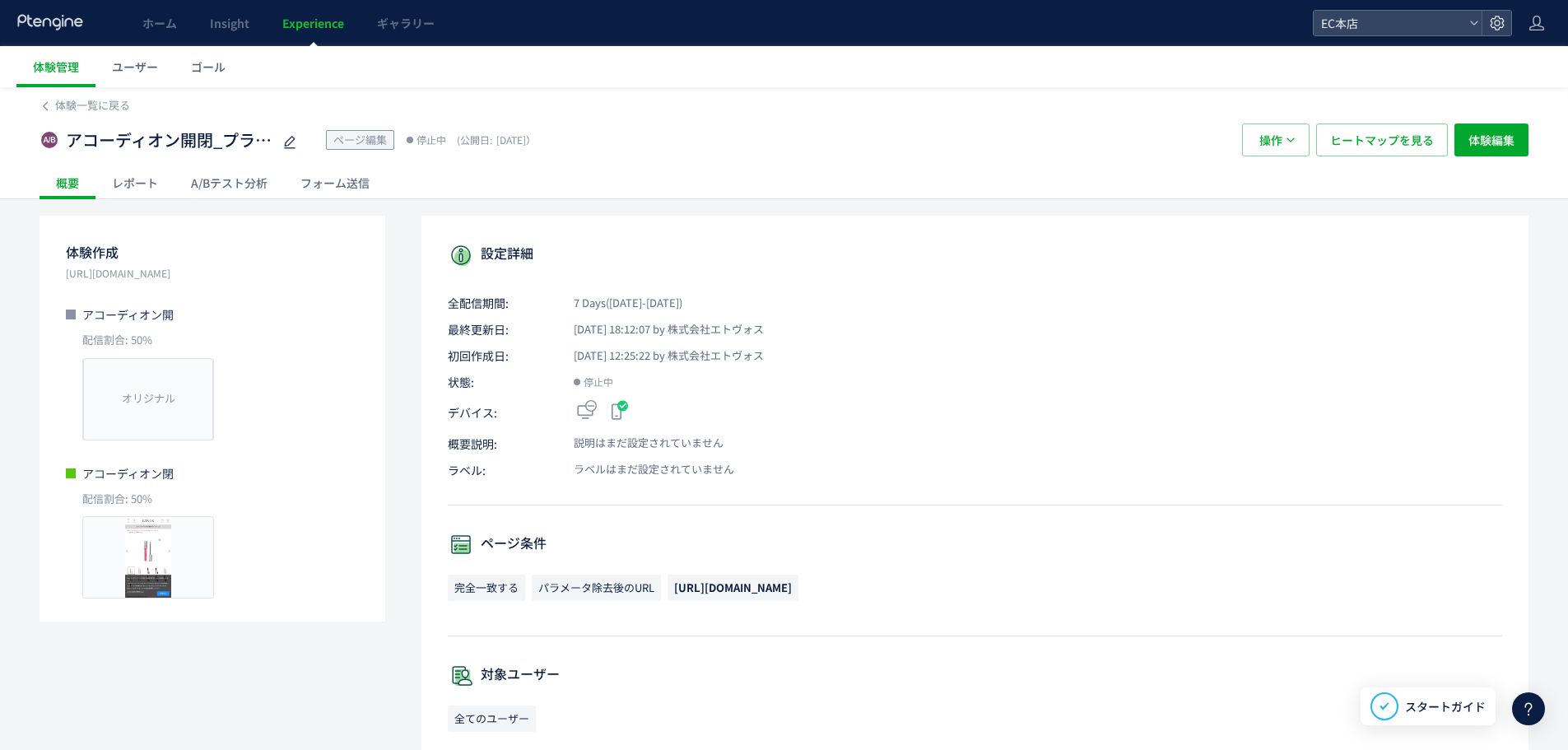
click at [258, 184] on div "A/Bテスト分析" at bounding box center [229, 182] width 110 height 33
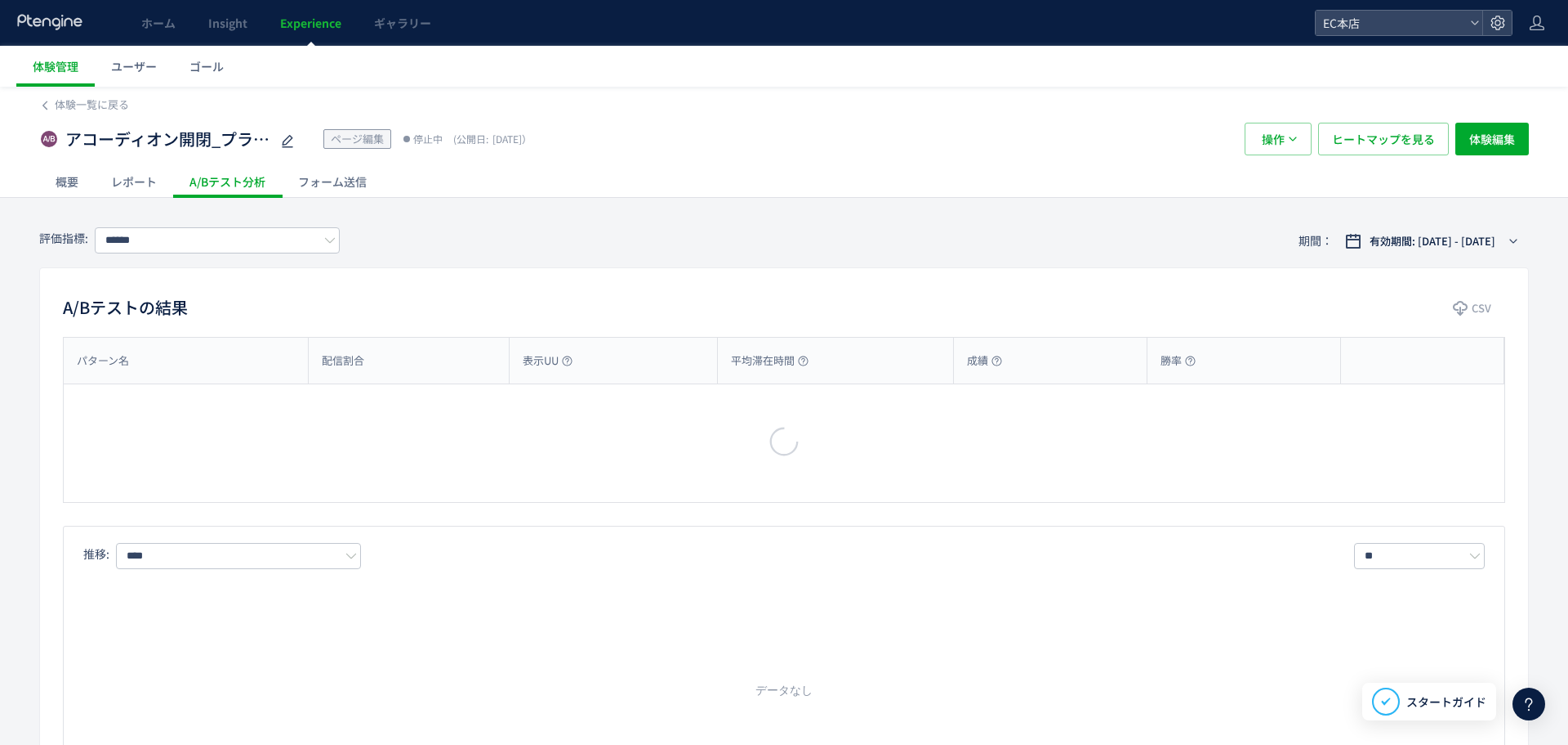
type input "**********"
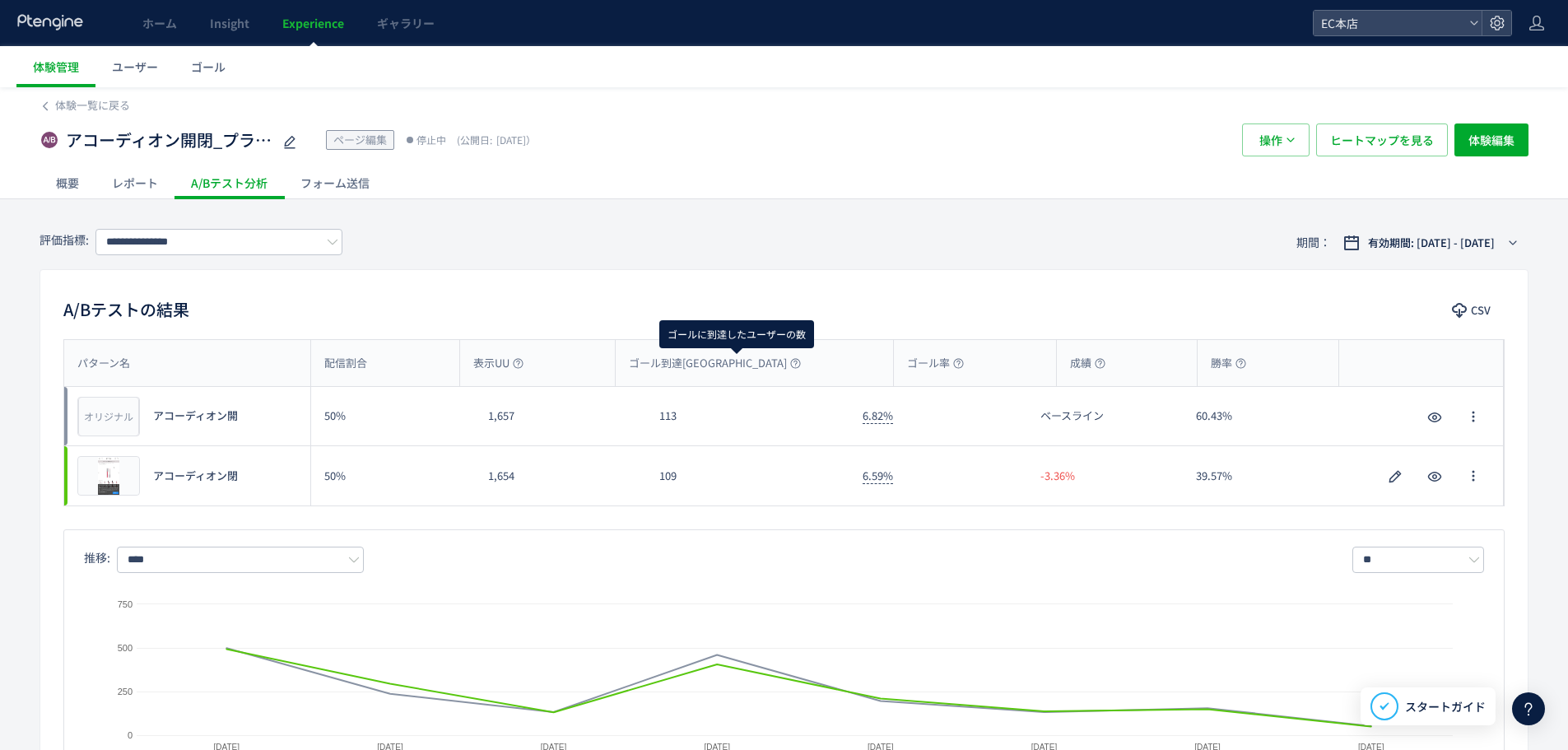
click at [790, 358] on icon at bounding box center [795, 363] width 11 height 11
click at [791, 367] on use at bounding box center [795, 362] width 10 height 10
click at [790, 365] on icon at bounding box center [795, 363] width 11 height 11
click at [61, 106] on span "体験一覧に戻る" at bounding box center [92, 105] width 75 height 16
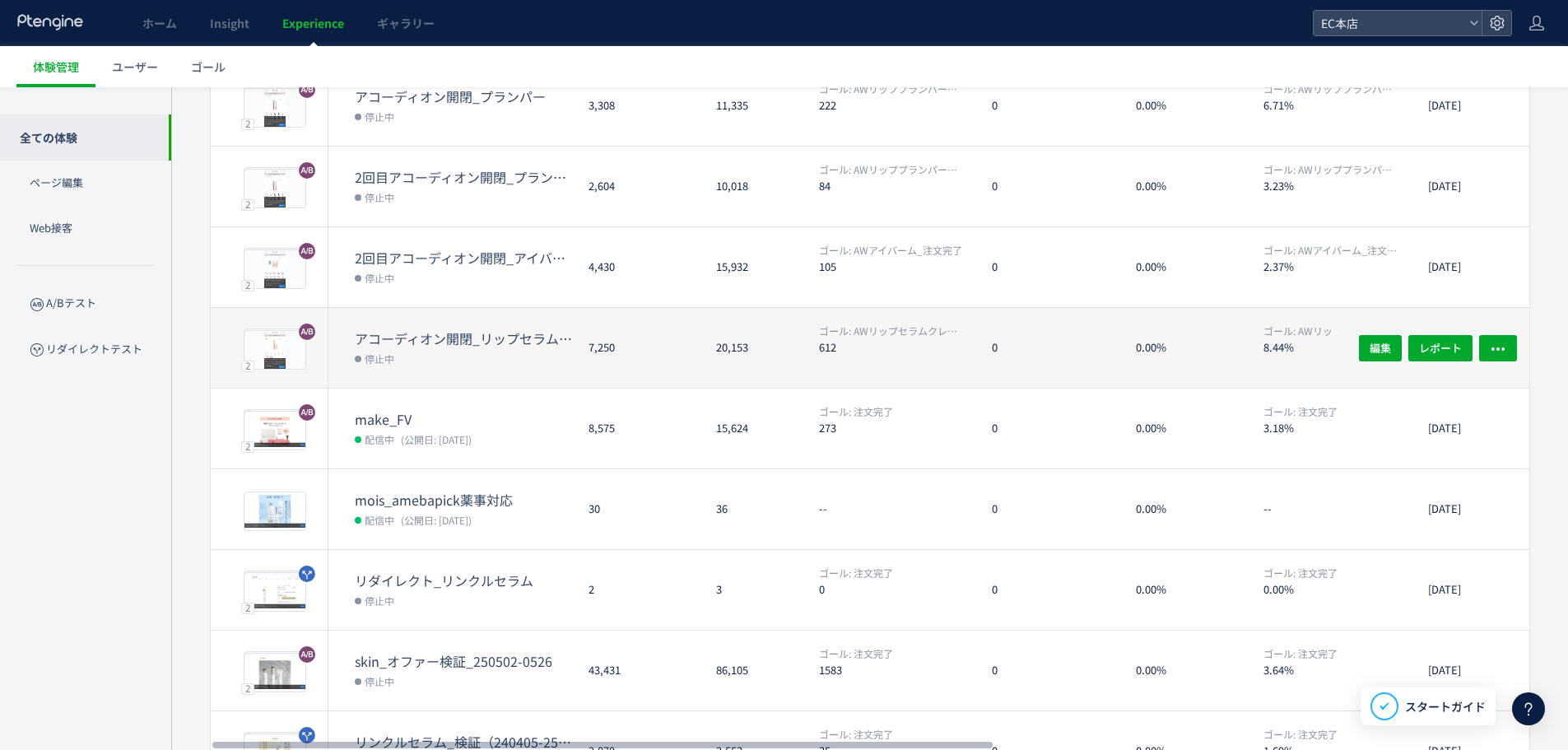
scroll to position [387, 0]
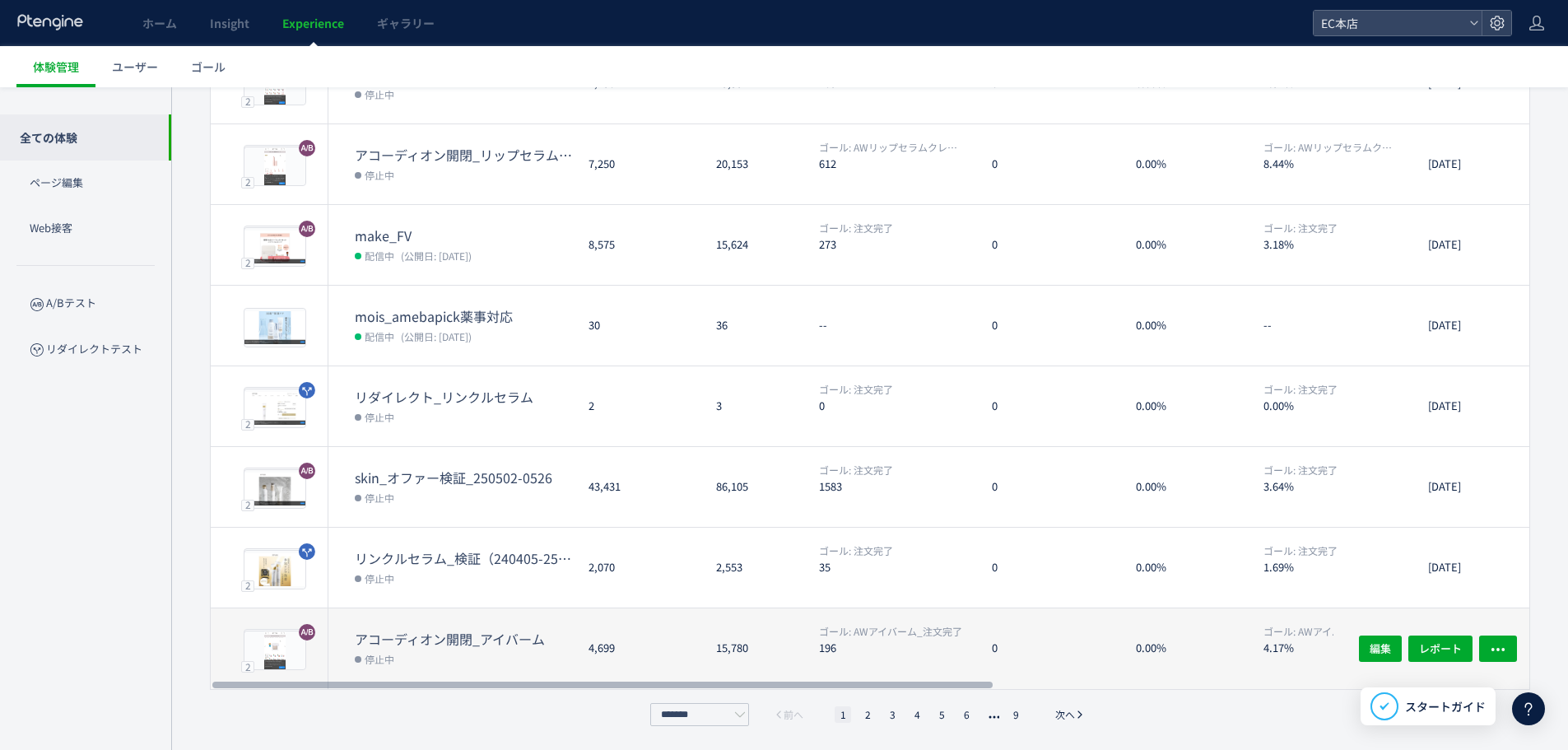
click at [481, 648] on dd "停止中" at bounding box center [465, 658] width 221 height 21
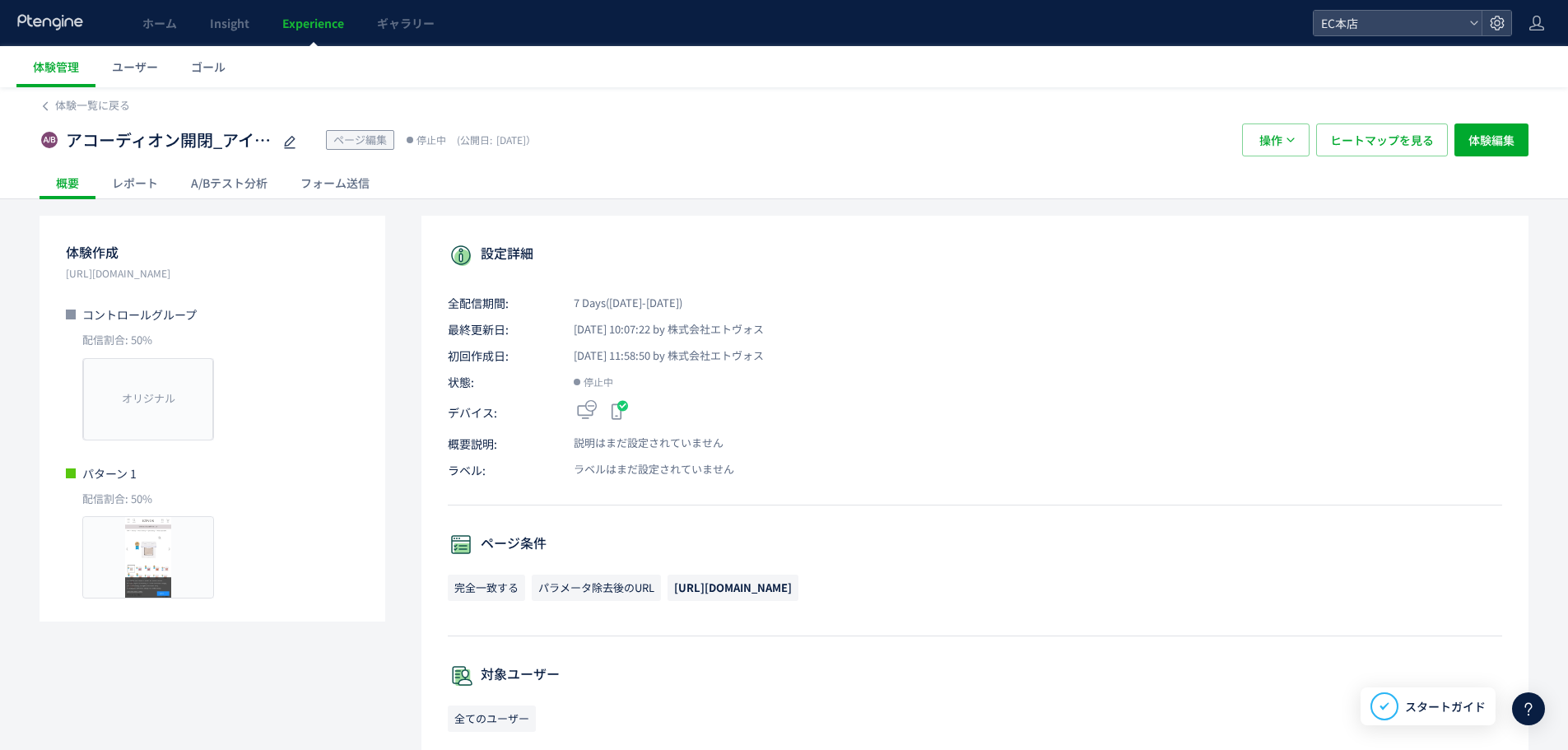
click at [112, 178] on div "レポート" at bounding box center [134, 182] width 79 height 33
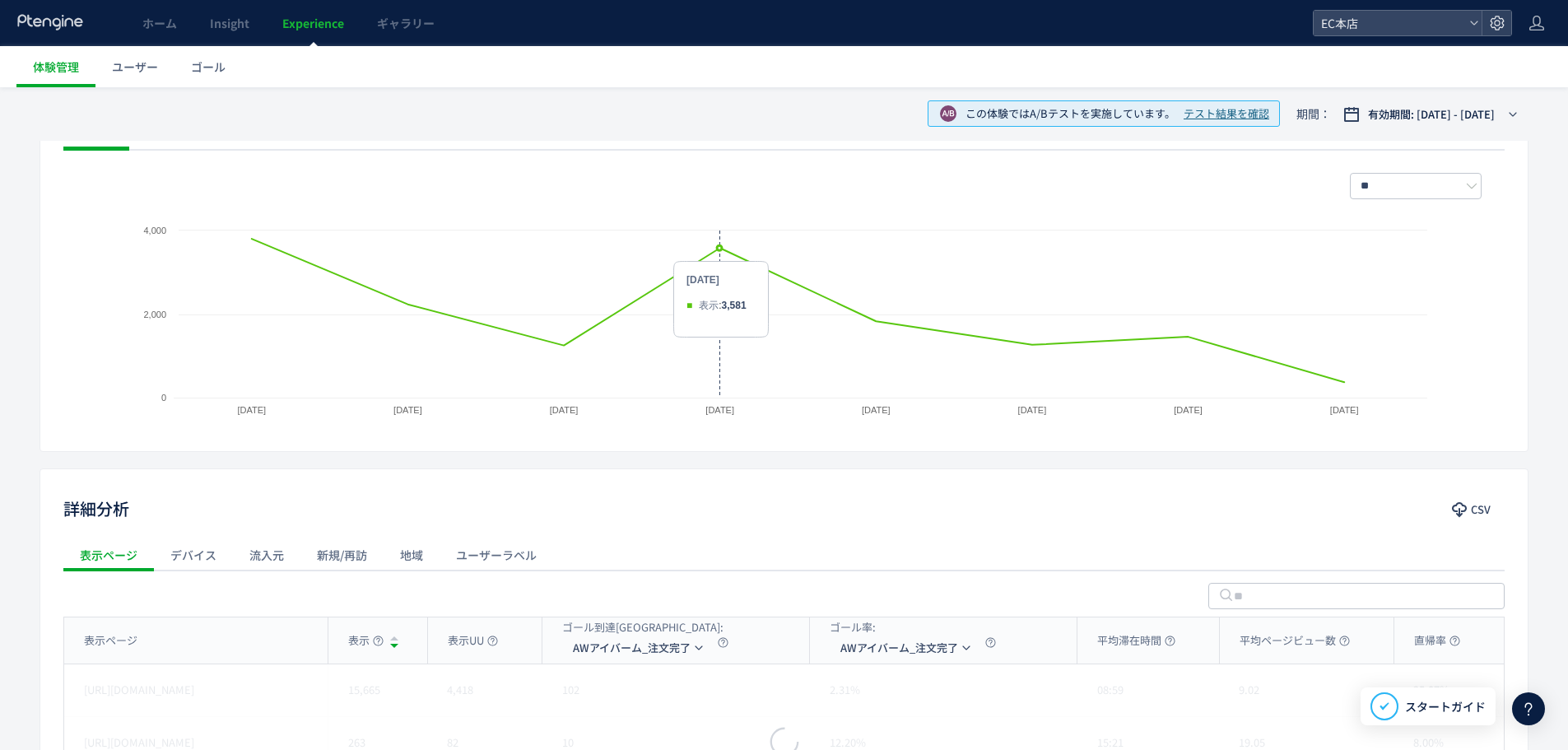
scroll to position [49, 0]
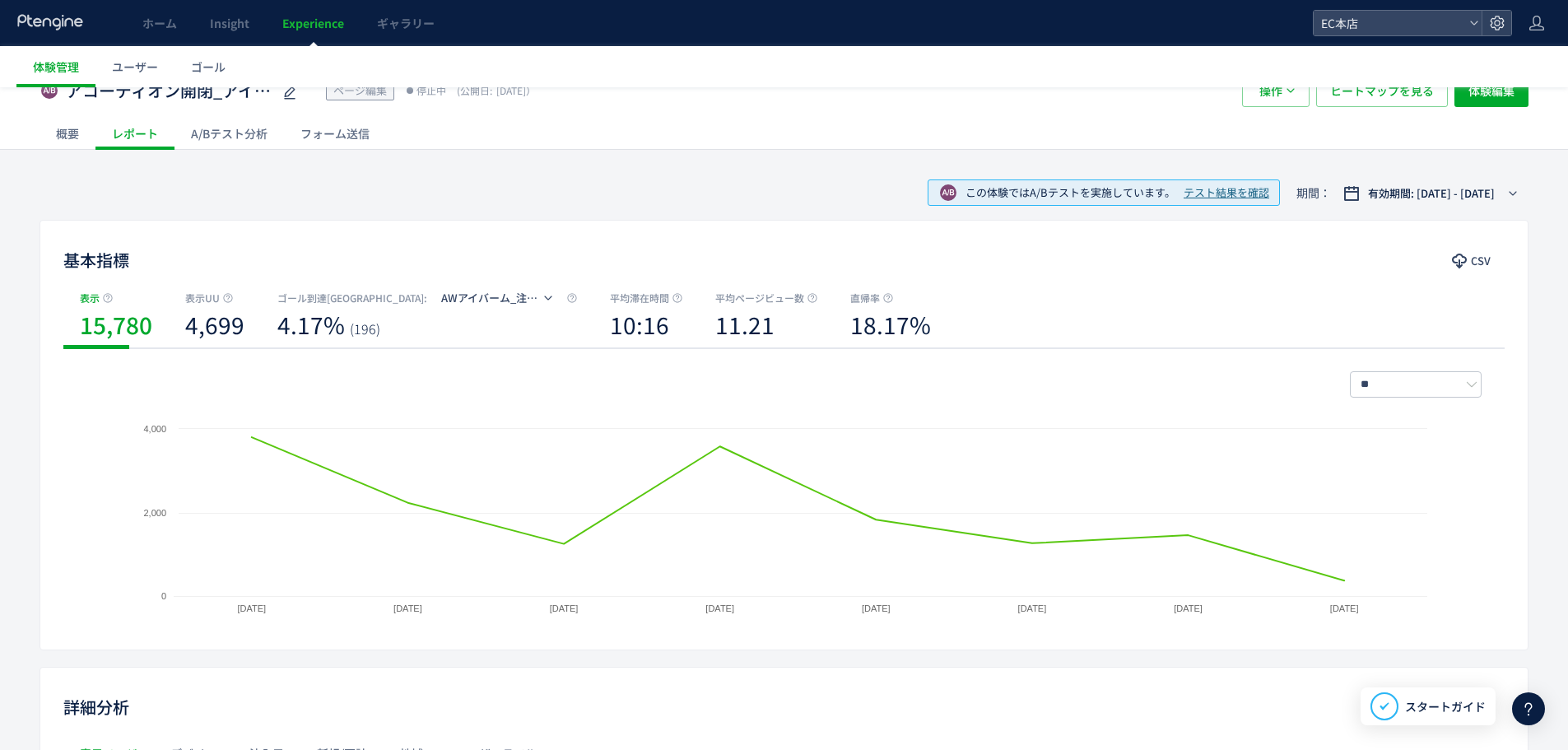
click at [227, 137] on div "A/Bテスト分析" at bounding box center [229, 133] width 110 height 33
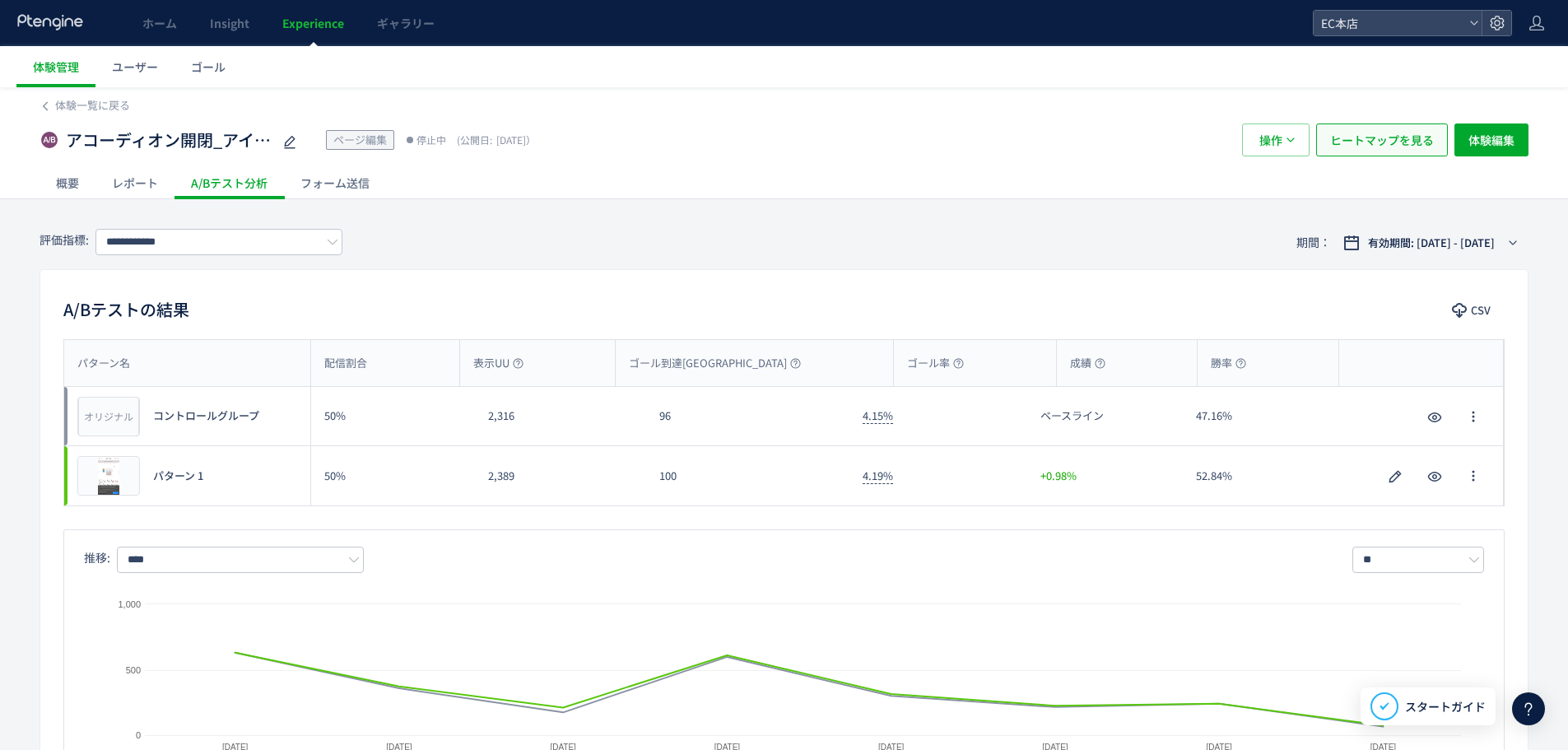
click at [1341, 133] on span "ヒートマップを見る" at bounding box center [1382, 140] width 103 height 33
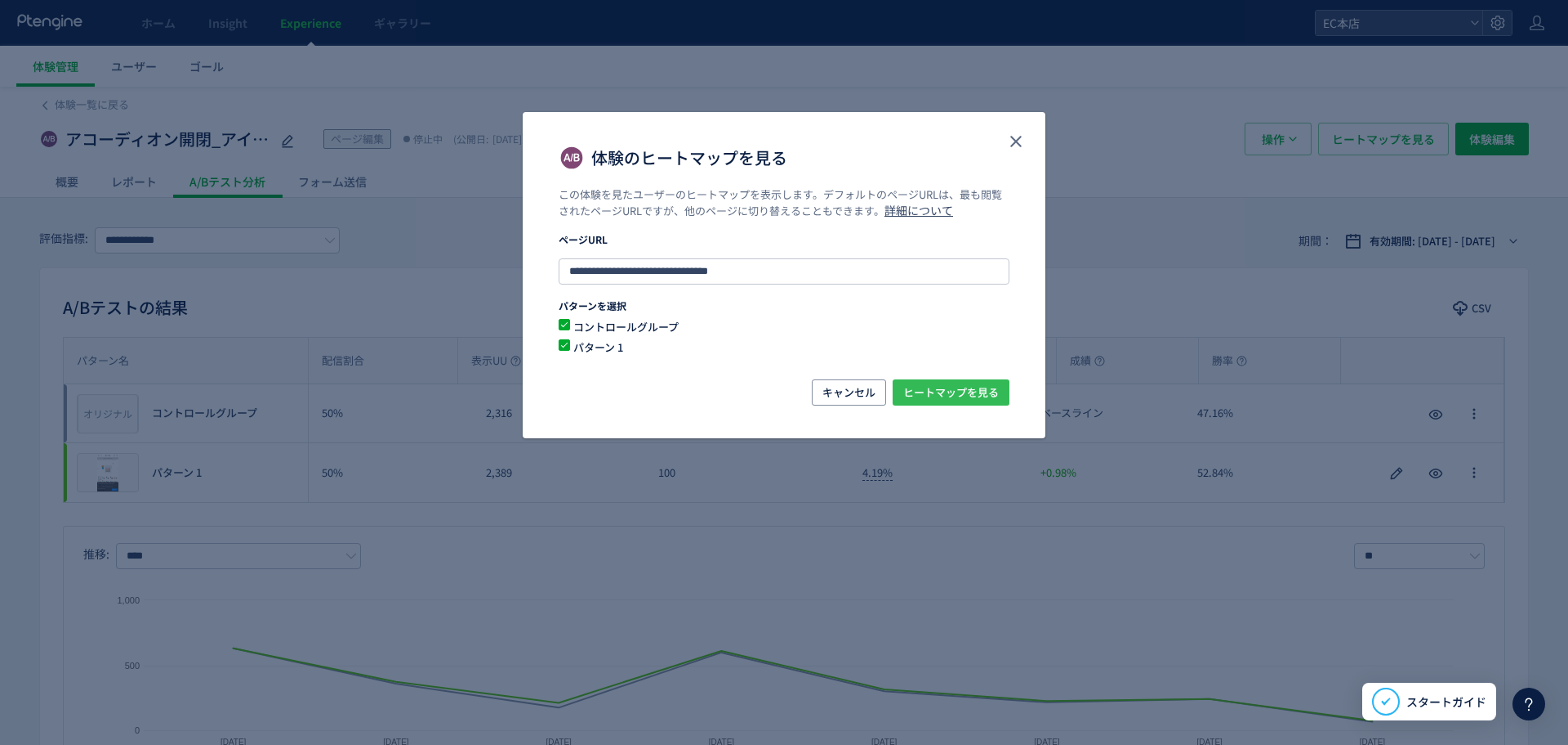
click at [960, 381] on span "ヒートマップを見る" at bounding box center [951, 392] width 96 height 26
